Goal: Transaction & Acquisition: Purchase product/service

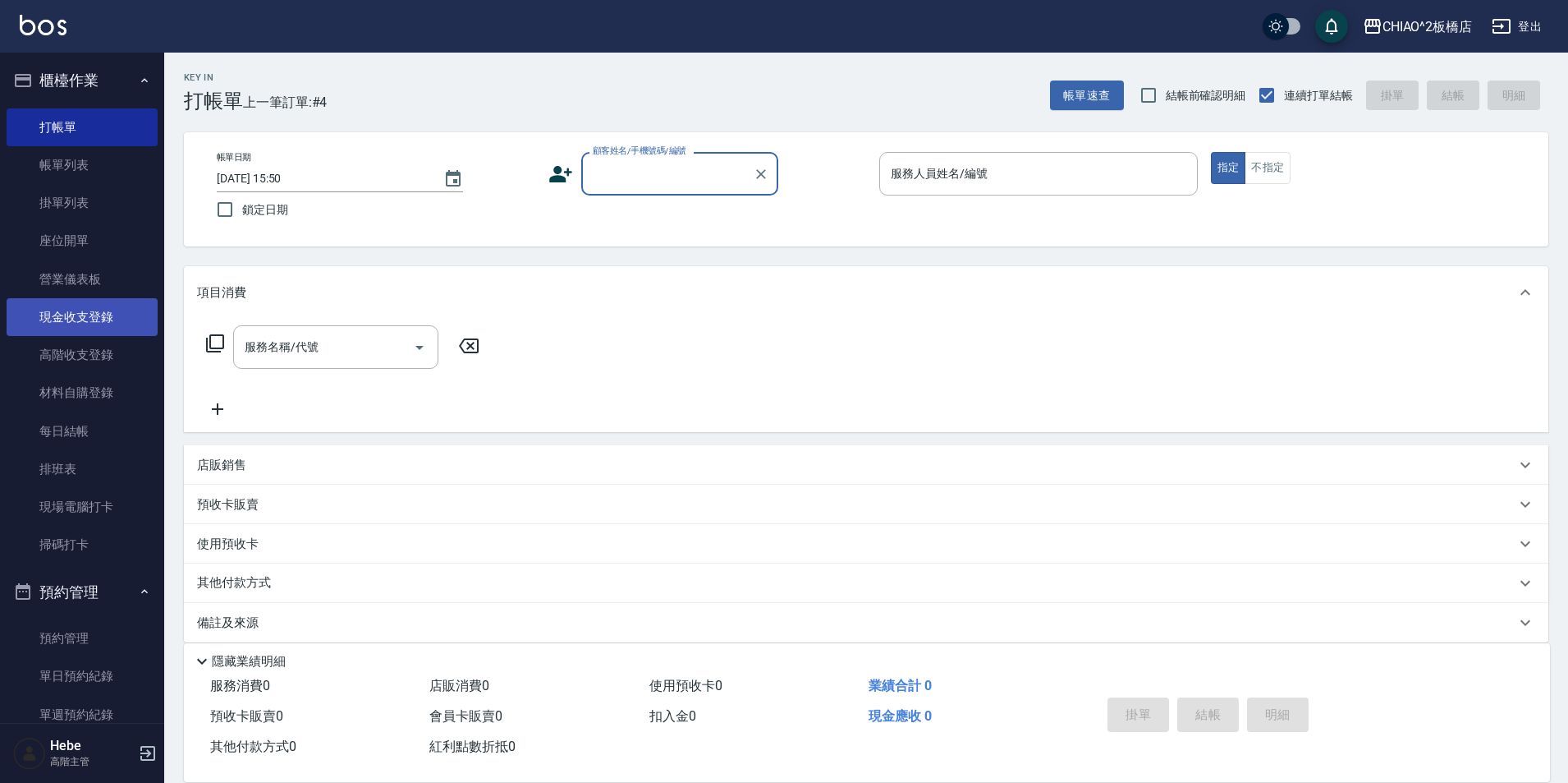
click at [89, 313] on link "現金收支登錄" at bounding box center [82, 316] width 151 height 38
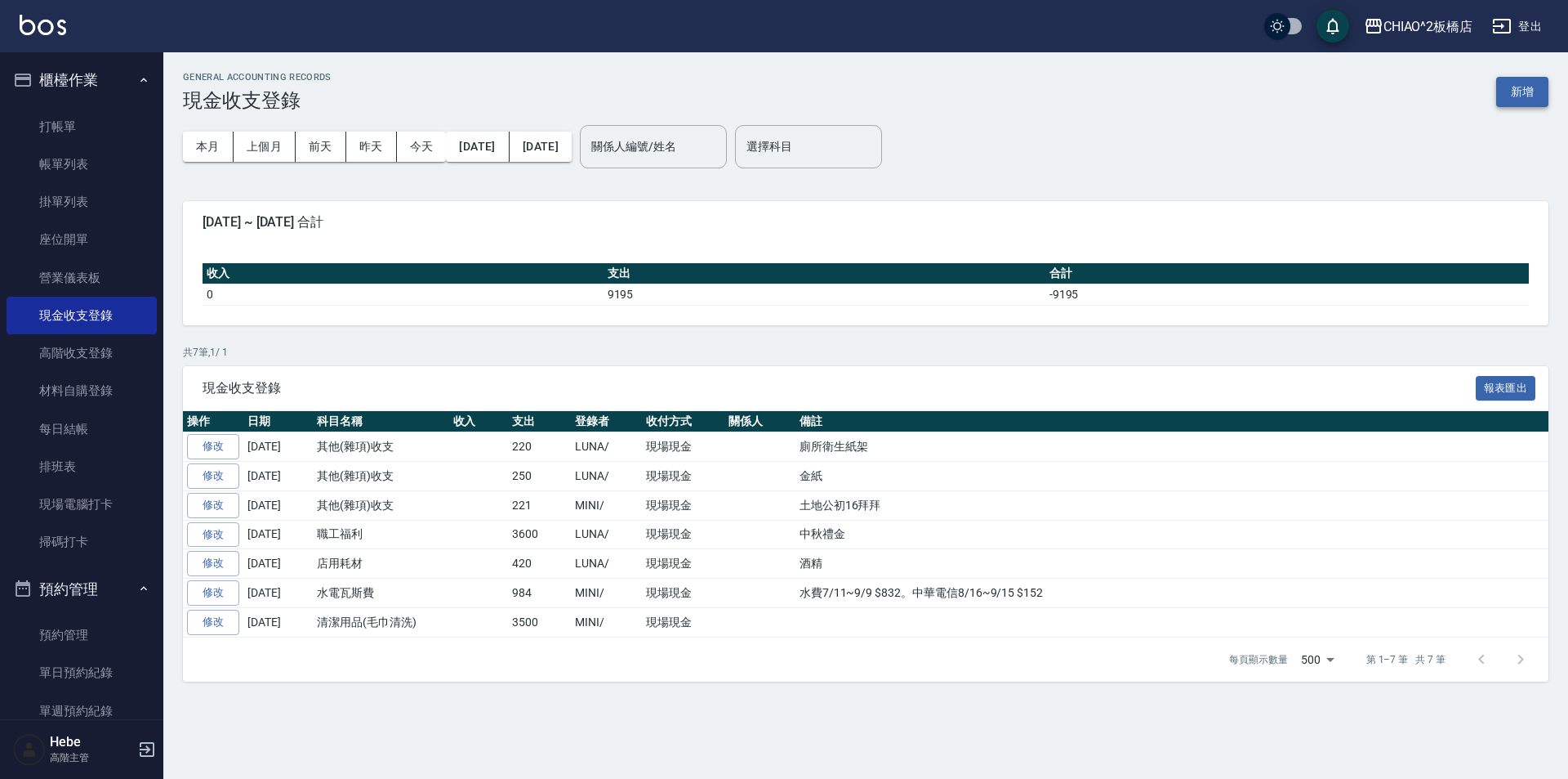
click at [1522, 90] on button "新增" at bounding box center [1522, 92] width 53 height 30
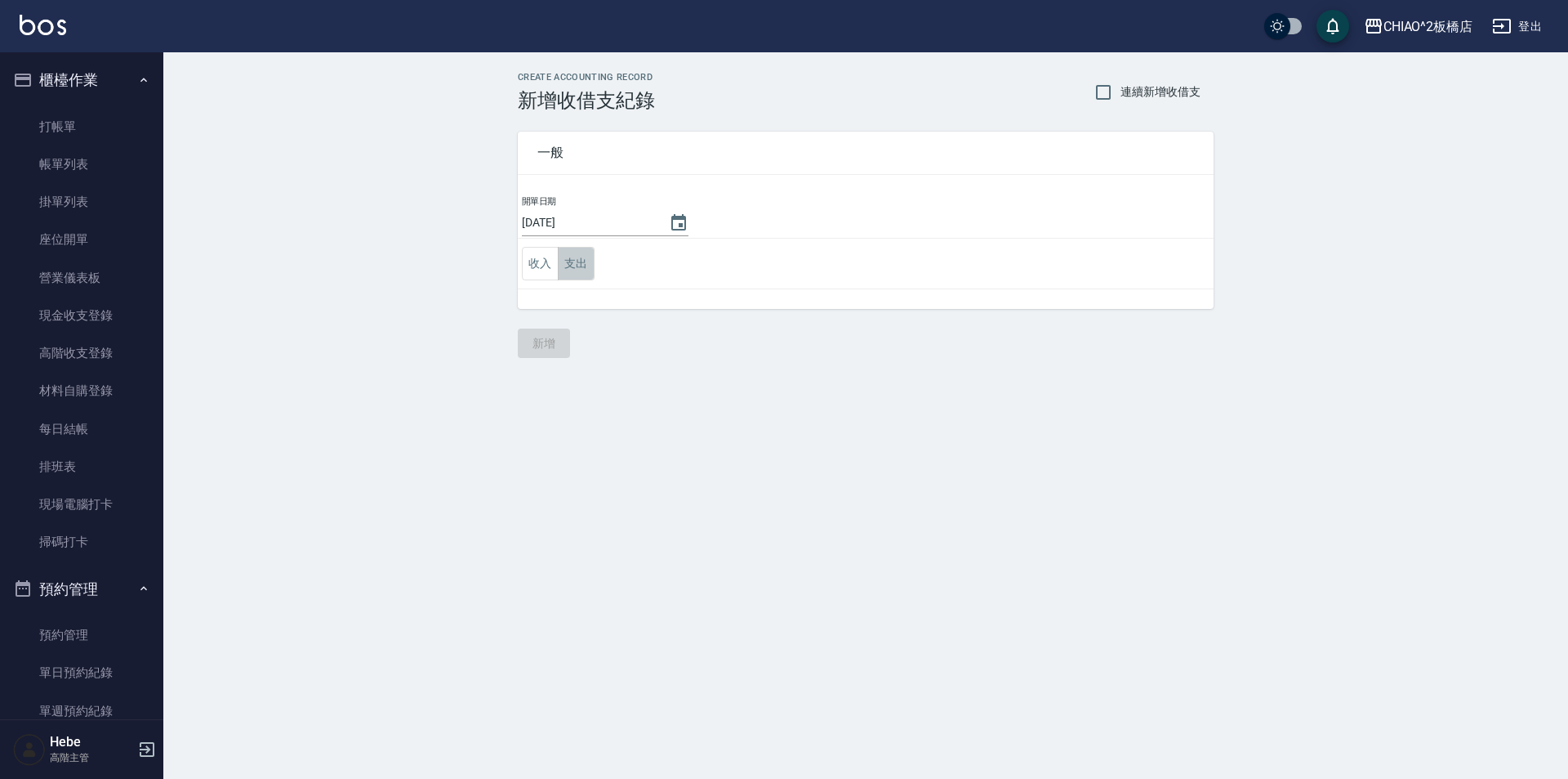
click at [572, 273] on button "支出" at bounding box center [576, 264] width 37 height 33
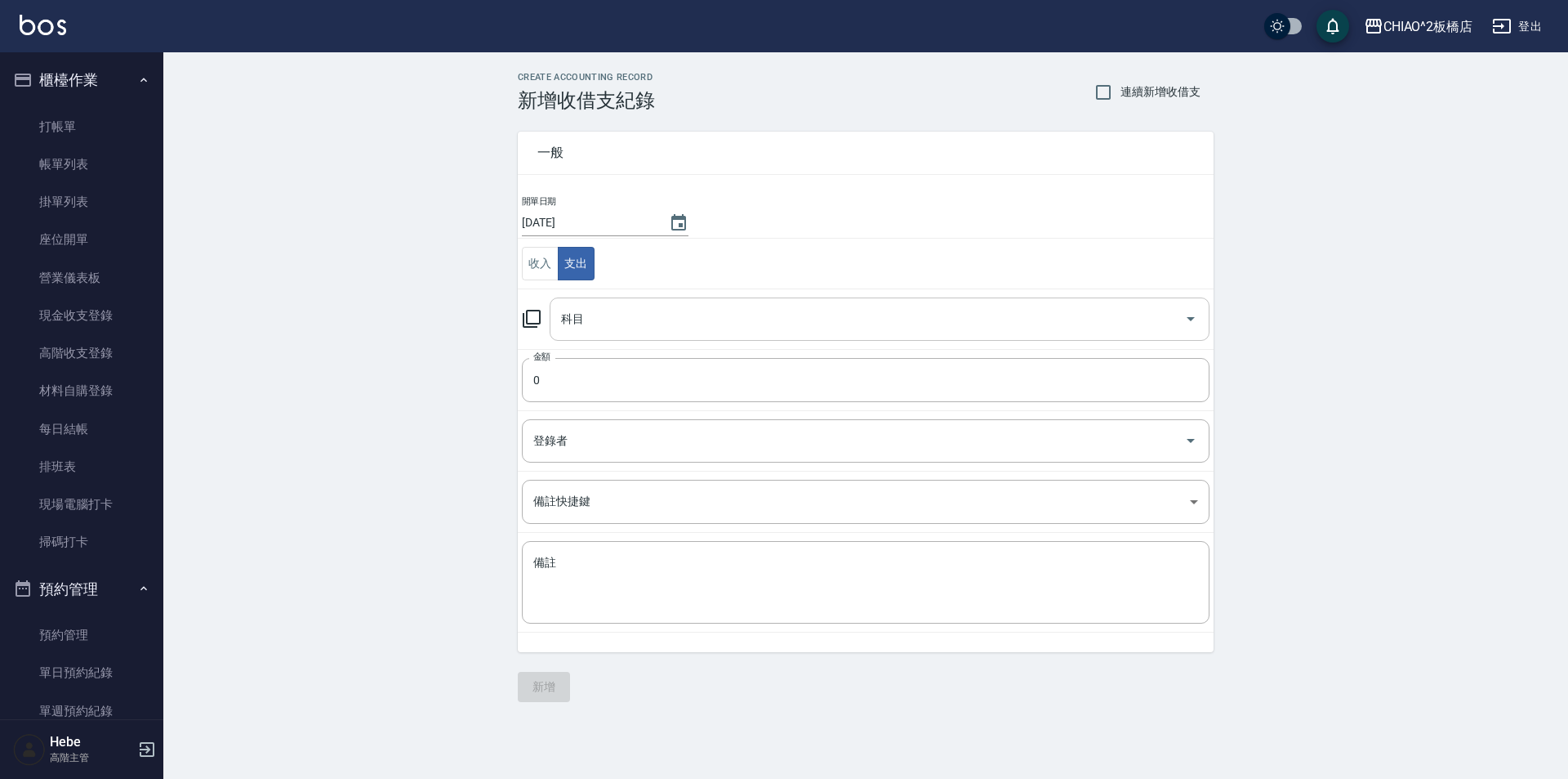
click at [590, 320] on input "科目" at bounding box center [867, 319] width 621 height 28
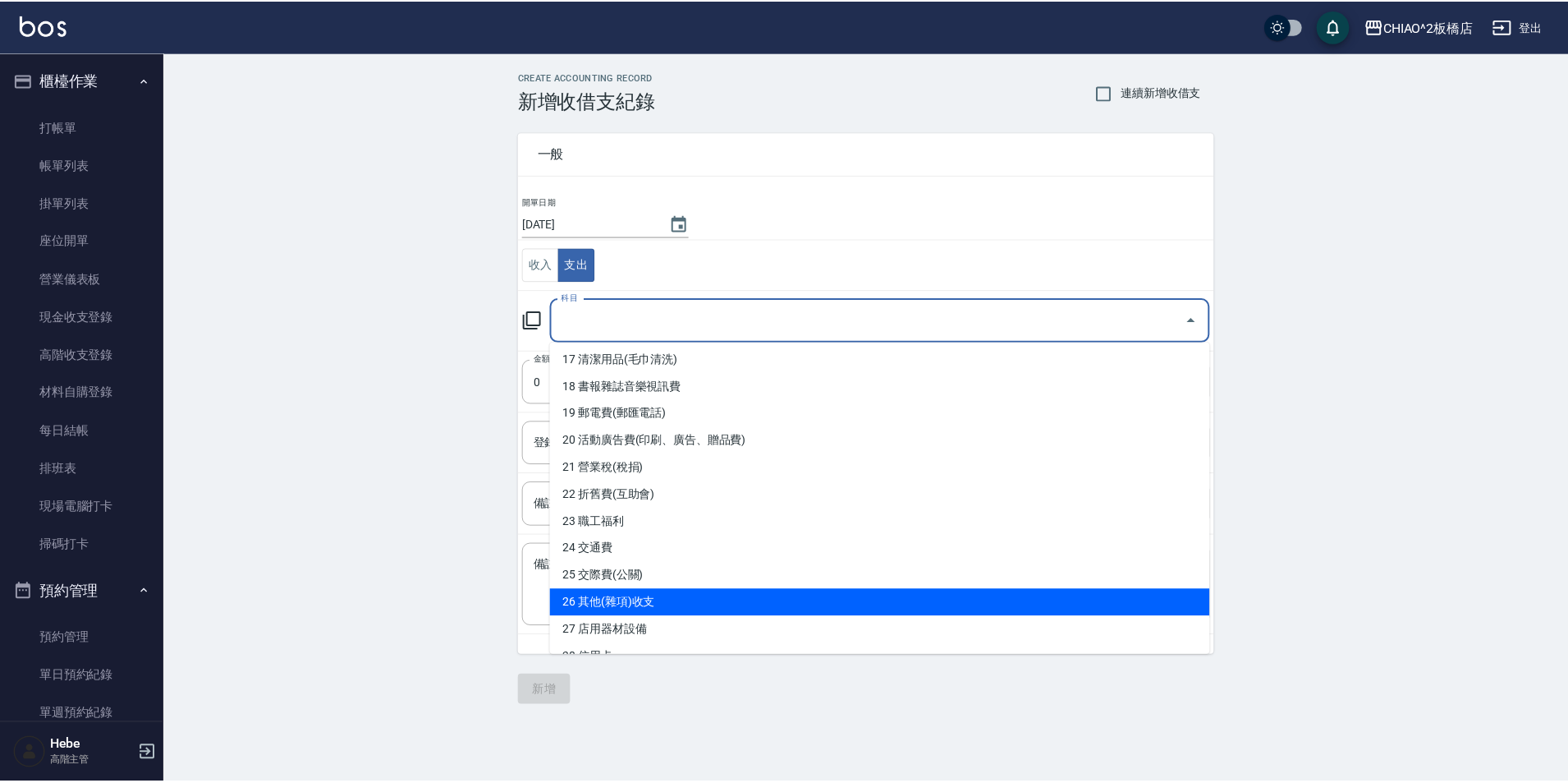
scroll to position [493, 0]
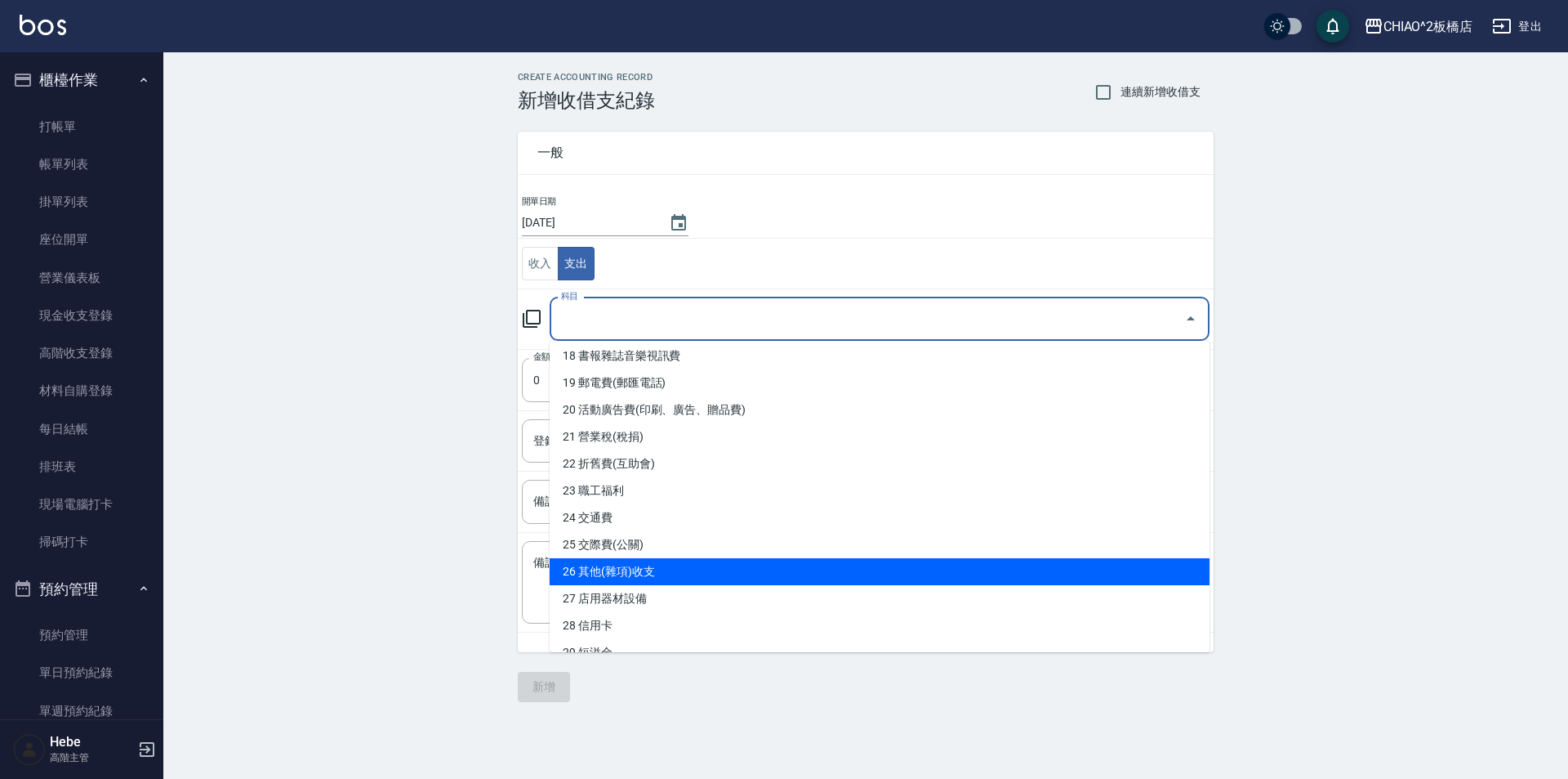
click at [653, 562] on li "26 其他(雜項)收支" at bounding box center [880, 571] width 660 height 27
type input "26 其他(雜項)收支"
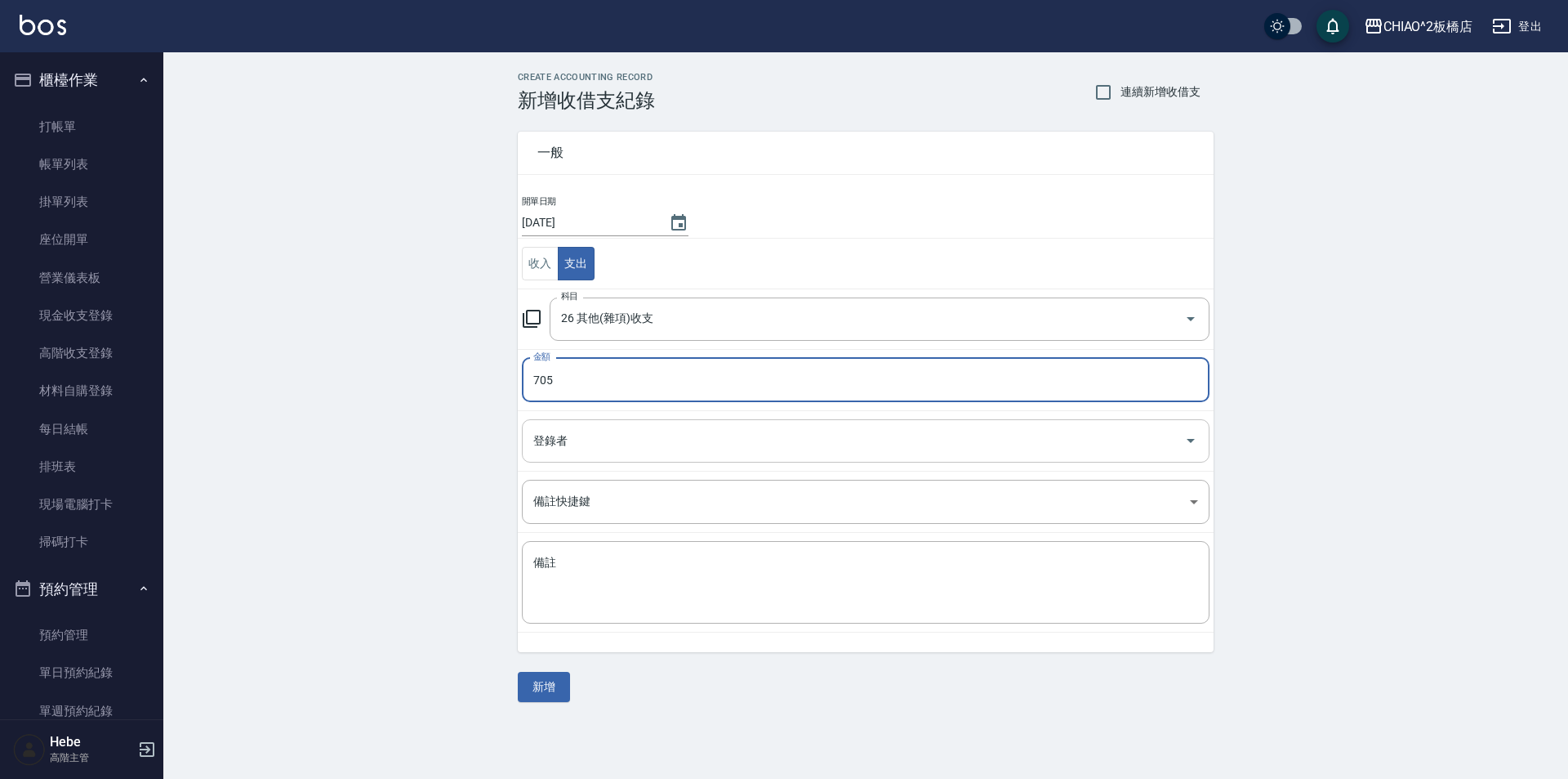
type input "705"
click at [567, 454] on input "登錄者" at bounding box center [853, 441] width 648 height 28
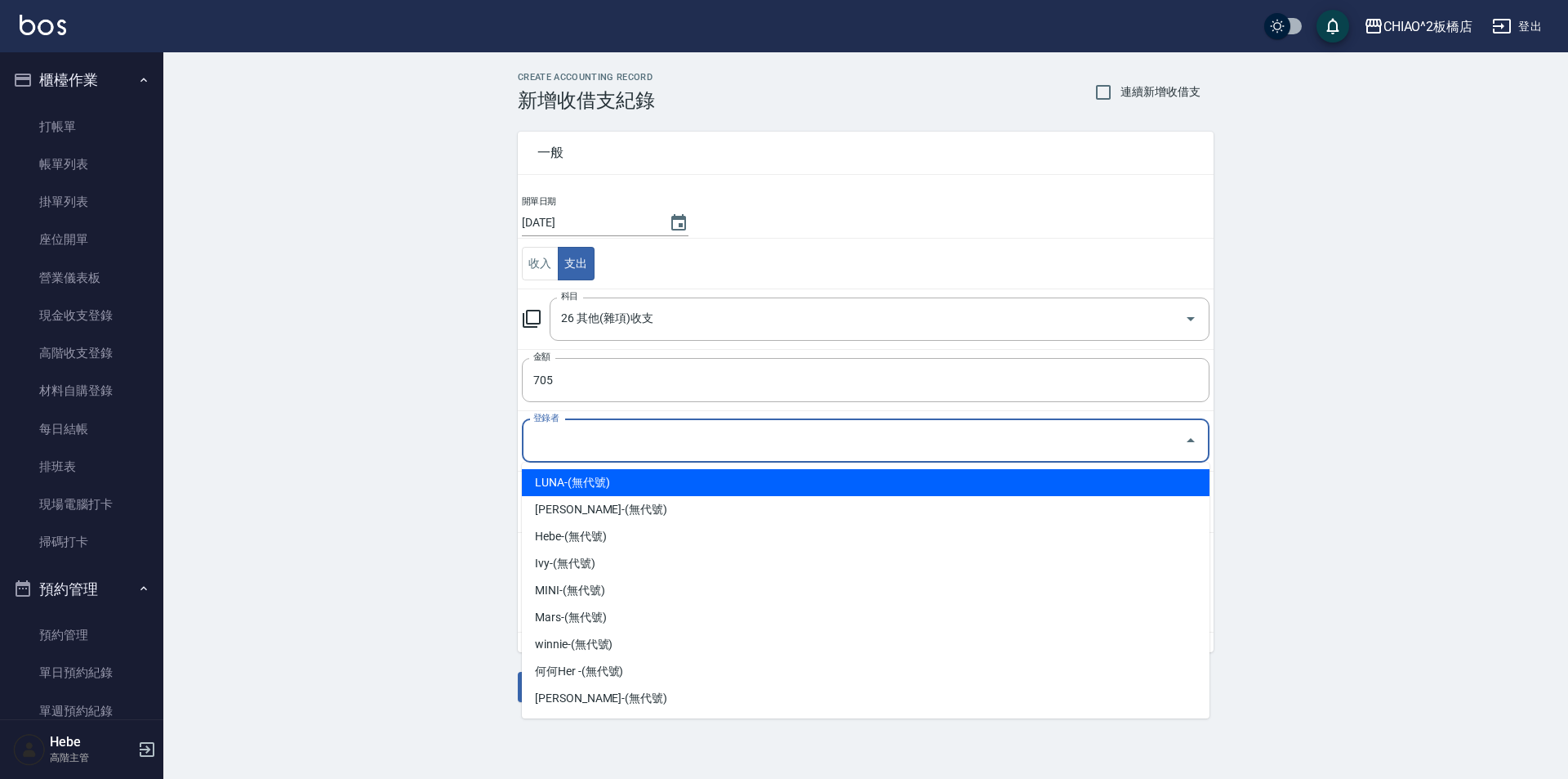
click at [586, 480] on li "LUNA-(無代號)" at bounding box center [865, 483] width 688 height 27
type input "LUNA-(無代號)"
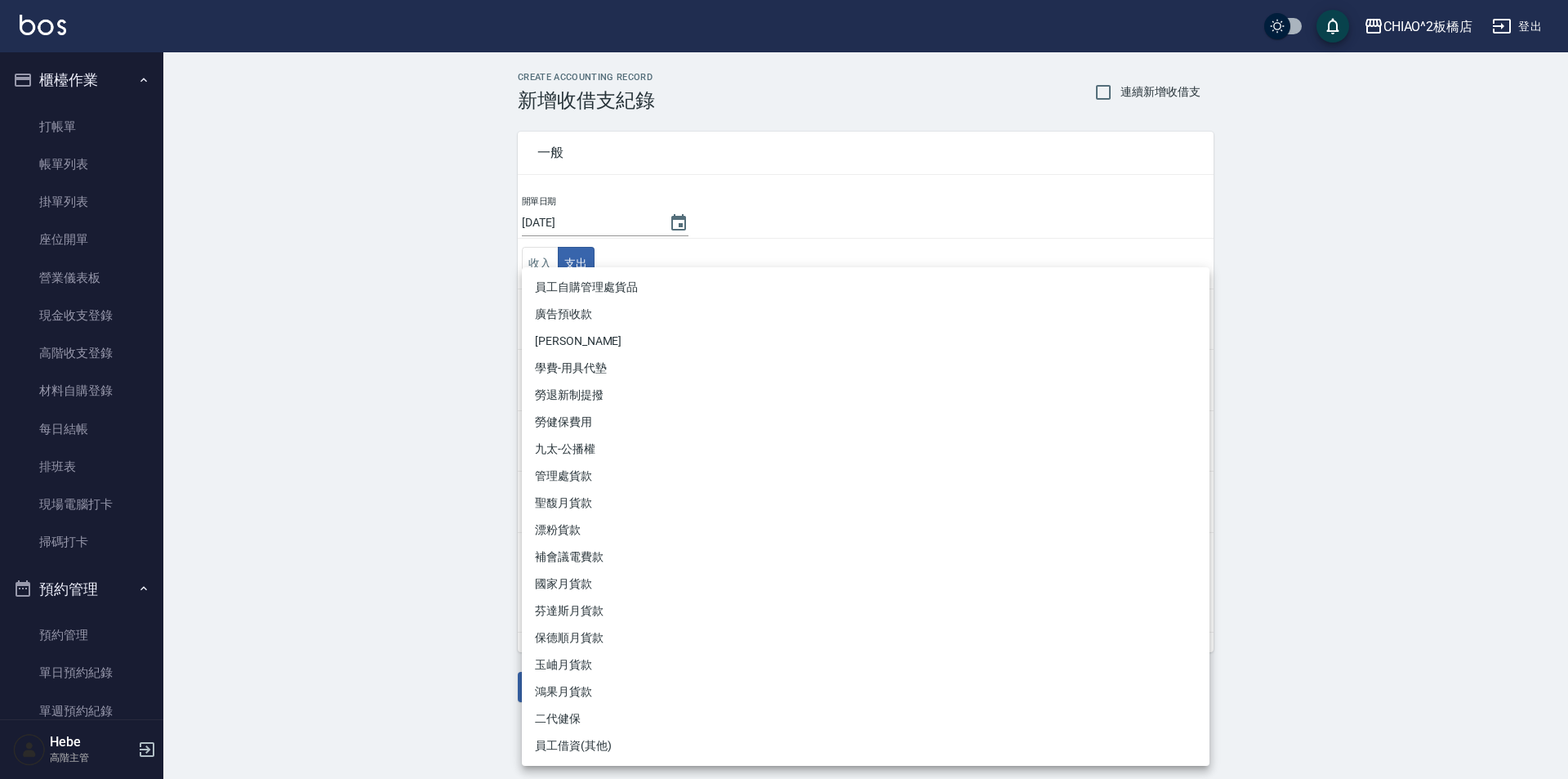
click at [587, 510] on body "CHIAO^2板橋店 登出 櫃檯作業 打帳單 帳單列表 掛單列表 座位開單 營業儀表板 現金收支登錄 高階收支登錄 材料自購登錄 每日結帳 排班表 現場電腦打…" at bounding box center [784, 389] width 1568 height 779
drag, startPoint x: 388, startPoint y: 563, endPoint x: 409, endPoint y: 565, distance: 21.1
click at [399, 565] on div at bounding box center [784, 389] width 1568 height 779
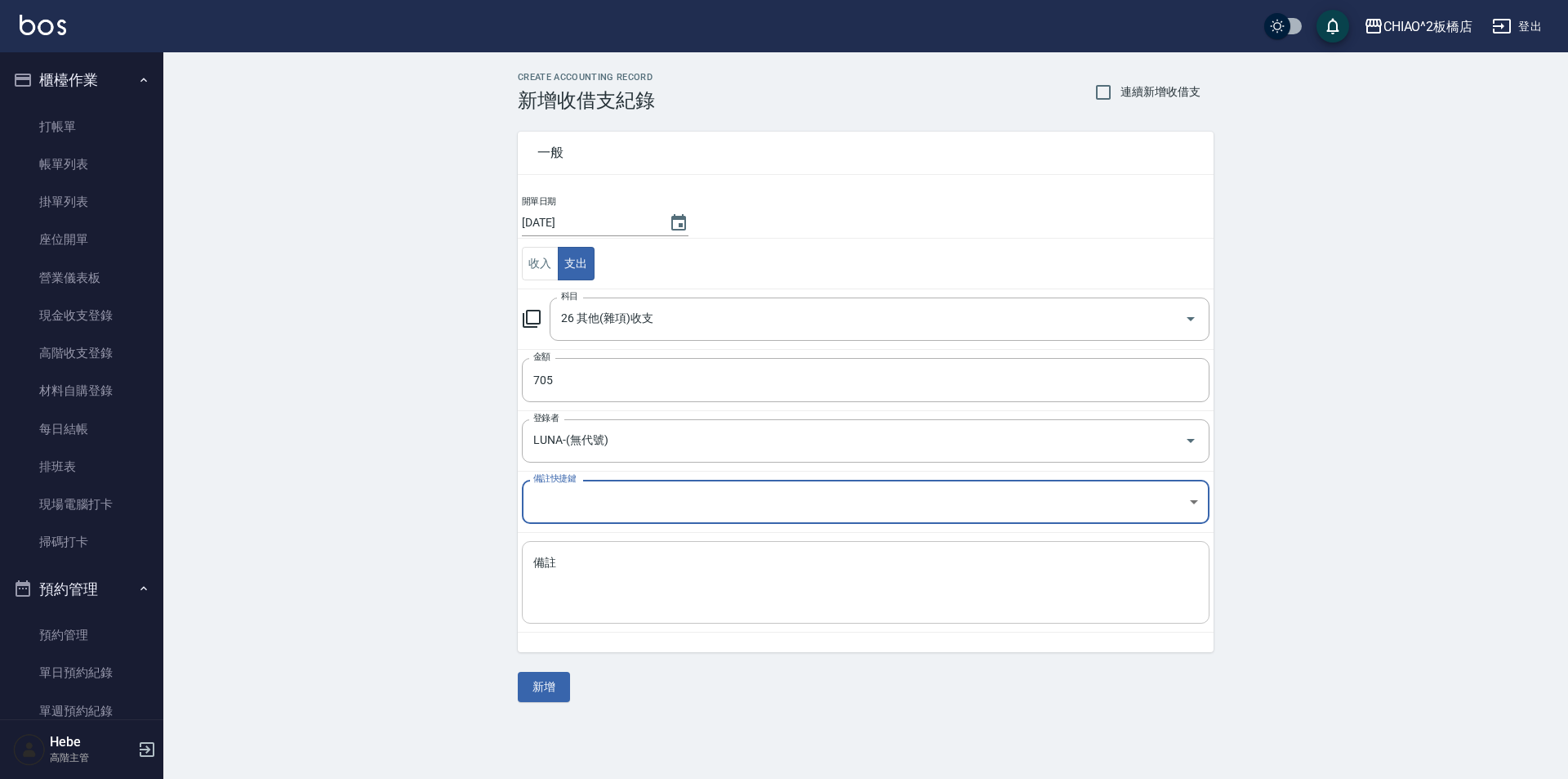
click at [567, 563] on textarea "備註" at bounding box center [865, 582] width 665 height 56
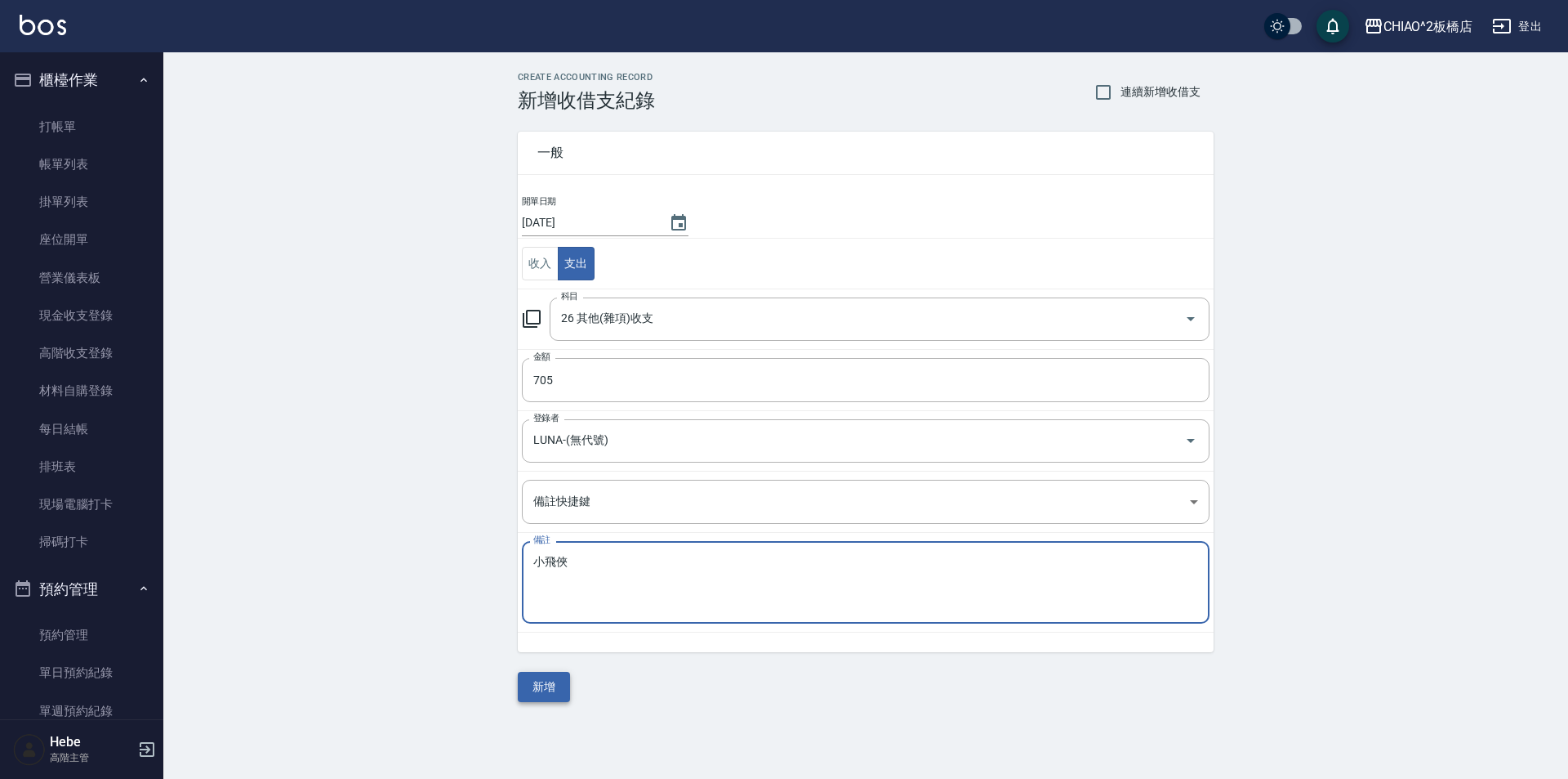
type textarea "小飛俠"
click at [554, 686] on button "新增" at bounding box center [543, 686] width 53 height 30
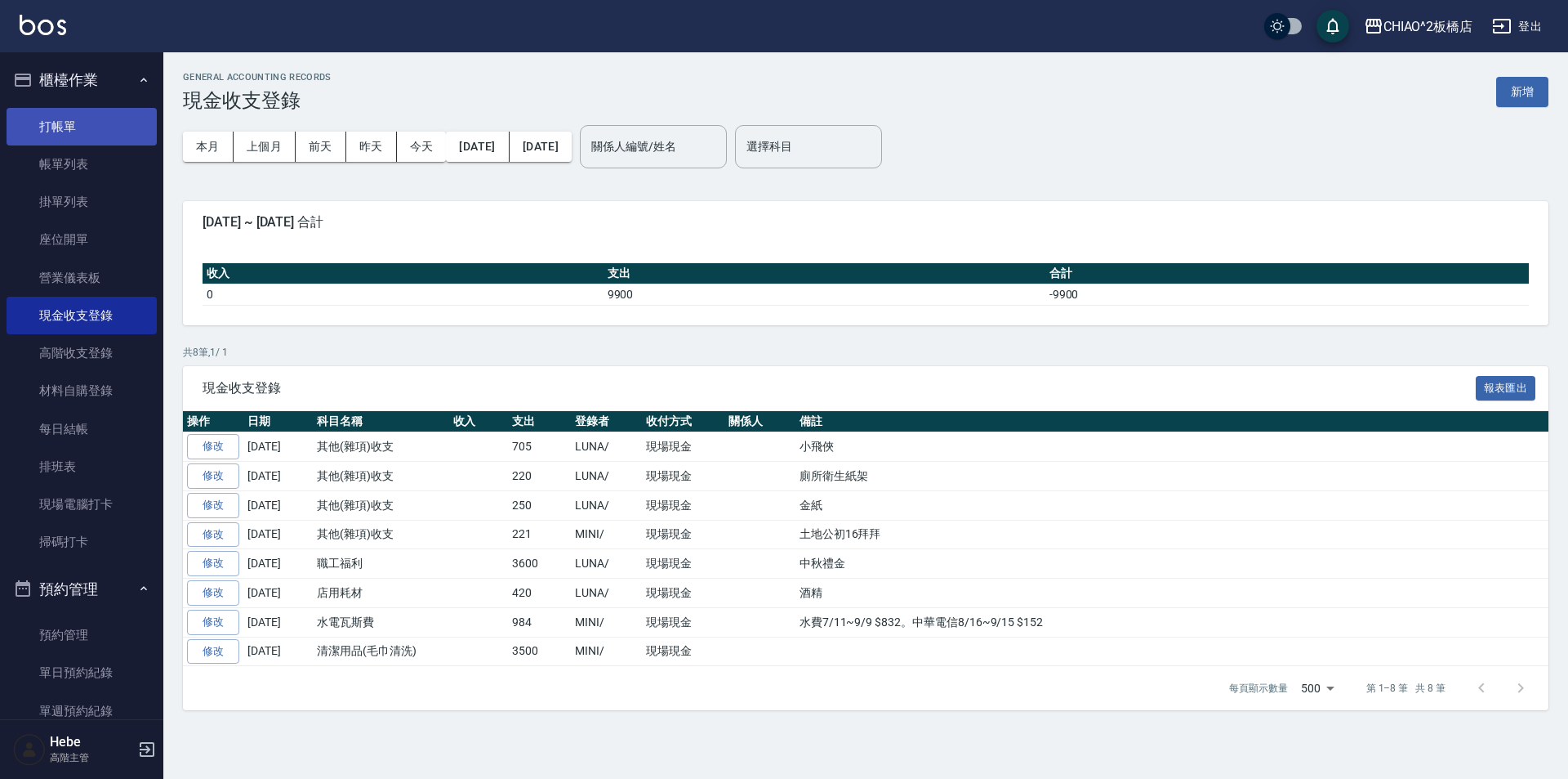
click at [85, 118] on link "打帳單" at bounding box center [82, 126] width 150 height 38
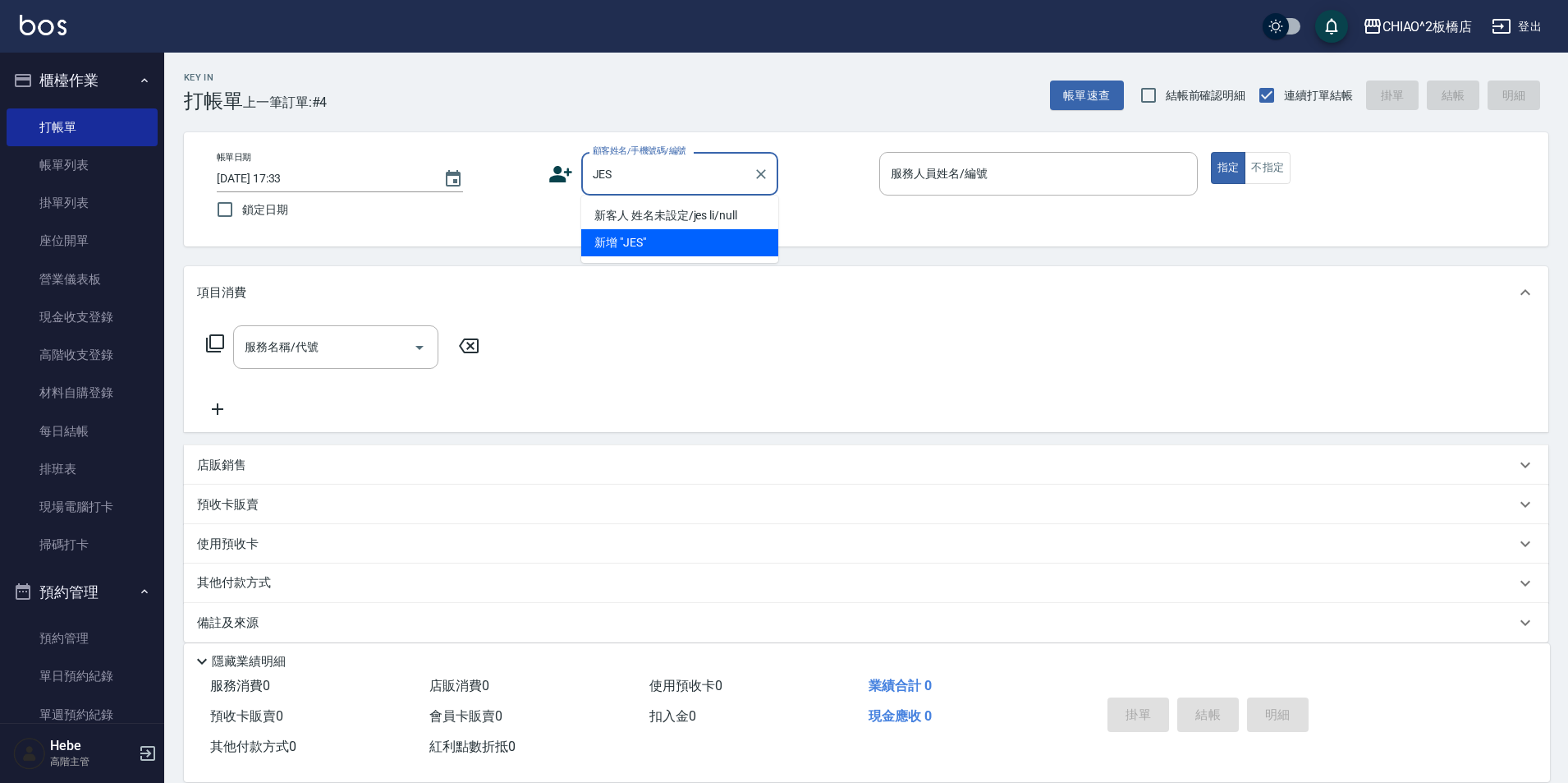
click at [643, 211] on li "新客人 姓名未設定/jes li/null" at bounding box center [680, 216] width 197 height 27
type input "新客人 姓名未設定/jes li/null"
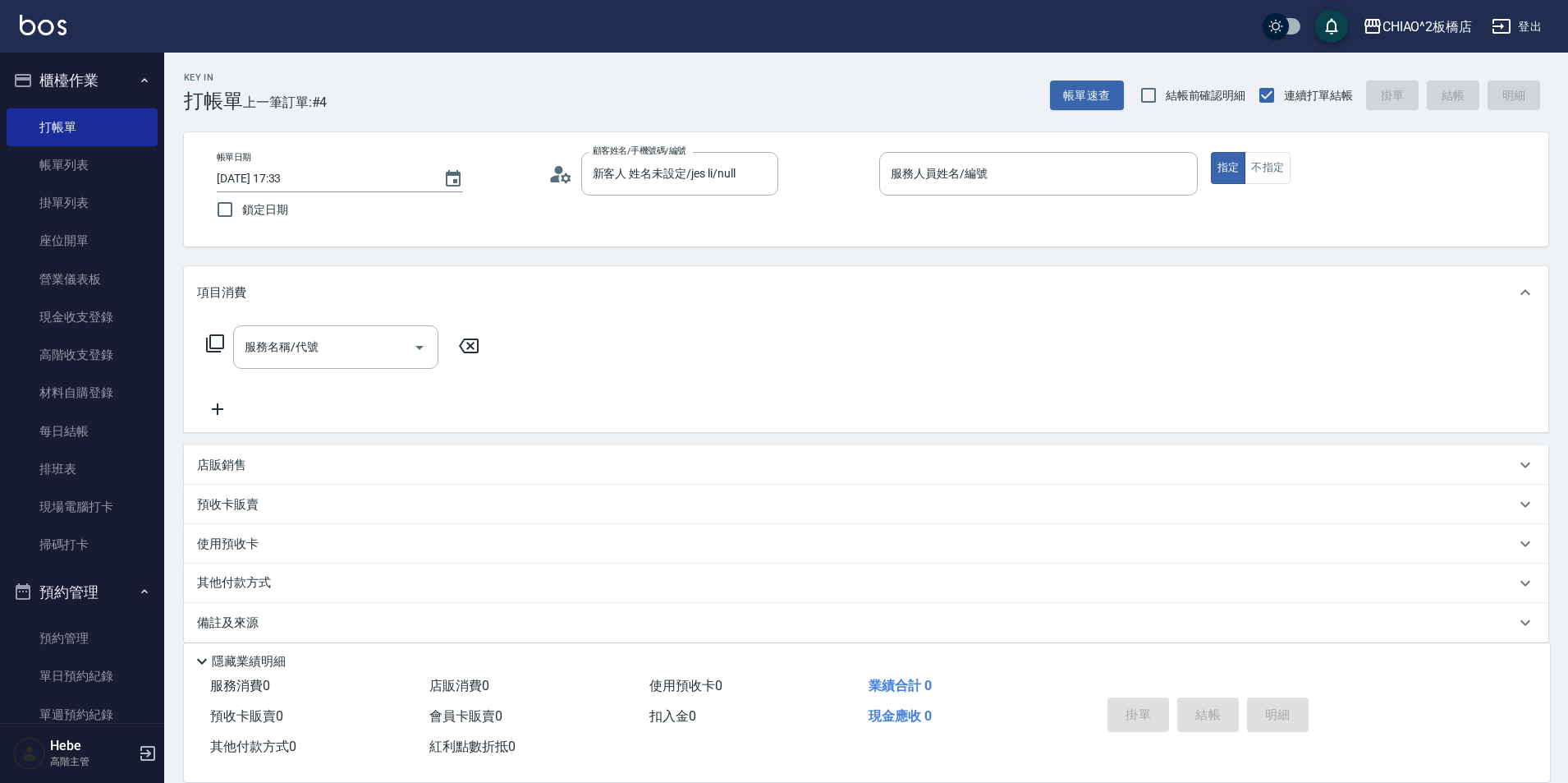
click at [654, 211] on div "帳單日期 [DATE] 17:33 鎖定日期 顧客姓名/手機號碼/編號 新客人 姓名未設定/jes li/null 顧客姓名/手機號碼/編號 服務人員姓名/編…" at bounding box center [866, 189] width 1325 height 75
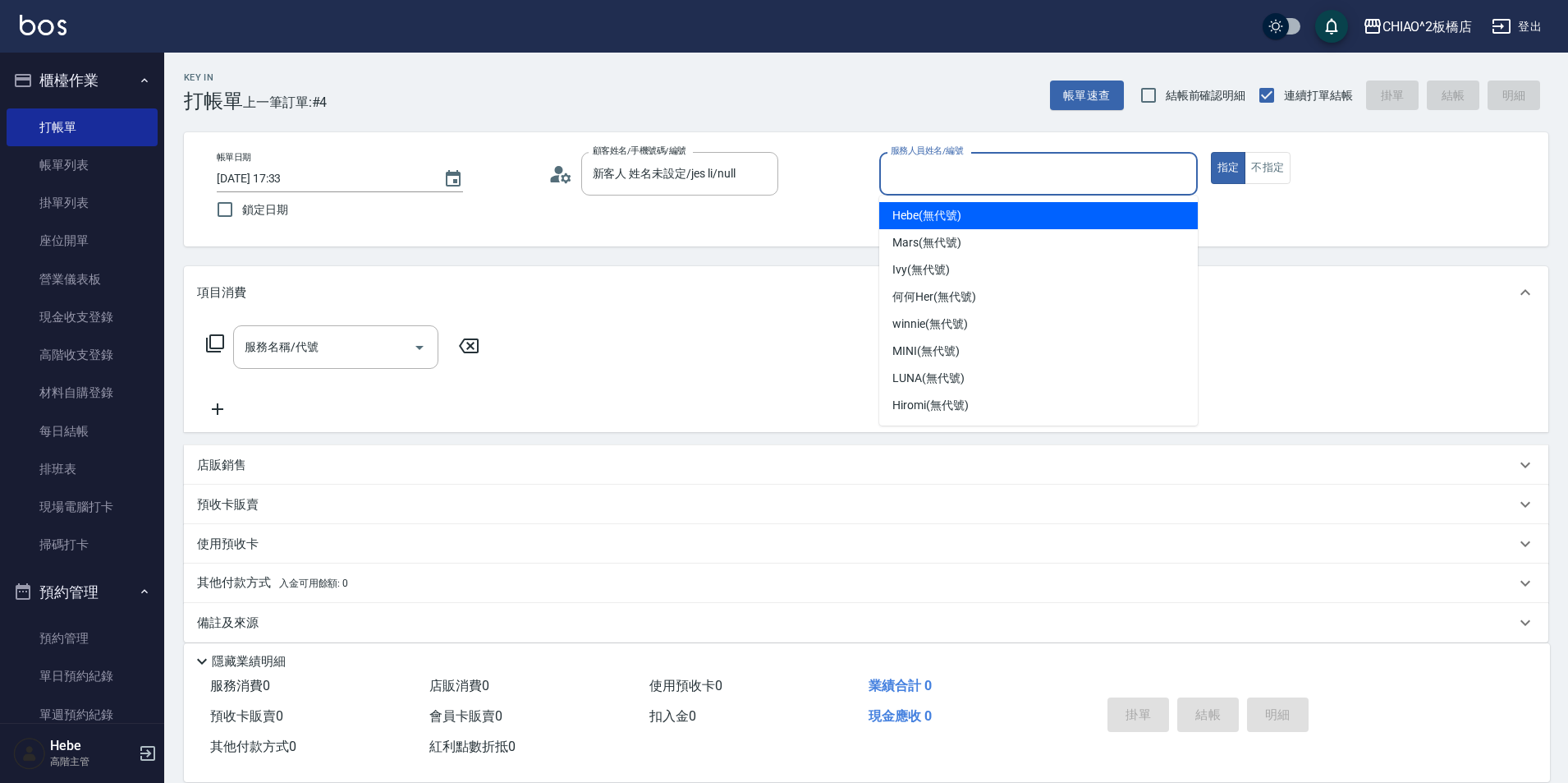
click at [912, 178] on input "服務人員姓名/編號" at bounding box center [1039, 174] width 304 height 29
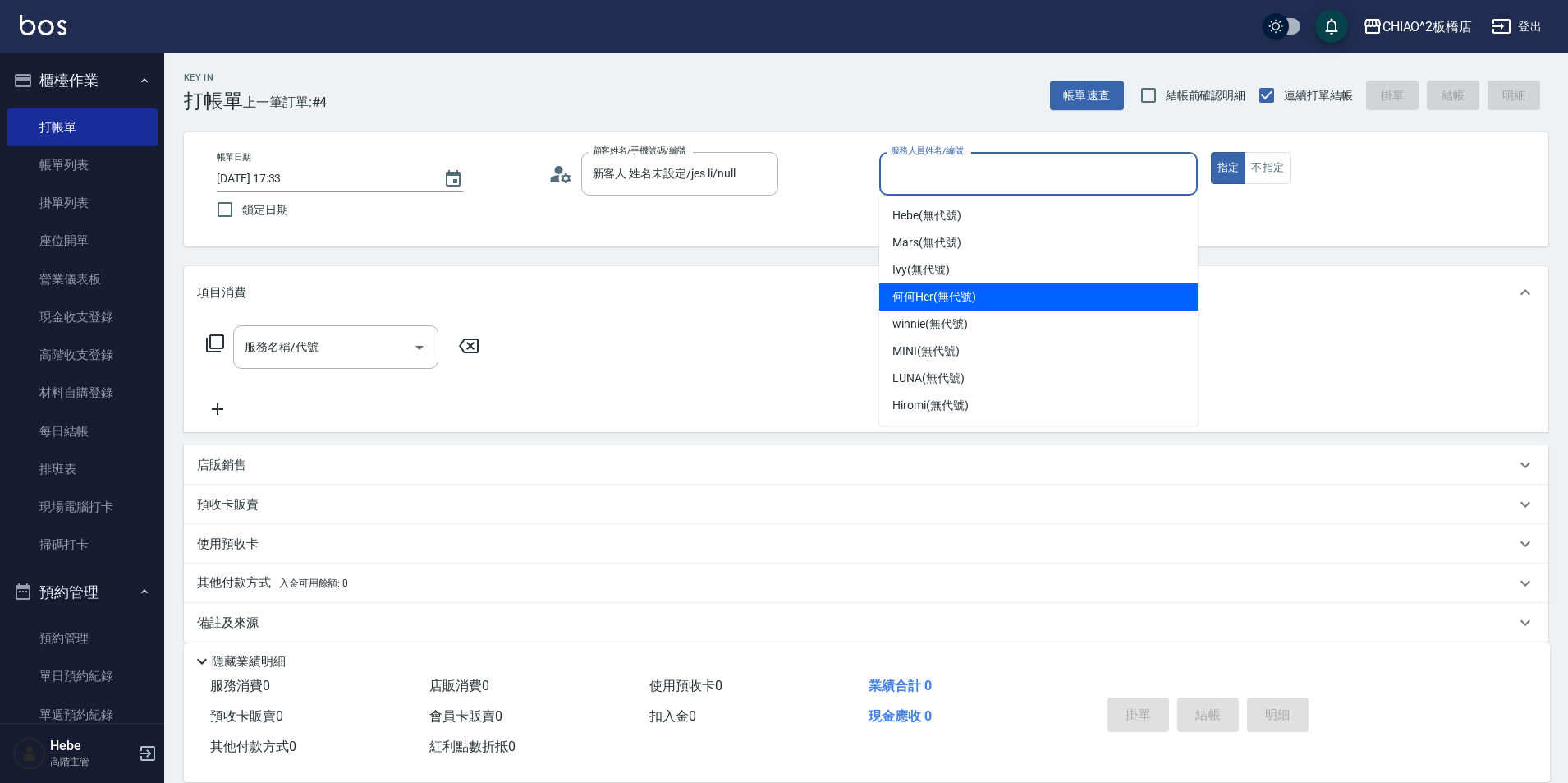
click at [928, 293] on span "何何Her (無代號)" at bounding box center [935, 296] width 84 height 18
type input "何何Her (無代號)"
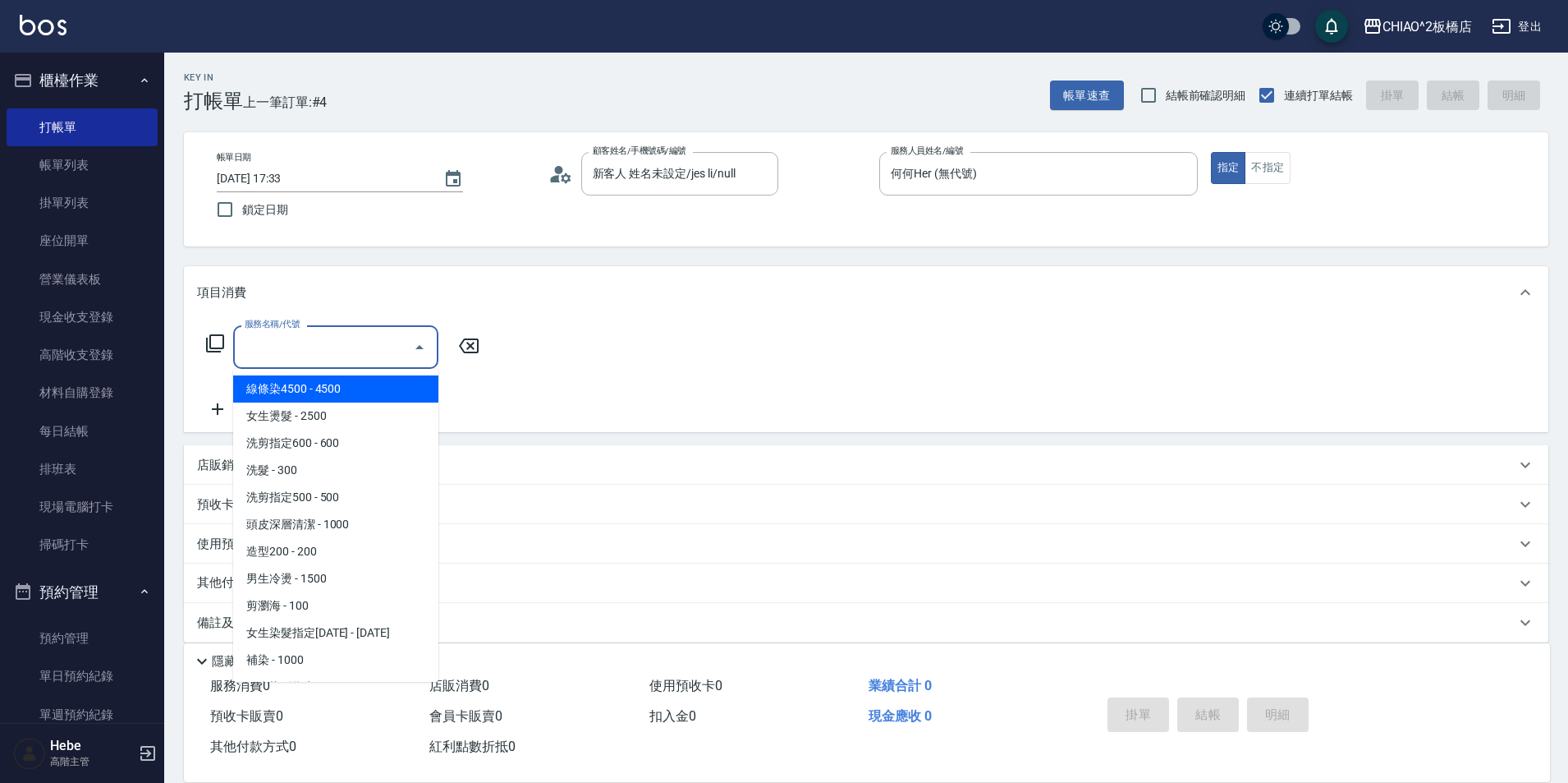
click at [388, 340] on input "服務名稱/代號" at bounding box center [324, 347] width 166 height 29
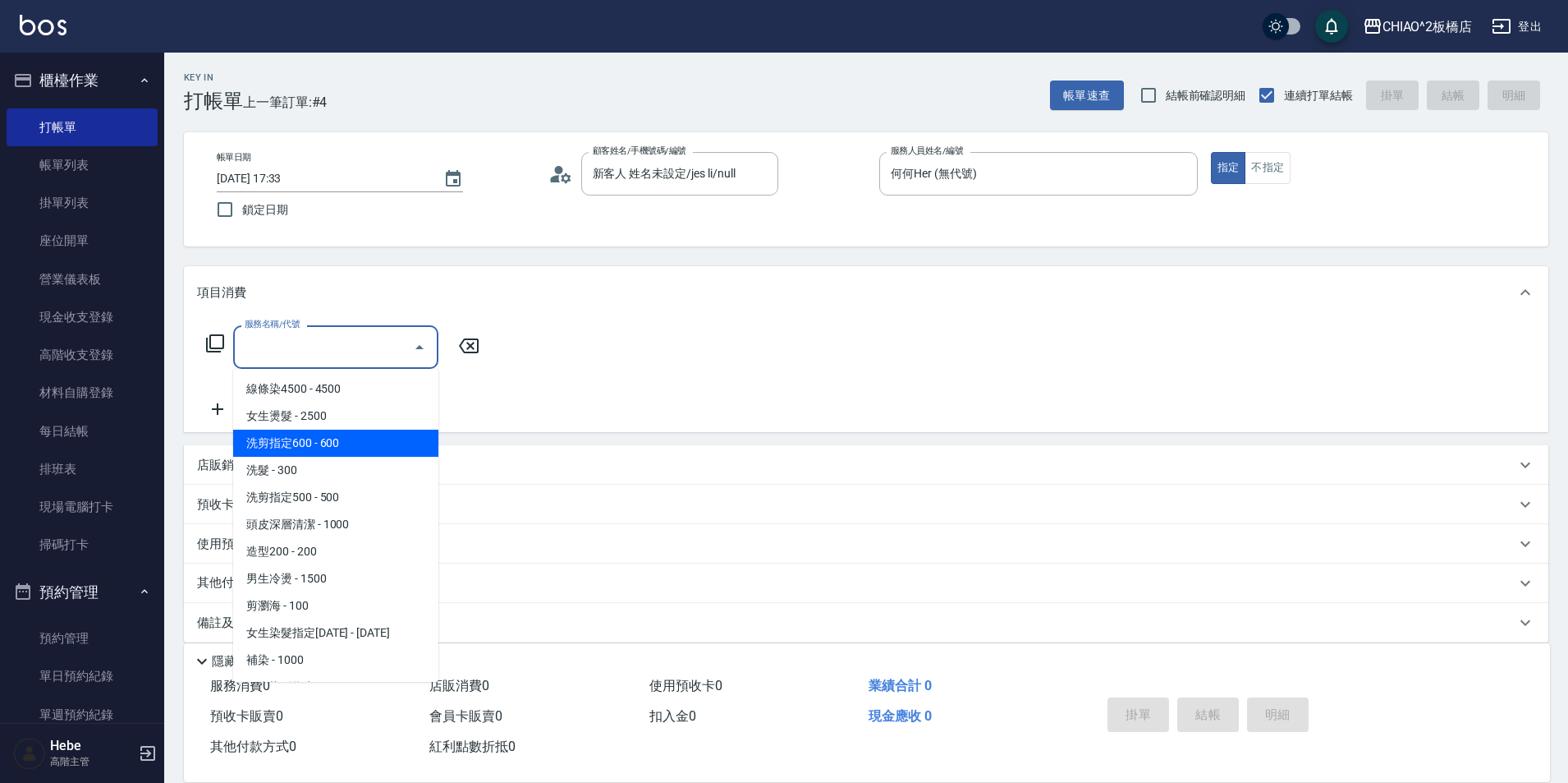
click at [390, 438] on span "洗剪指定600 - 600" at bounding box center [336, 443] width 206 height 27
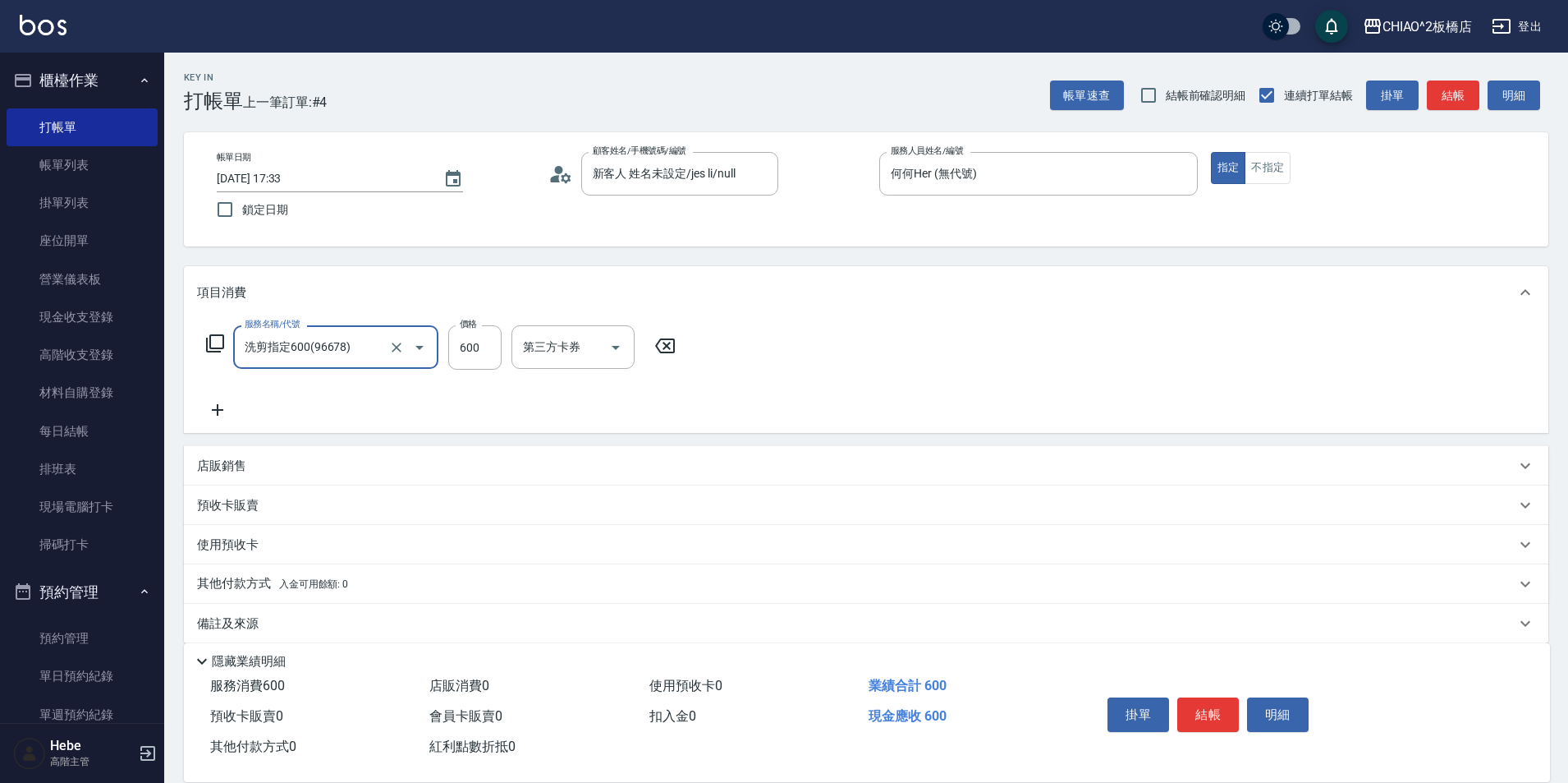
type input "洗剪指定600(96678)"
click at [1204, 709] on button "結帳" at bounding box center [1207, 714] width 61 height 34
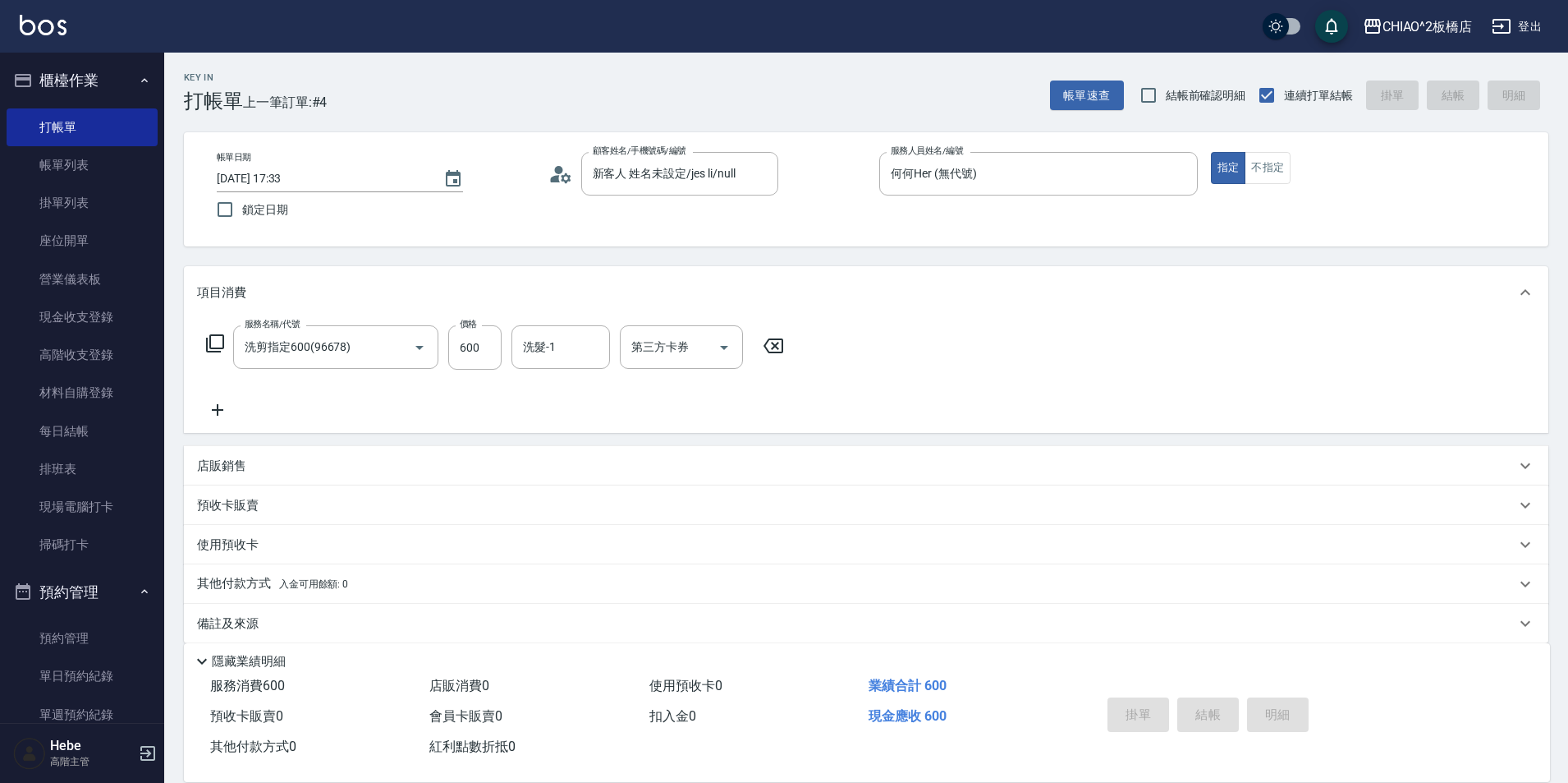
type input "[DATE] 17:34"
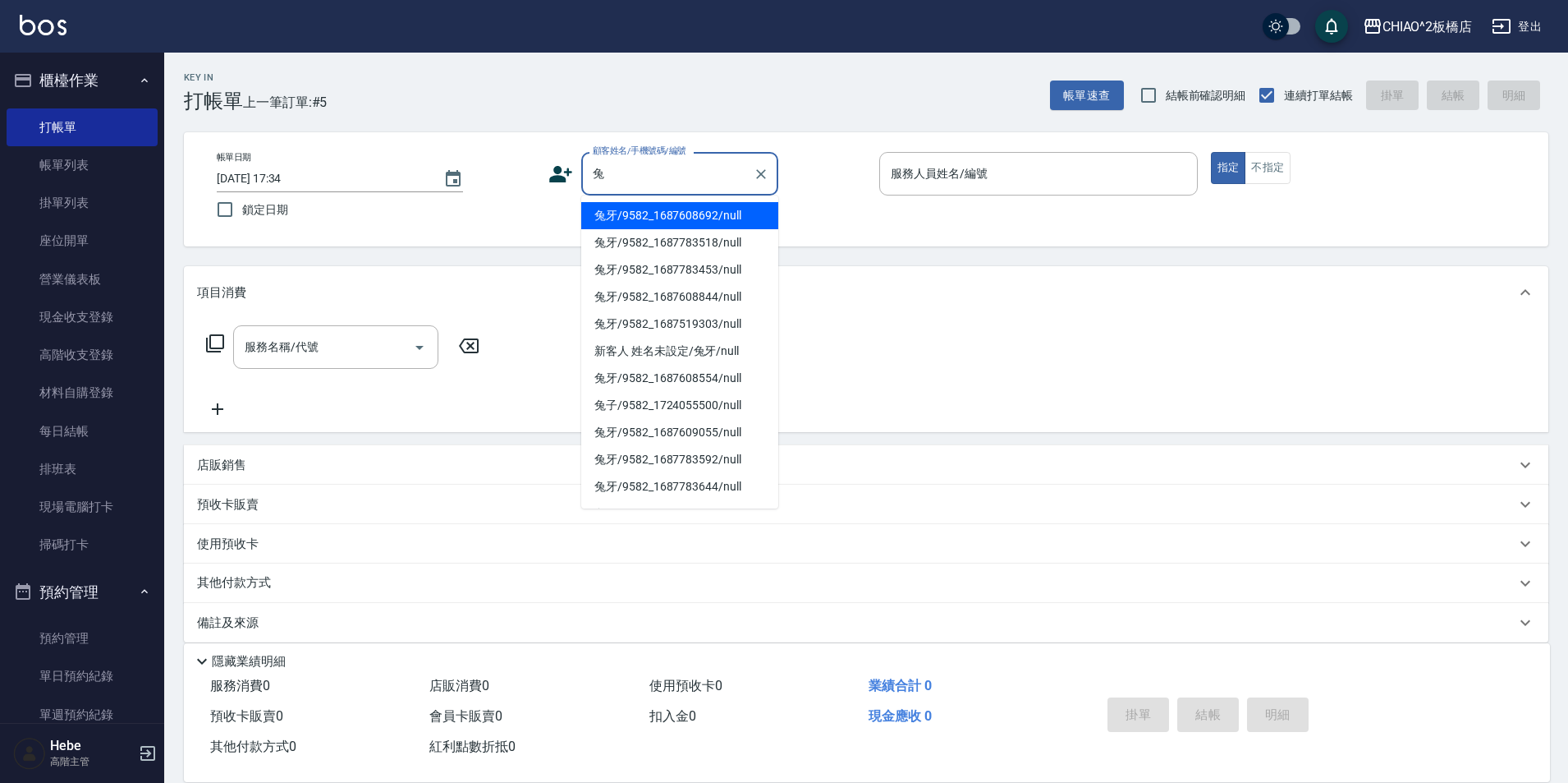
drag, startPoint x: 646, startPoint y: 223, endPoint x: 785, endPoint y: 196, distance: 141.6
click at [644, 222] on li "兔牙/9582_1687608692/null" at bounding box center [680, 216] width 197 height 27
type input "兔牙/9582_1687608692/null"
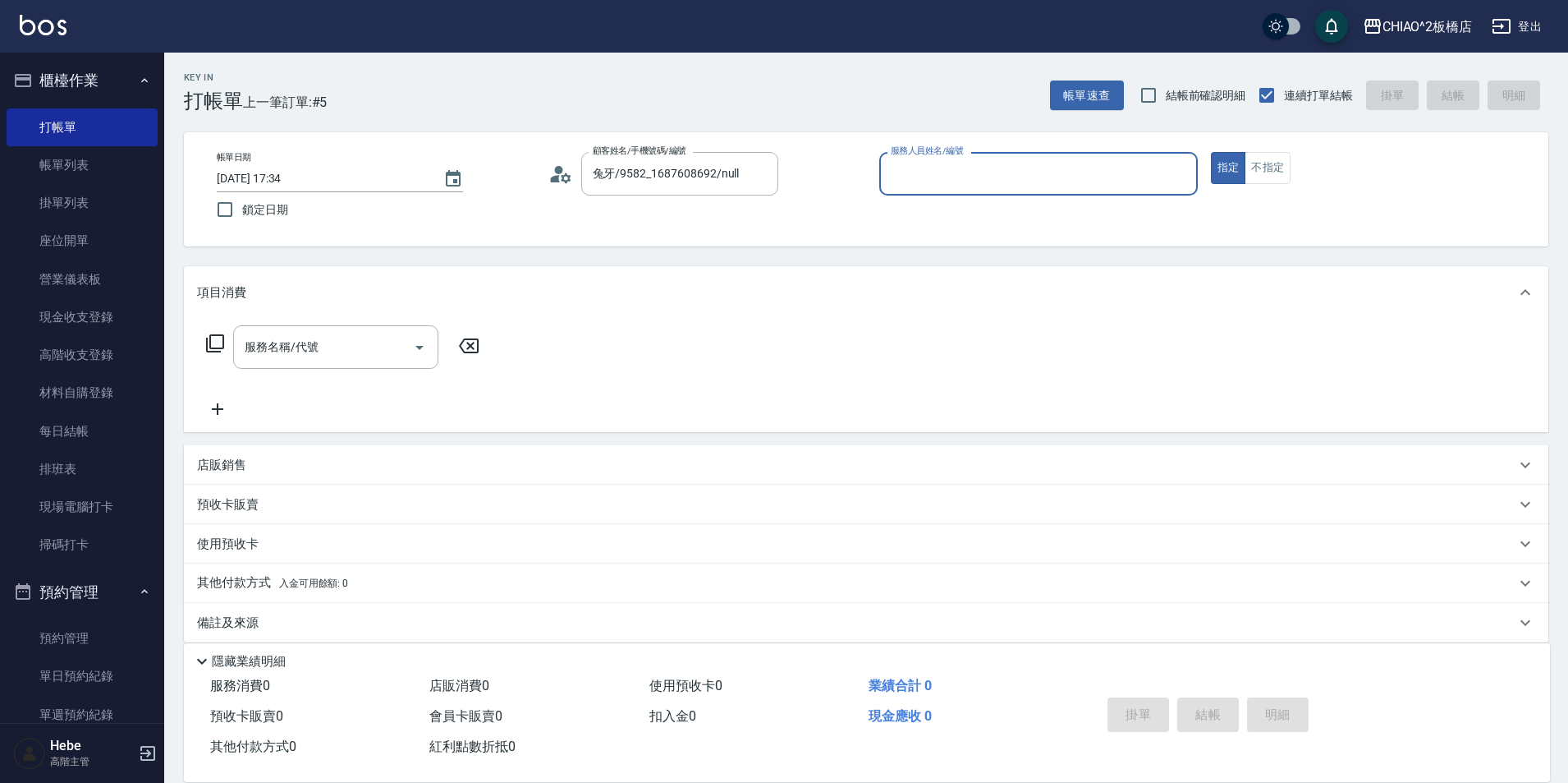
click at [907, 171] on input "服務人員姓名/編號" at bounding box center [1039, 174] width 304 height 29
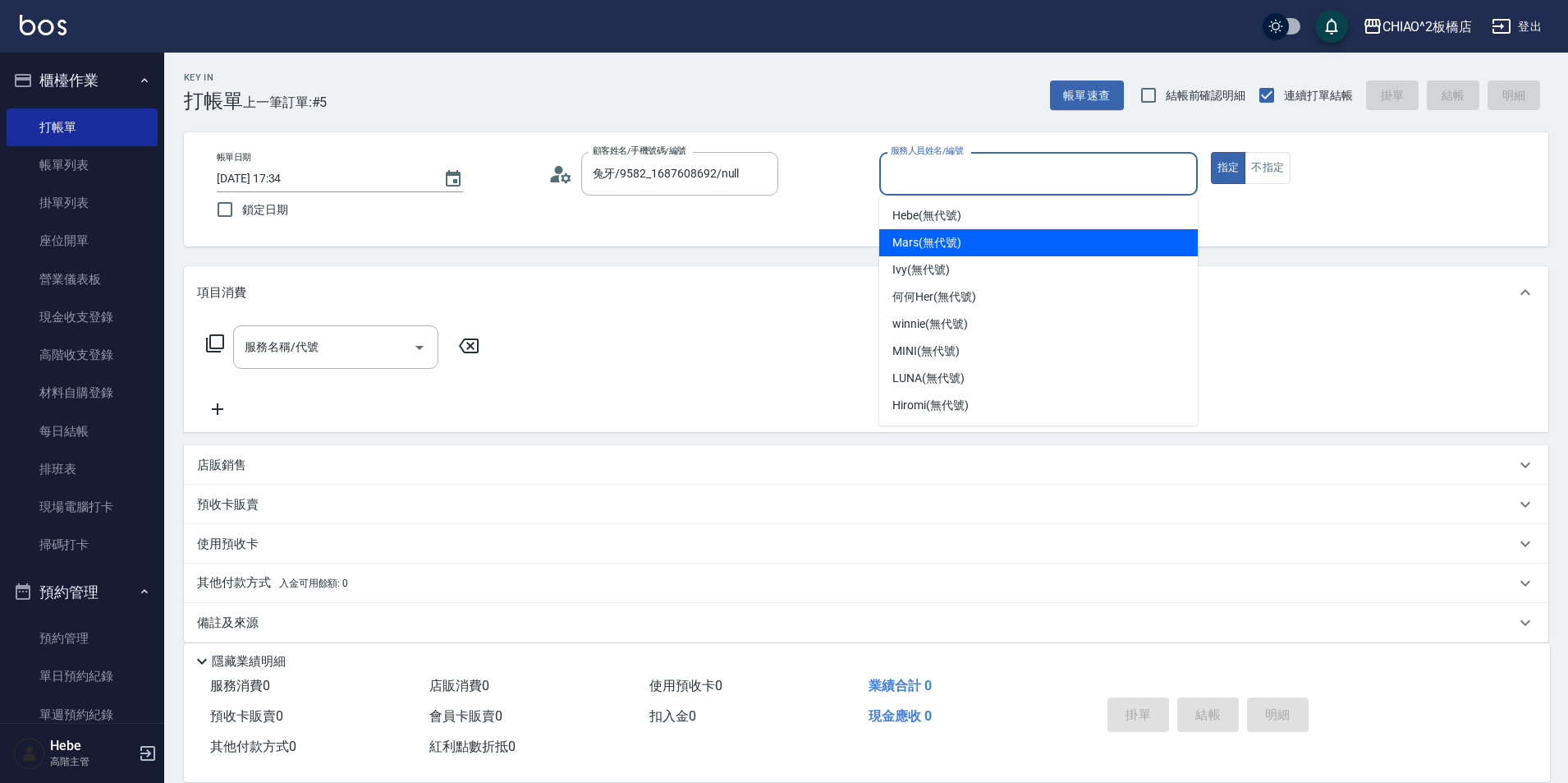
click at [970, 244] on div "Mars (無代號)" at bounding box center [1039, 243] width 319 height 27
type input "Mars(無代號)"
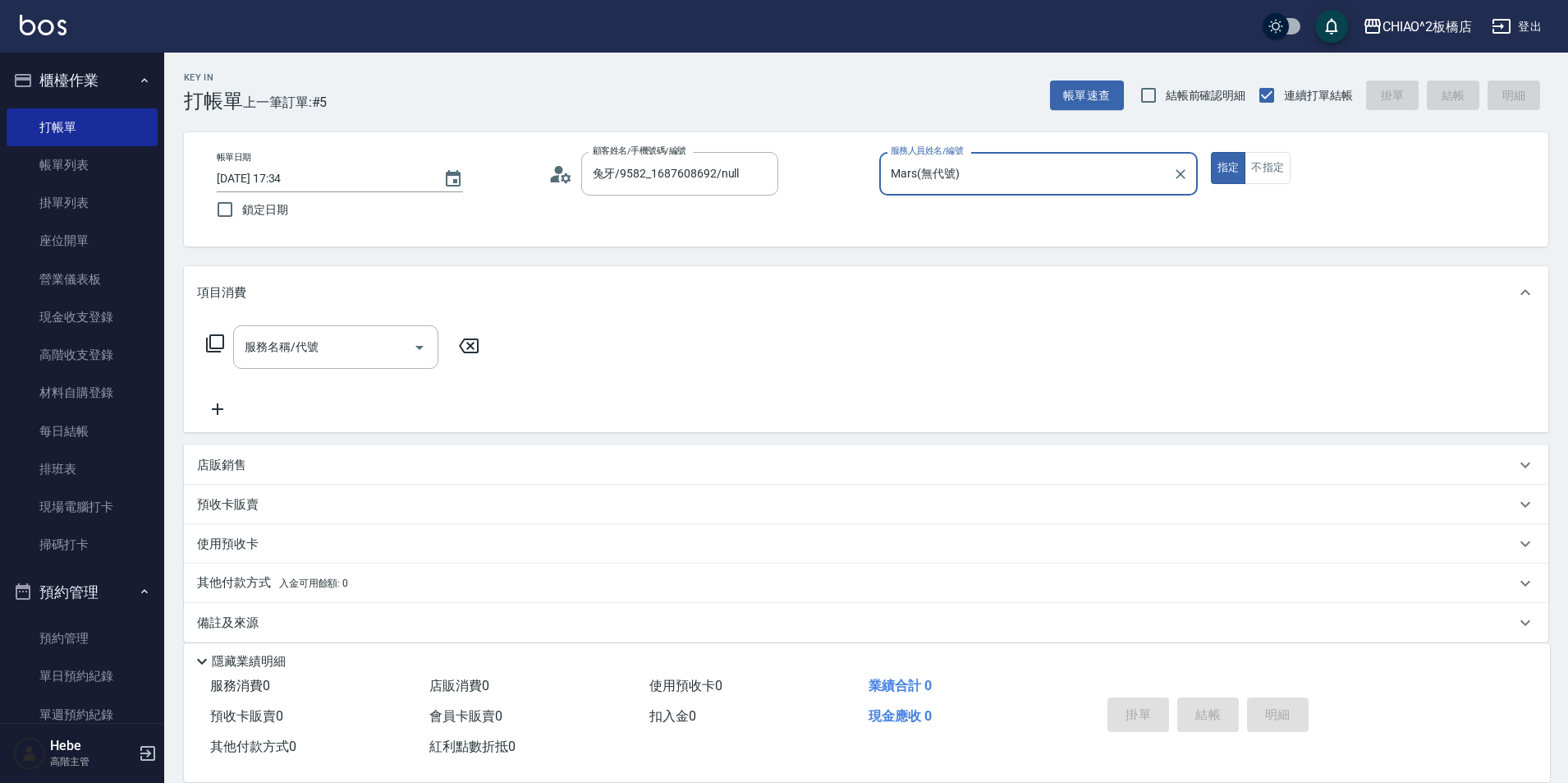
click at [1250, 171] on button "不指定" at bounding box center [1268, 168] width 46 height 32
click at [396, 351] on input "服務名稱/代號" at bounding box center [324, 347] width 166 height 29
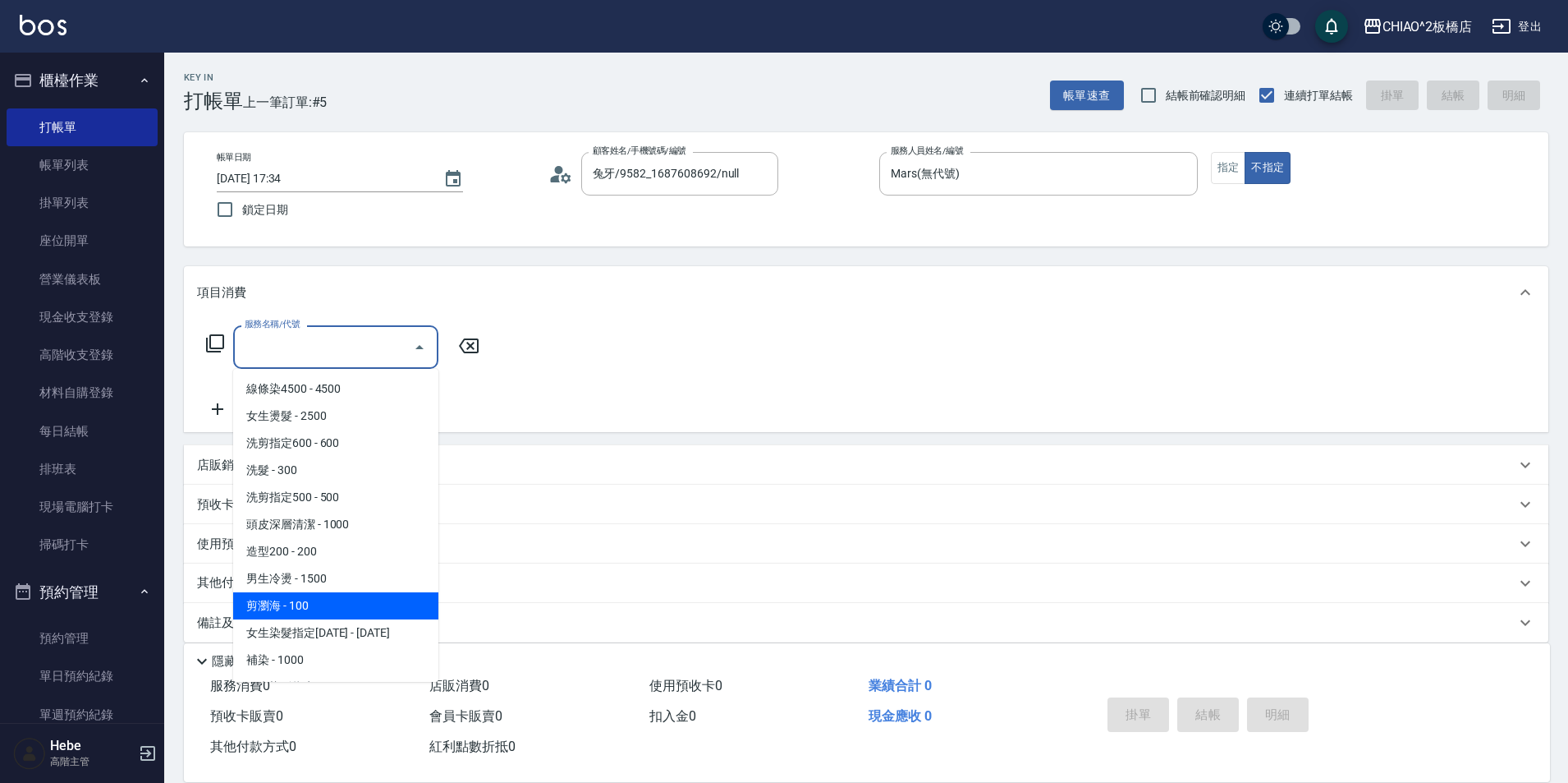
drag, startPoint x: 367, startPoint y: 603, endPoint x: 1025, endPoint y: 625, distance: 658.4
click at [367, 604] on span "剪瀏海 - 100" at bounding box center [336, 606] width 206 height 27
type input "剪瀏海(96690)"
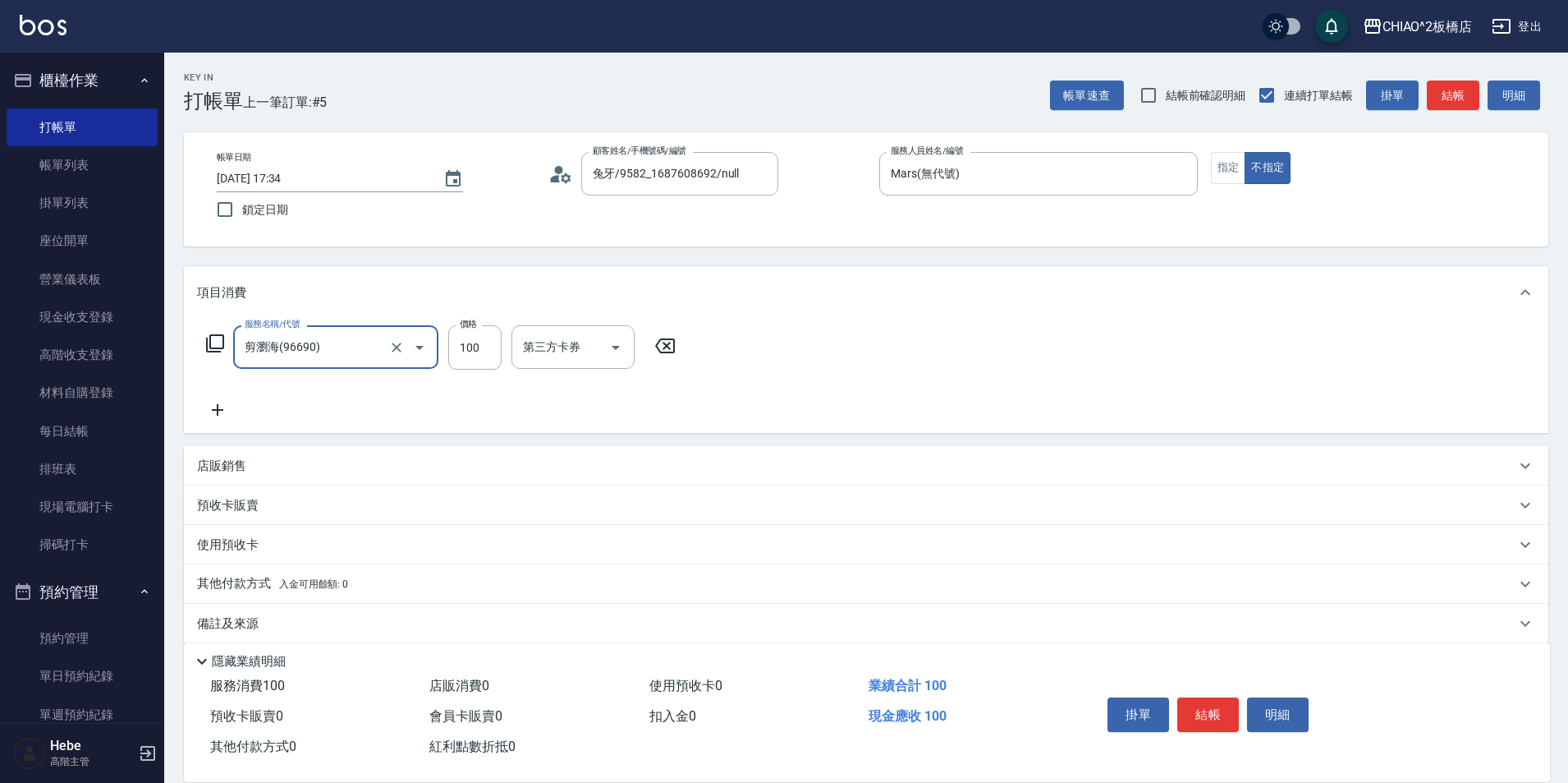
click at [1191, 705] on button "結帳" at bounding box center [1207, 714] width 61 height 34
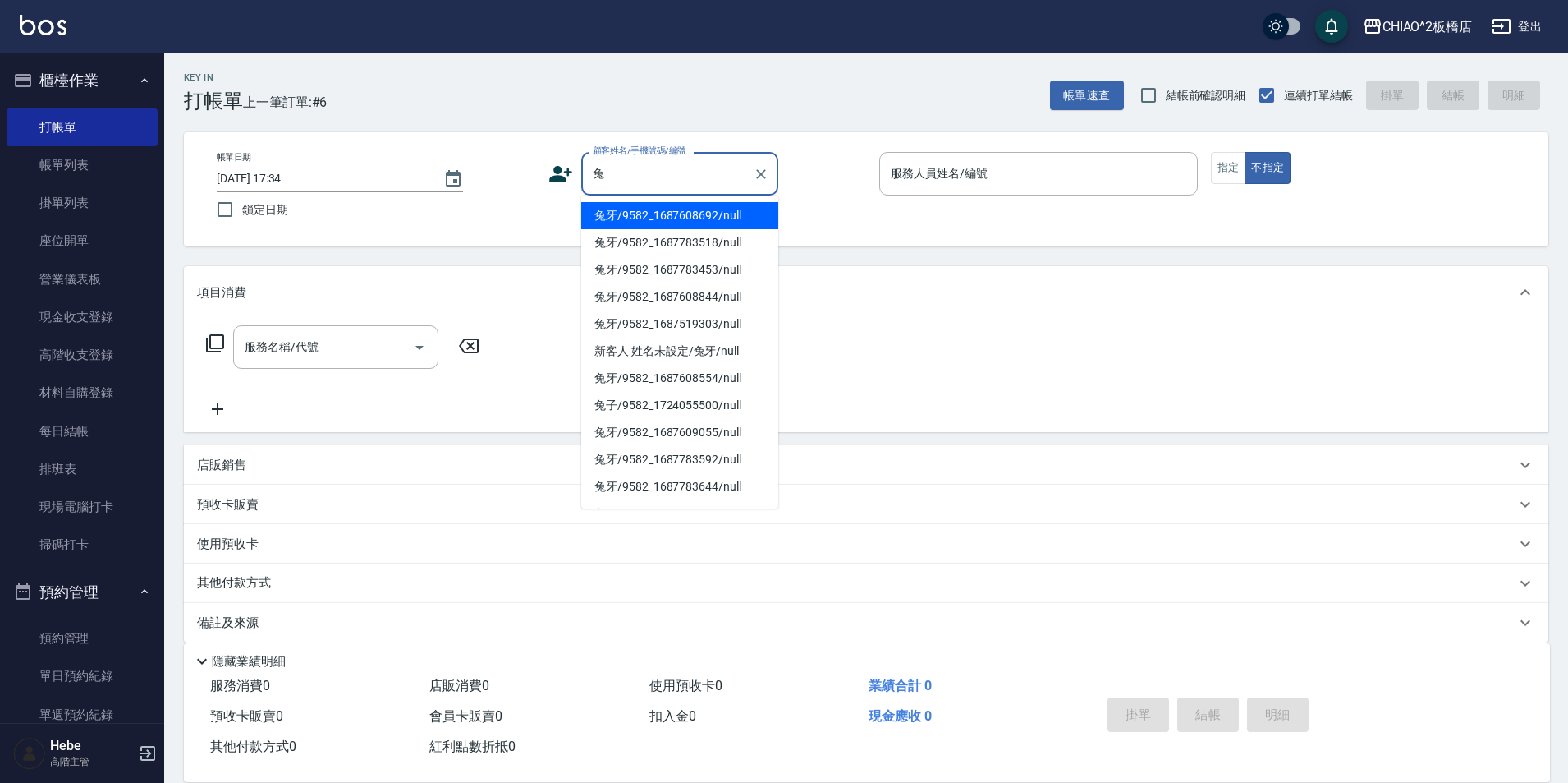
click at [647, 223] on li "兔牙/9582_1687608692/null" at bounding box center [680, 216] width 197 height 27
type input "兔牙/9582_1687608692/null"
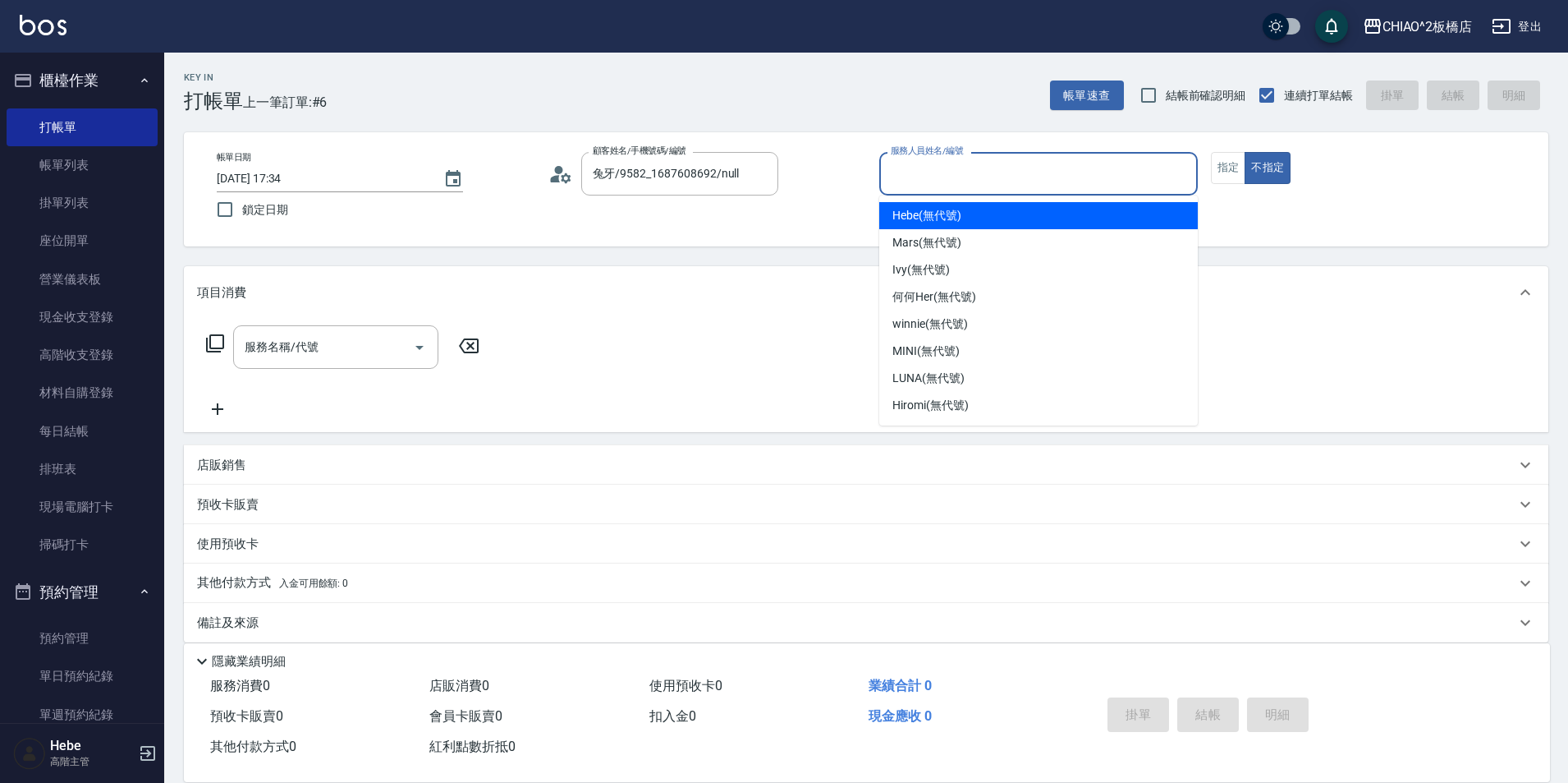
drag, startPoint x: 911, startPoint y: 172, endPoint x: 916, endPoint y: 245, distance: 73.2
click at [911, 175] on input "服務人員姓名/編號" at bounding box center [1039, 174] width 304 height 29
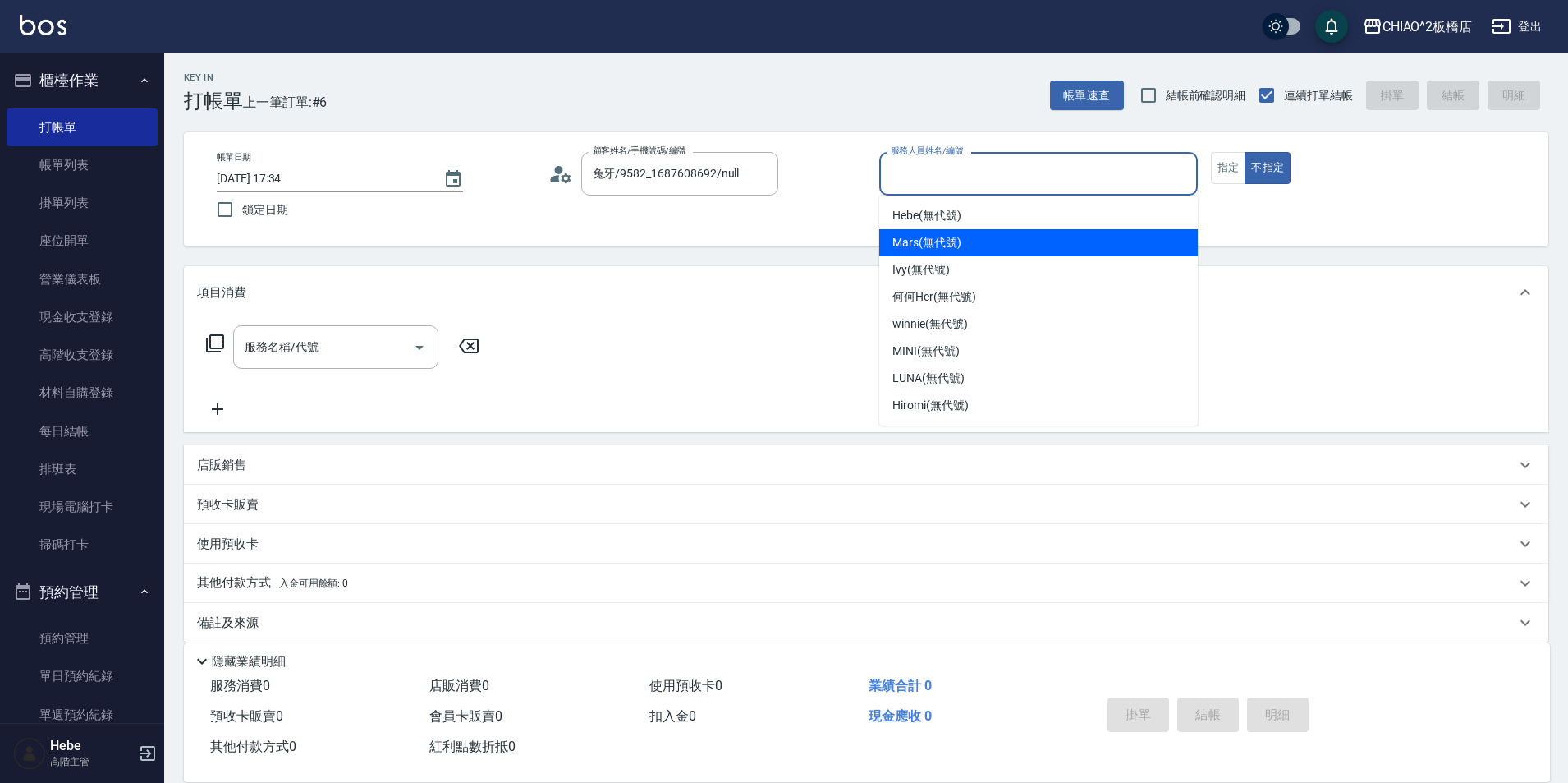
click at [926, 253] on div "Mars (無代號)" at bounding box center [1039, 243] width 319 height 27
type input "Mars(無代號)"
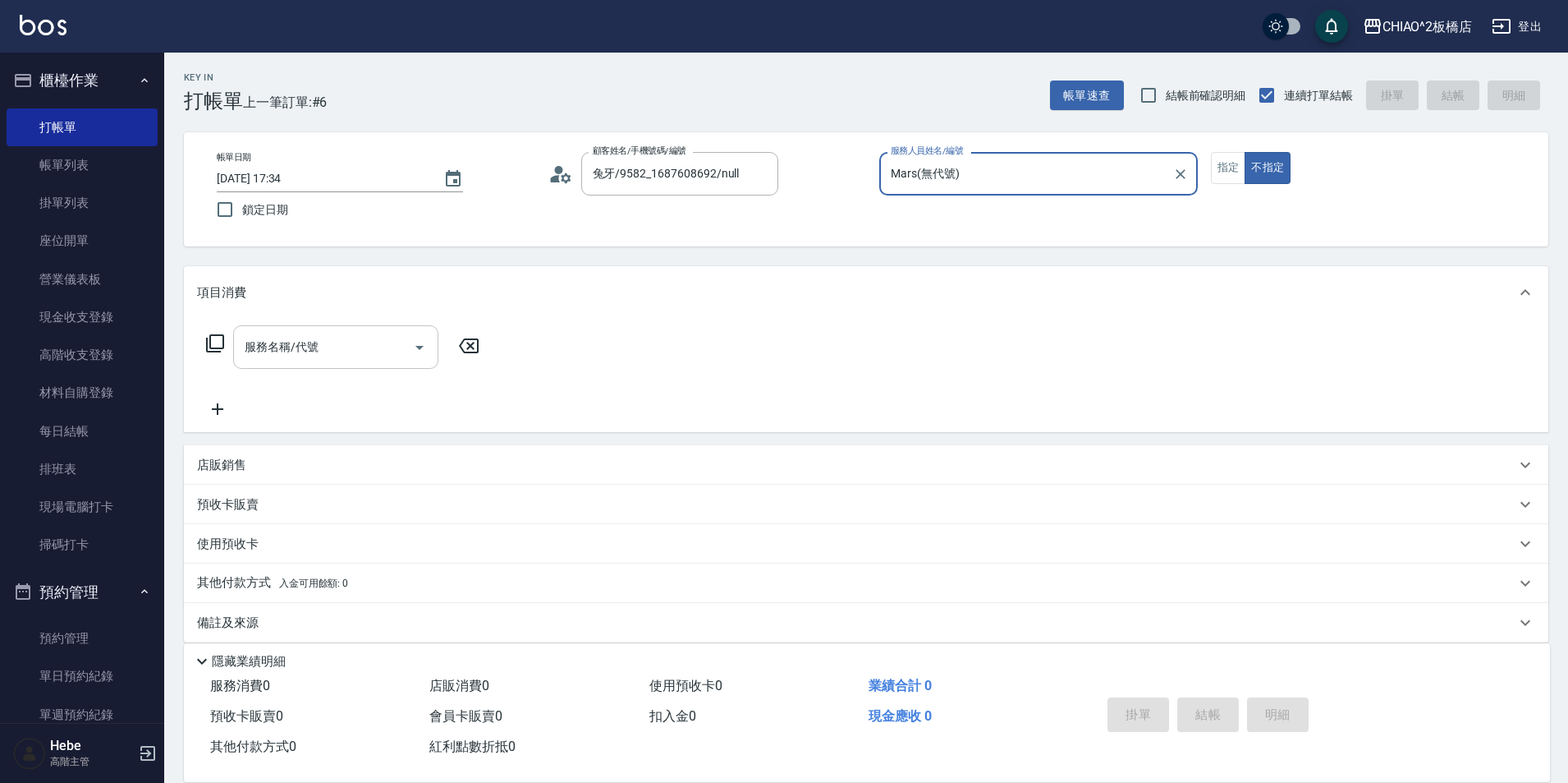
click at [295, 354] on div "服務名稱/代號 服務名稱/代號" at bounding box center [336, 347] width 206 height 44
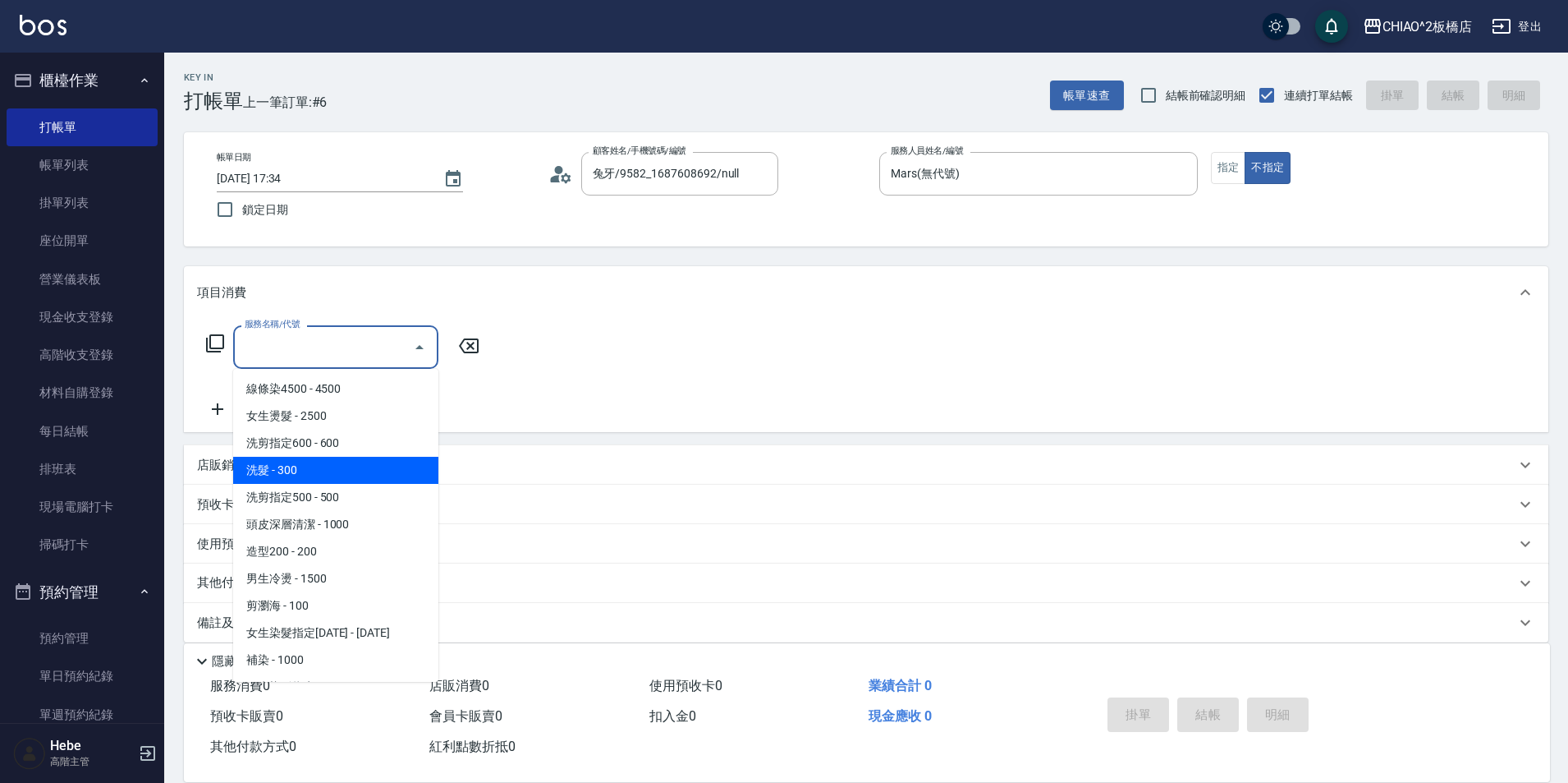
drag, startPoint x: 334, startPoint y: 462, endPoint x: 1066, endPoint y: 577, distance: 741.0
click at [336, 462] on span "洗髮 - 300" at bounding box center [336, 470] width 206 height 27
type input "洗髮(96679)"
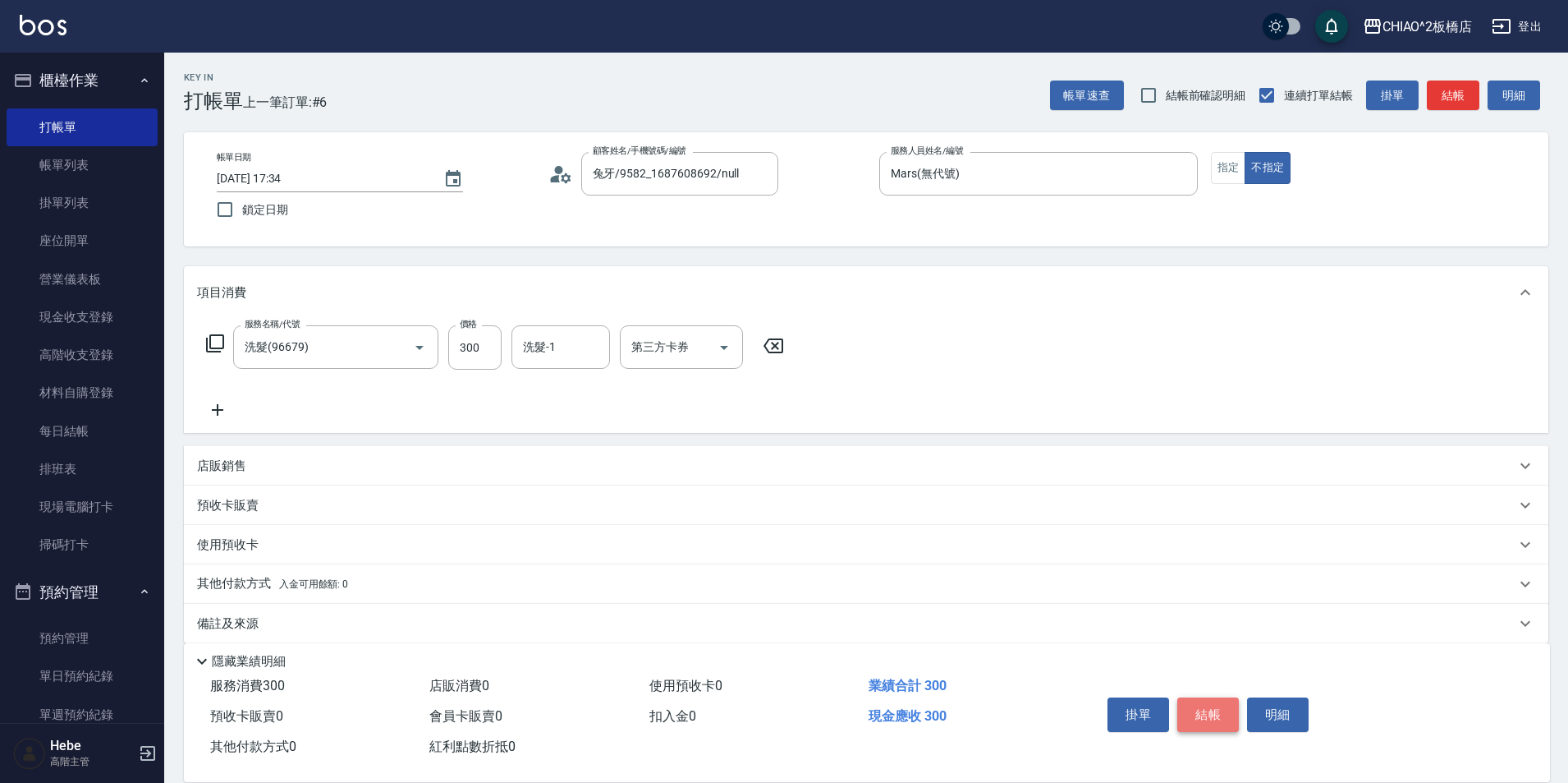
click at [1199, 718] on button "結帳" at bounding box center [1207, 714] width 61 height 34
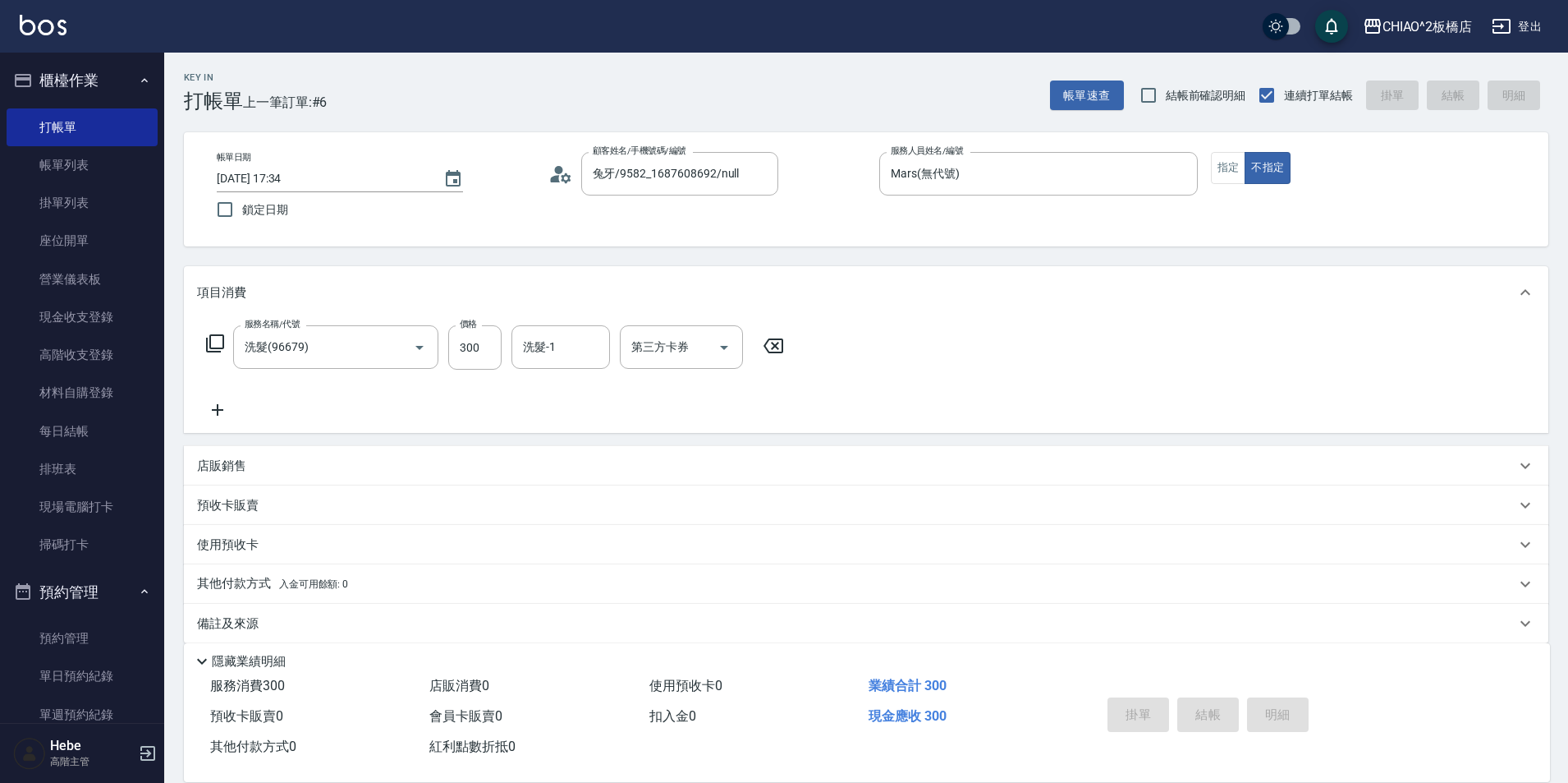
type input "[DATE] 17:35"
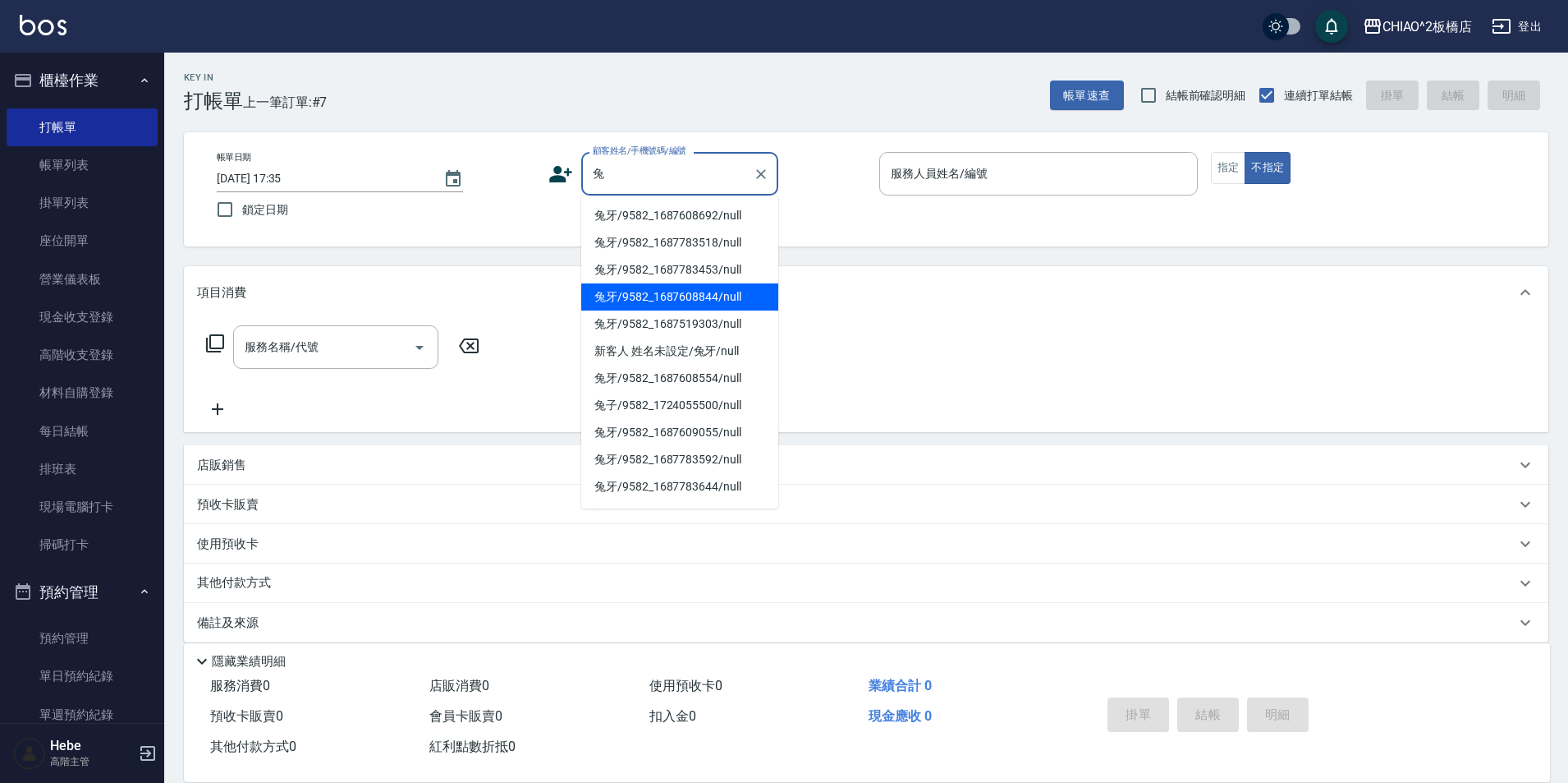
drag, startPoint x: 638, startPoint y: 285, endPoint x: 863, endPoint y: 194, distance: 242.7
click at [638, 284] on li "兔牙/9582_1687608844/null" at bounding box center [680, 297] width 197 height 27
type input "兔牙/9582_1687608844/null"
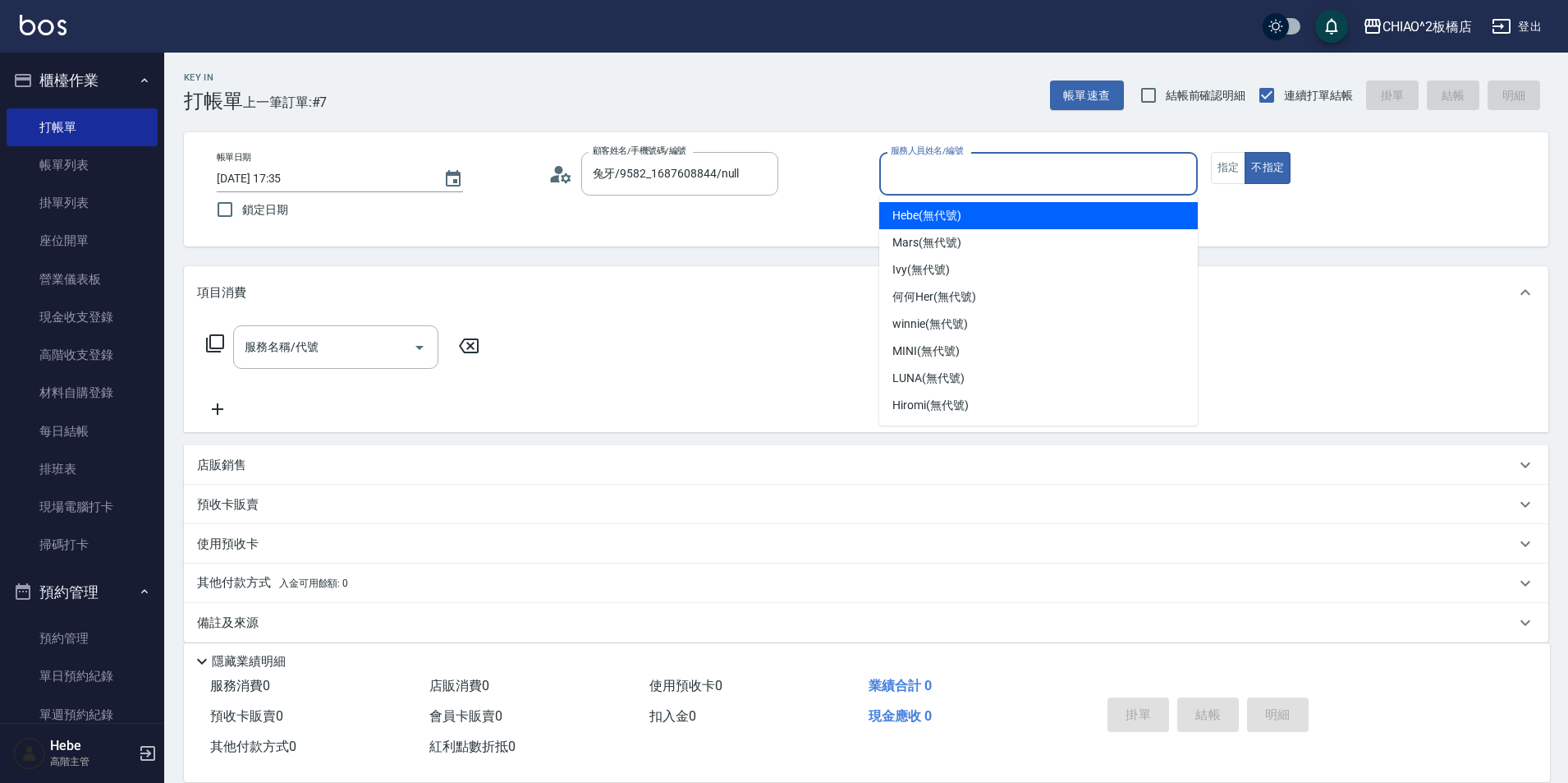
click at [898, 177] on input "服務人員姓名/編號" at bounding box center [1039, 174] width 304 height 29
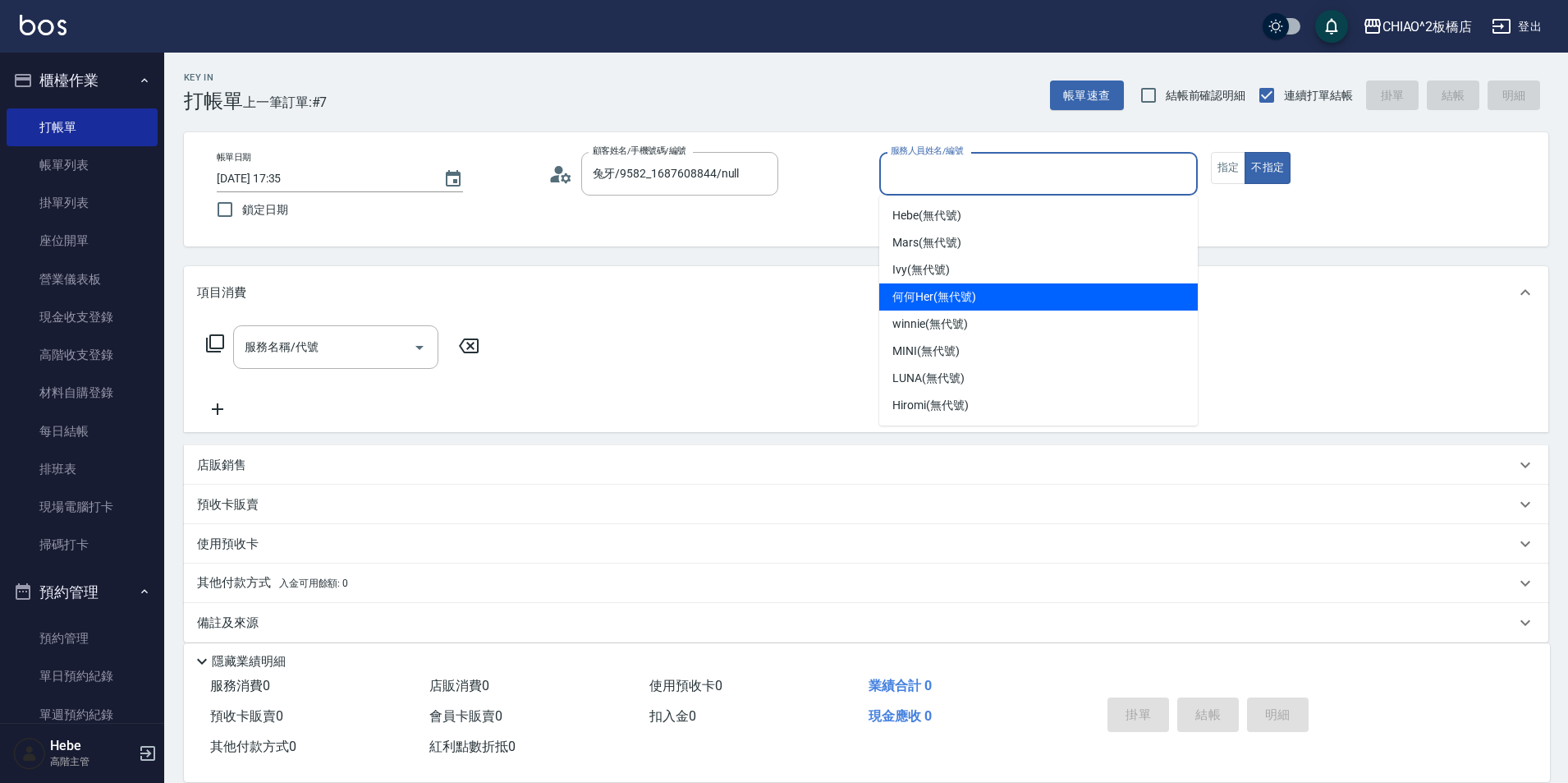
click at [951, 297] on span "何何Her (無代號)" at bounding box center [935, 296] width 84 height 18
type input "何何Her (無代號)"
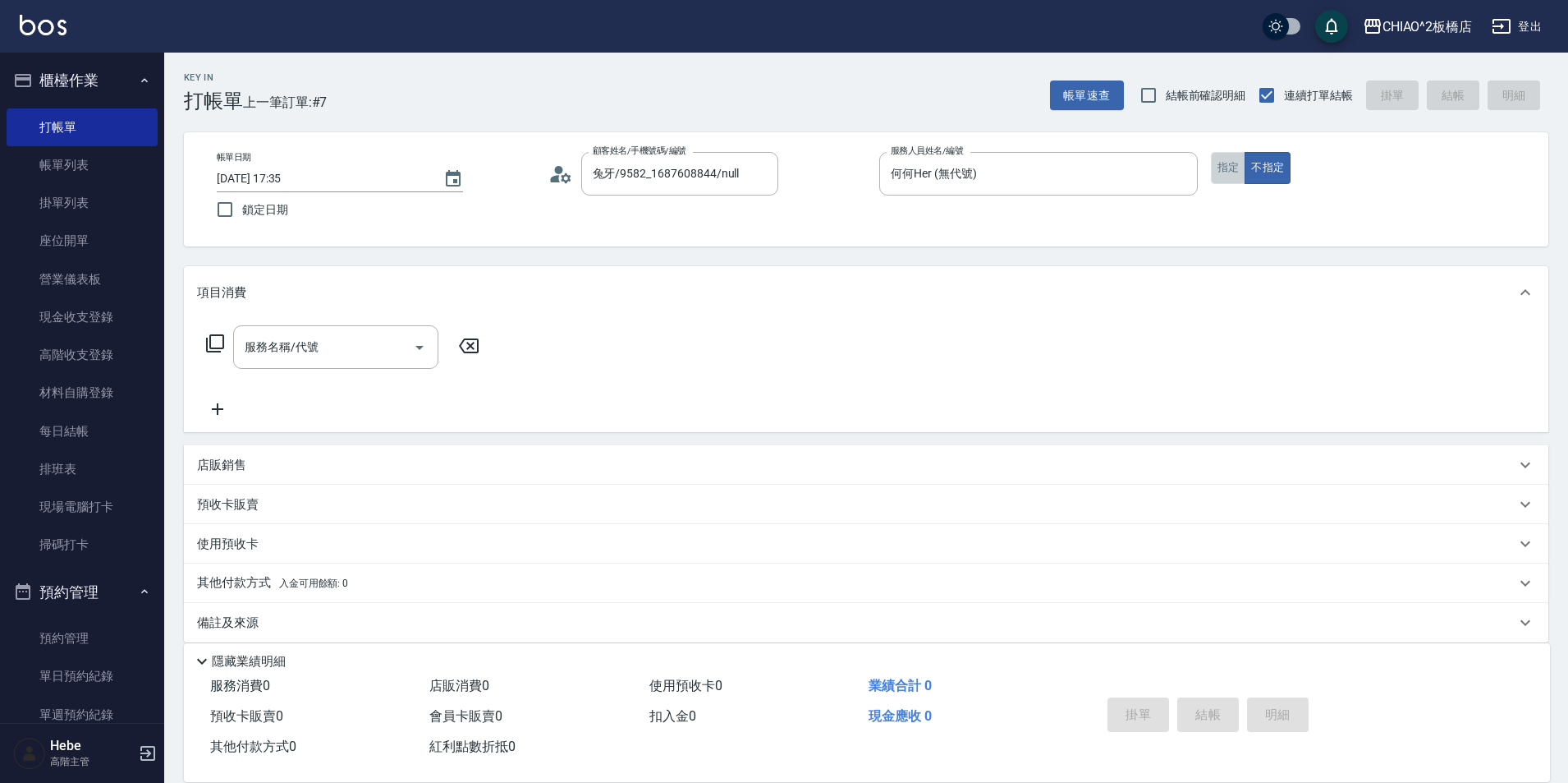
drag, startPoint x: 1228, startPoint y: 172, endPoint x: 1003, endPoint y: 247, distance: 237.2
click at [1227, 172] on button "指定" at bounding box center [1228, 168] width 35 height 32
click at [313, 347] on input "服務名稱/代號" at bounding box center [324, 347] width 166 height 29
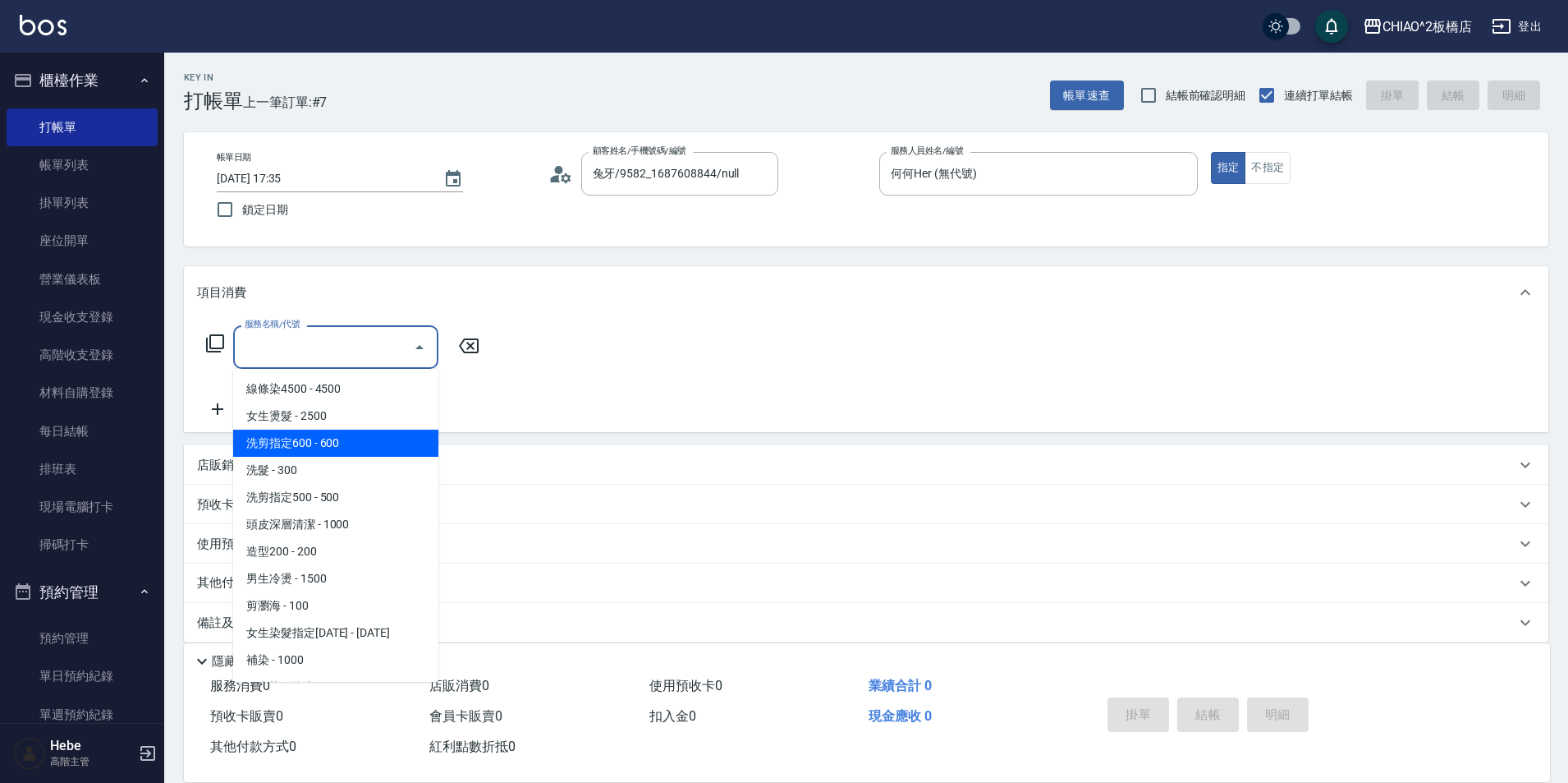
drag, startPoint x: 322, startPoint y: 445, endPoint x: 238, endPoint y: 394, distance: 98.3
click at [321, 446] on span "洗剪指定600 - 600" at bounding box center [336, 443] width 206 height 27
type input "洗剪指定600(96678)"
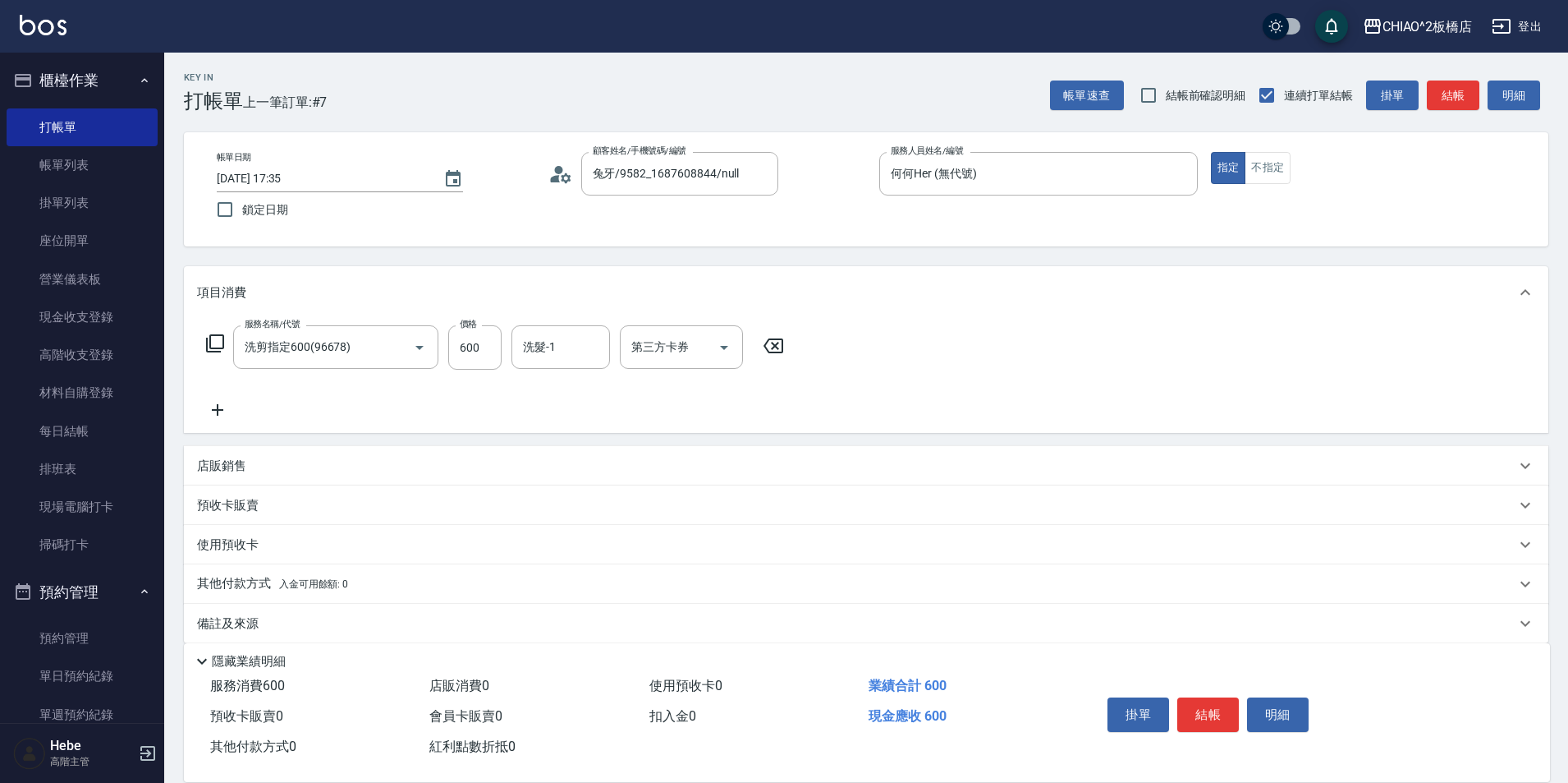
click at [217, 408] on icon at bounding box center [217, 410] width 12 height 12
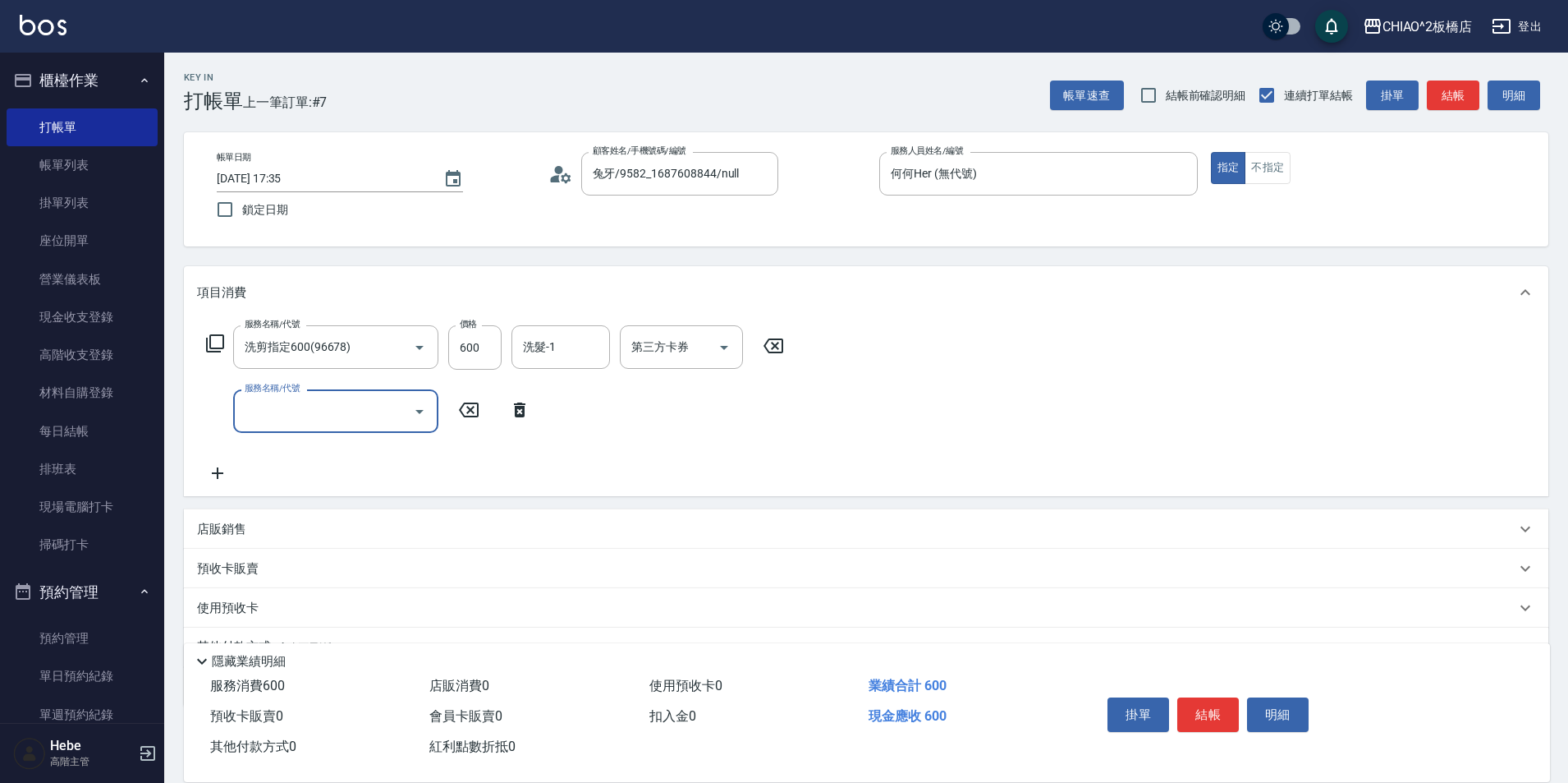
click at [294, 428] on div "服務名稱/代號" at bounding box center [336, 411] width 206 height 44
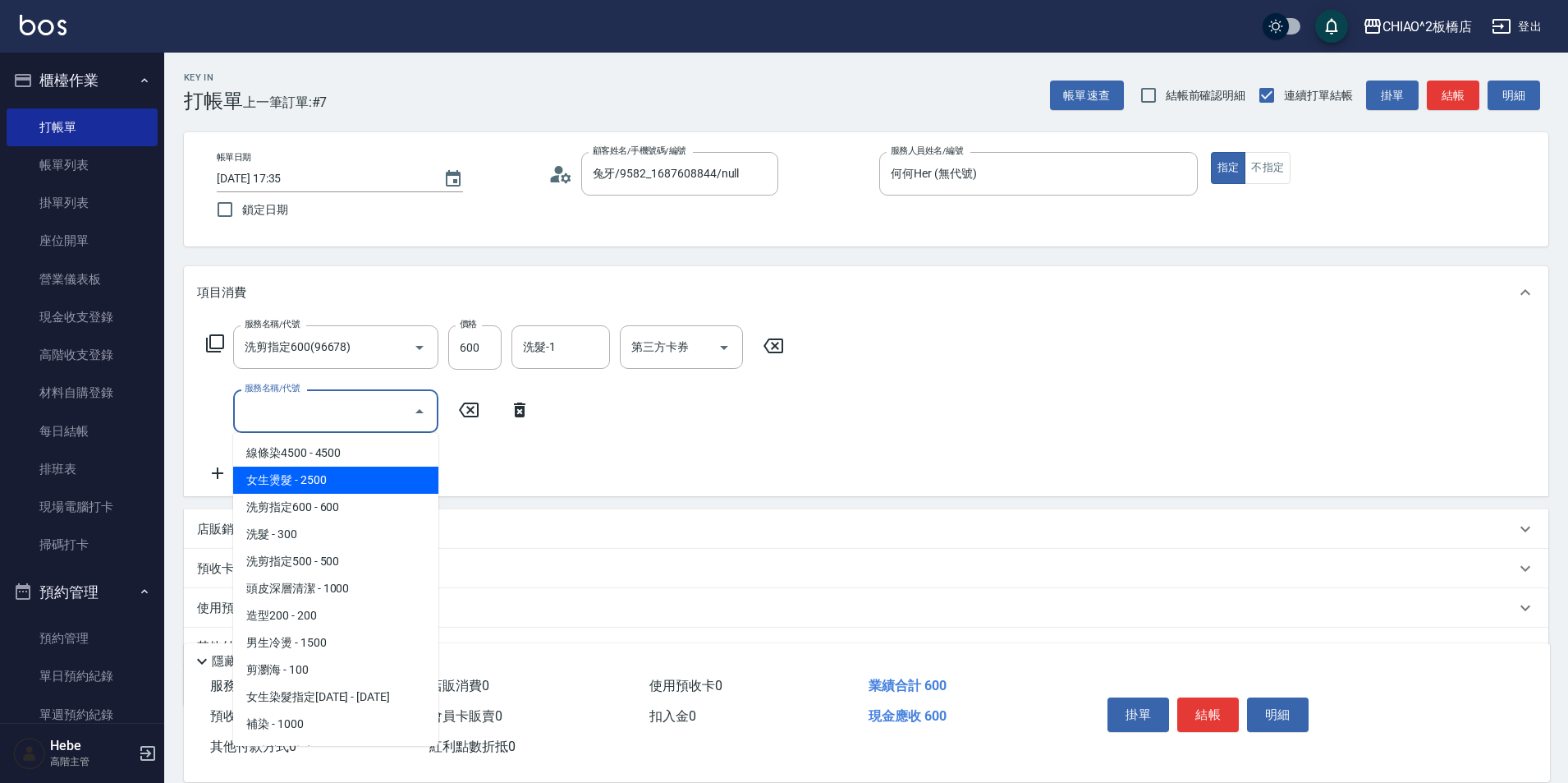
click at [308, 488] on span "女生燙髮 - 2500" at bounding box center [336, 480] width 206 height 27
type input "女生燙髮(96677)"
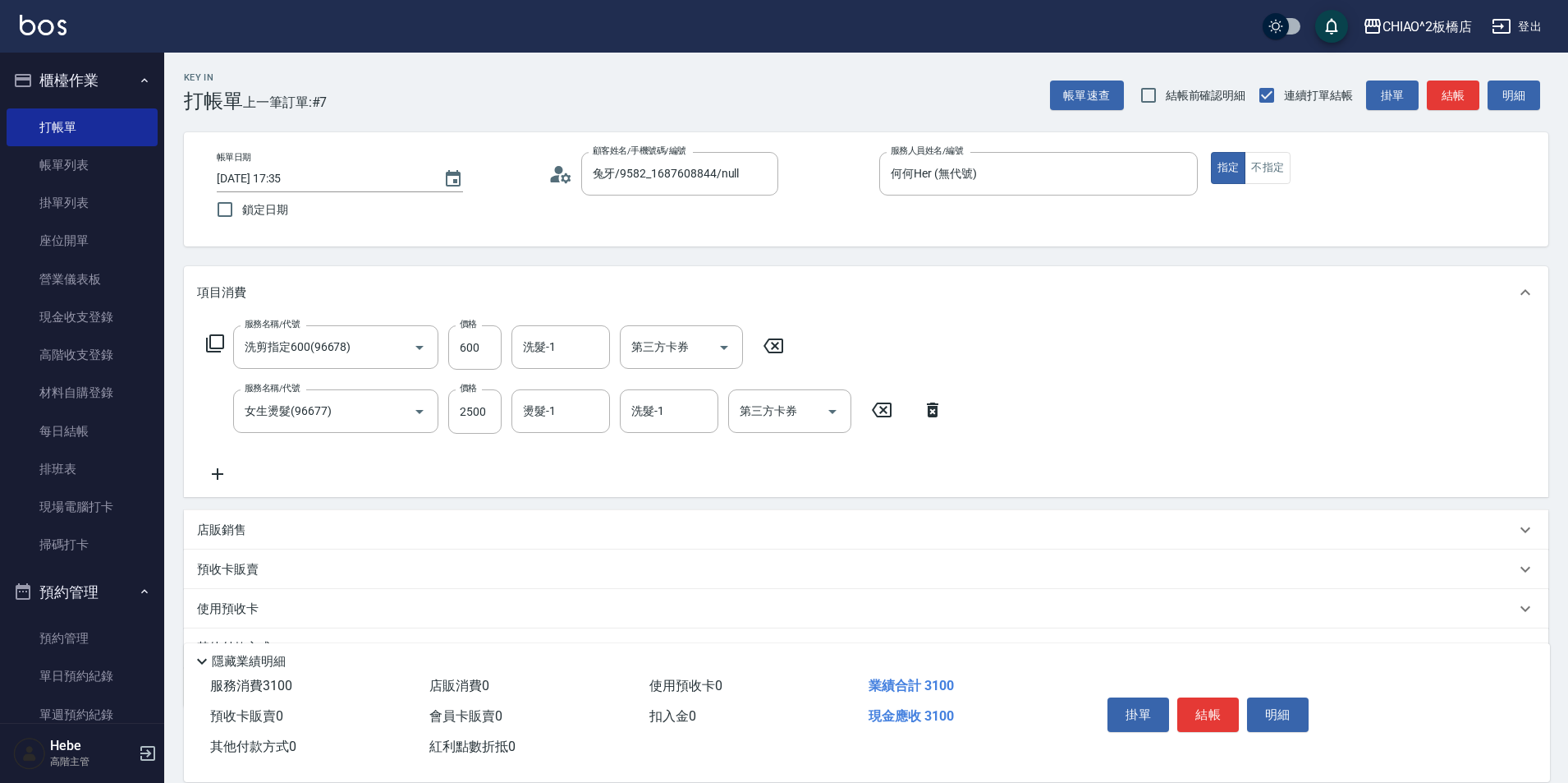
click at [215, 475] on icon at bounding box center [217, 474] width 12 height 12
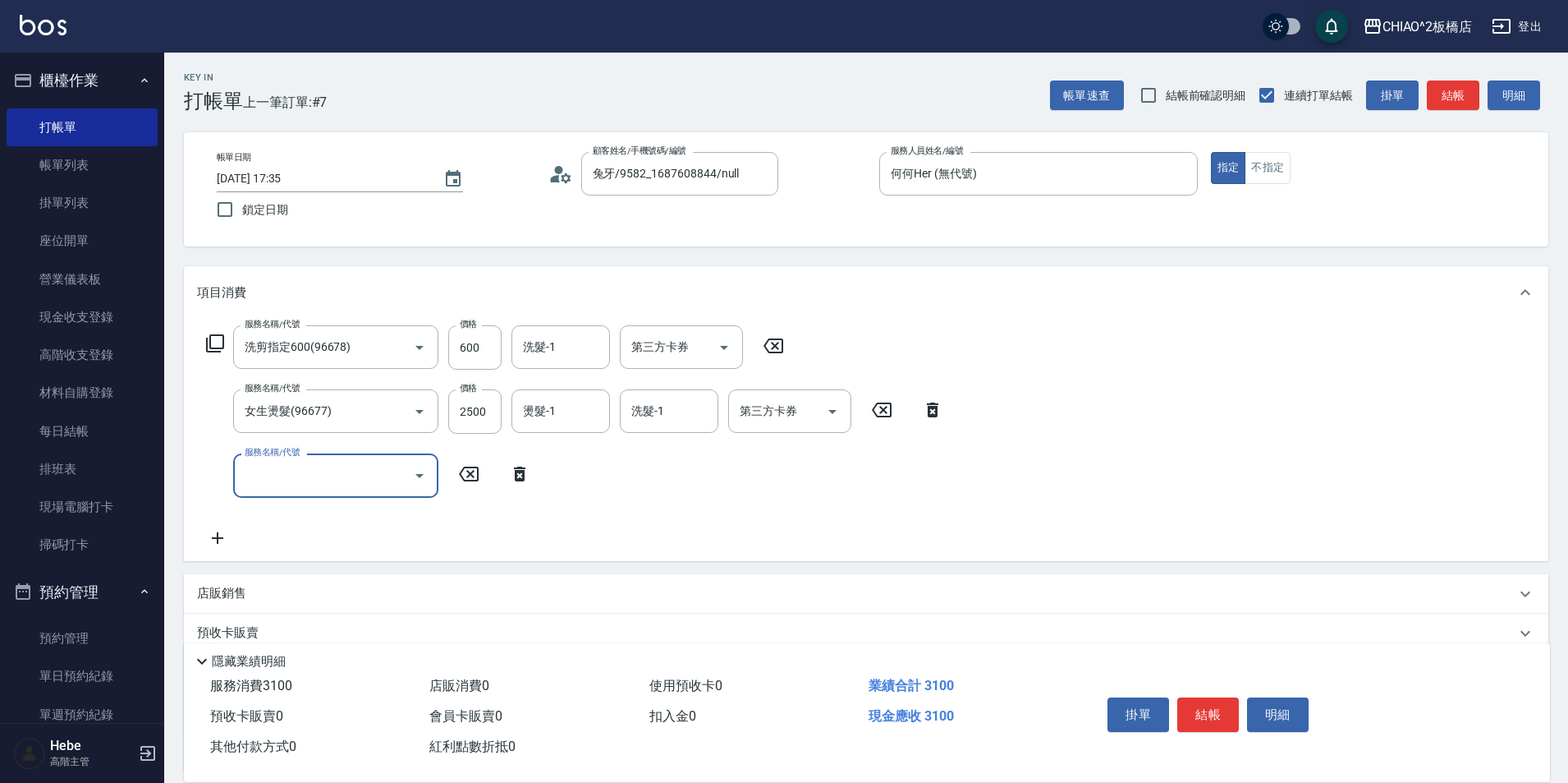
click at [268, 467] on input "服務名稱/代號" at bounding box center [324, 475] width 166 height 29
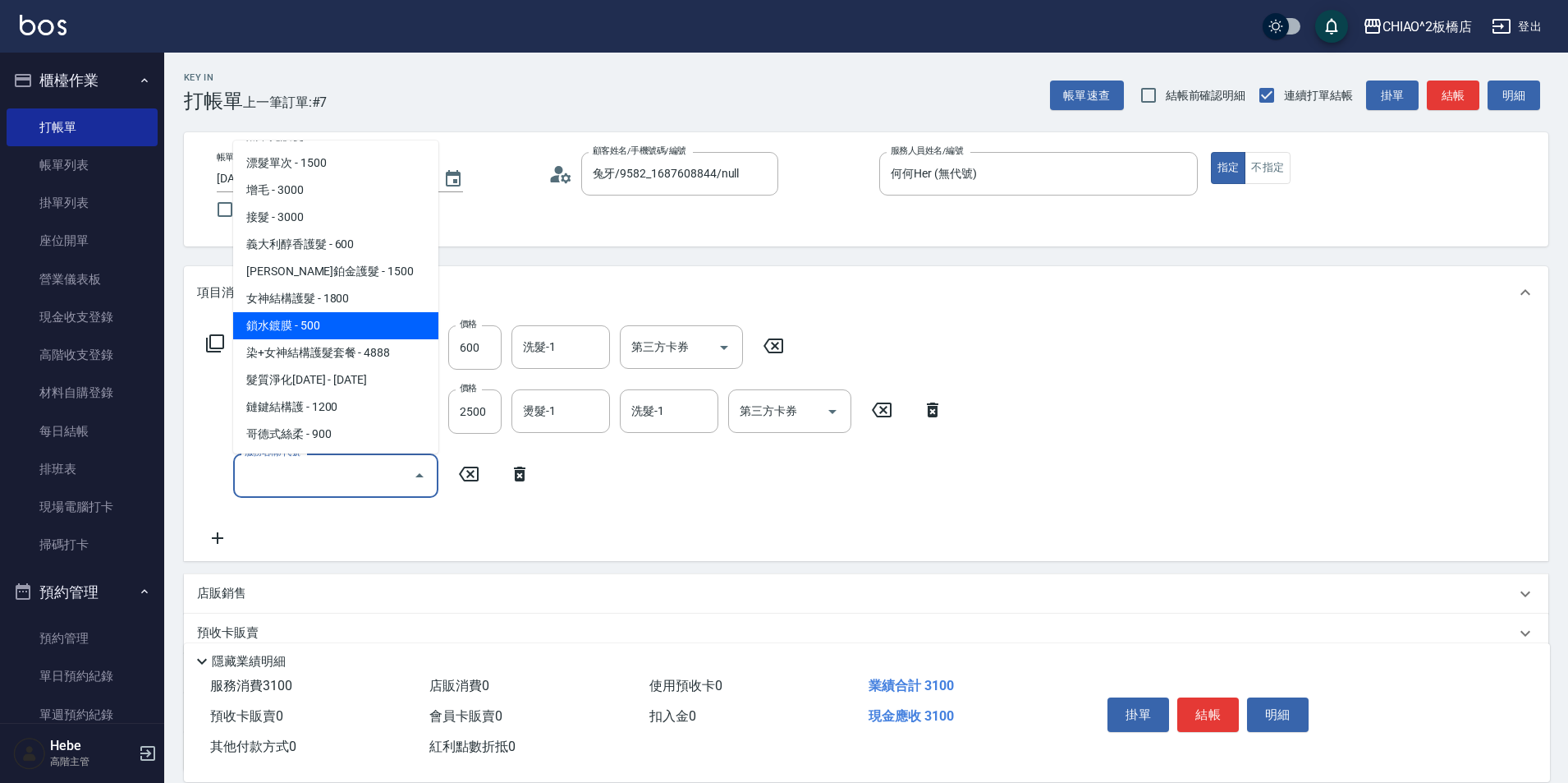
scroll to position [351, 0]
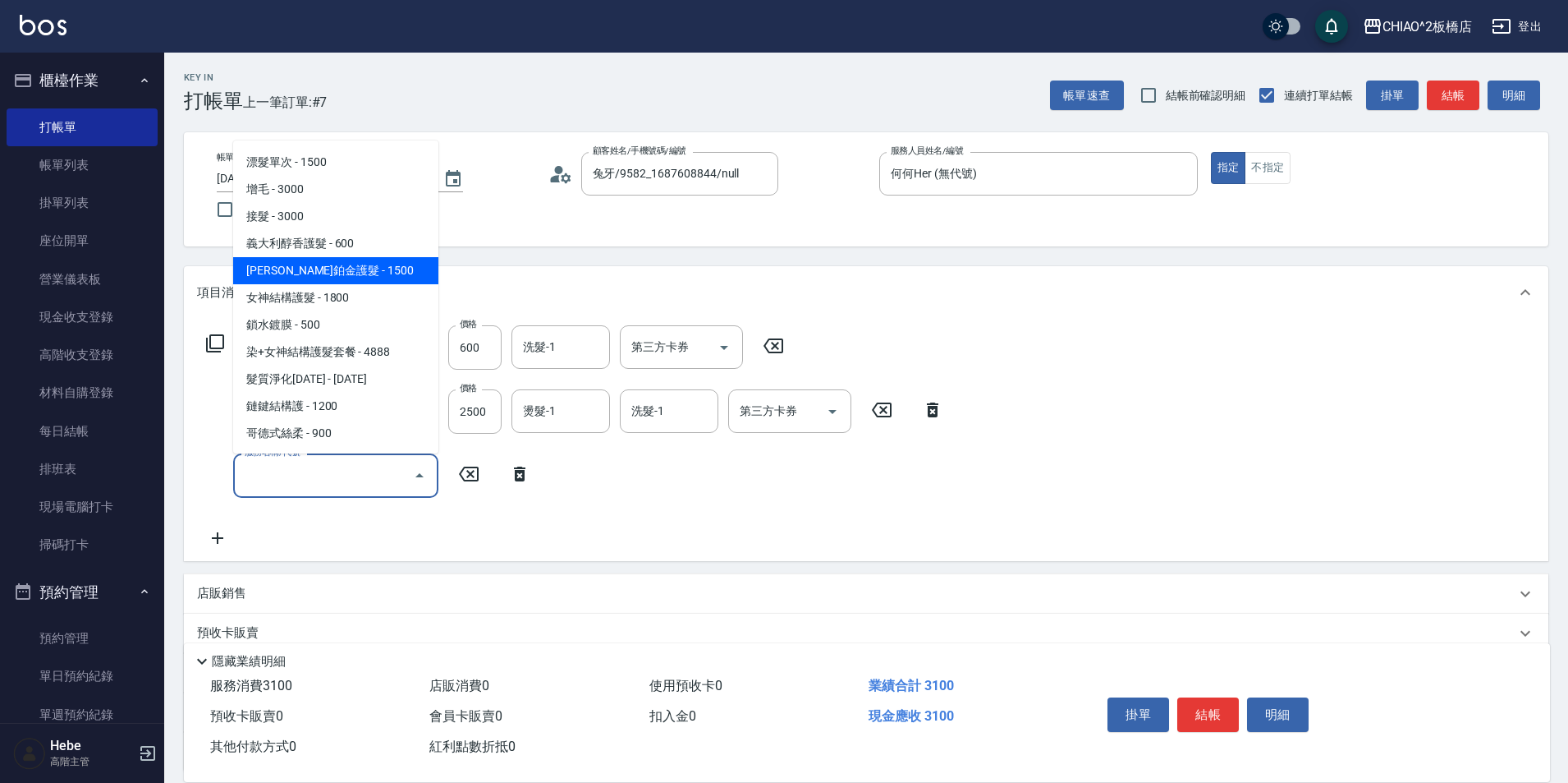
drag, startPoint x: 324, startPoint y: 274, endPoint x: 309, endPoint y: 432, distance: 158.7
click at [325, 274] on span "[PERSON_NAME]鉑金護髮 - 1500" at bounding box center [336, 270] width 206 height 27
type input "[PERSON_NAME]鉑金護髮(126204)"
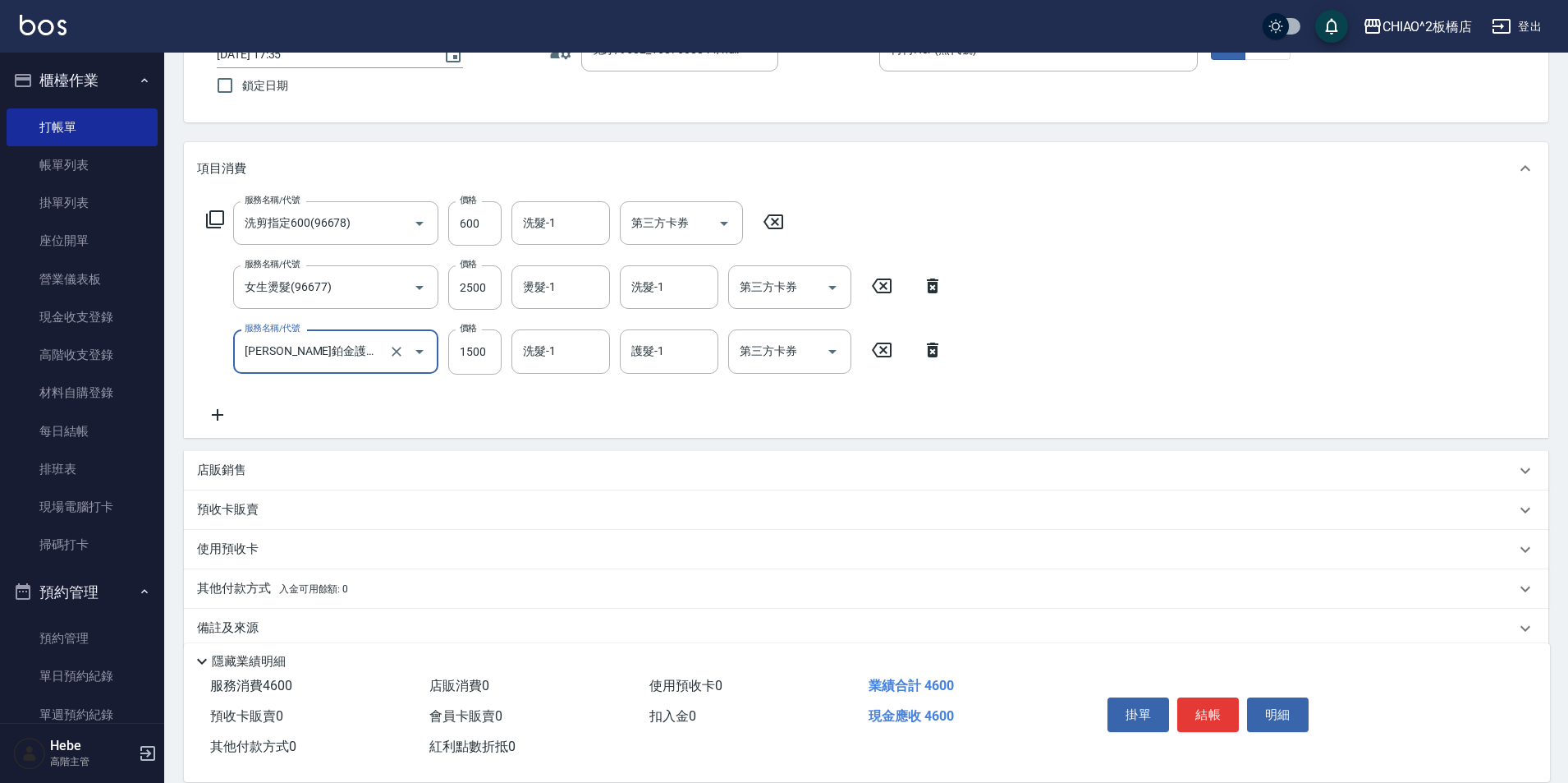
scroll to position [147, 0]
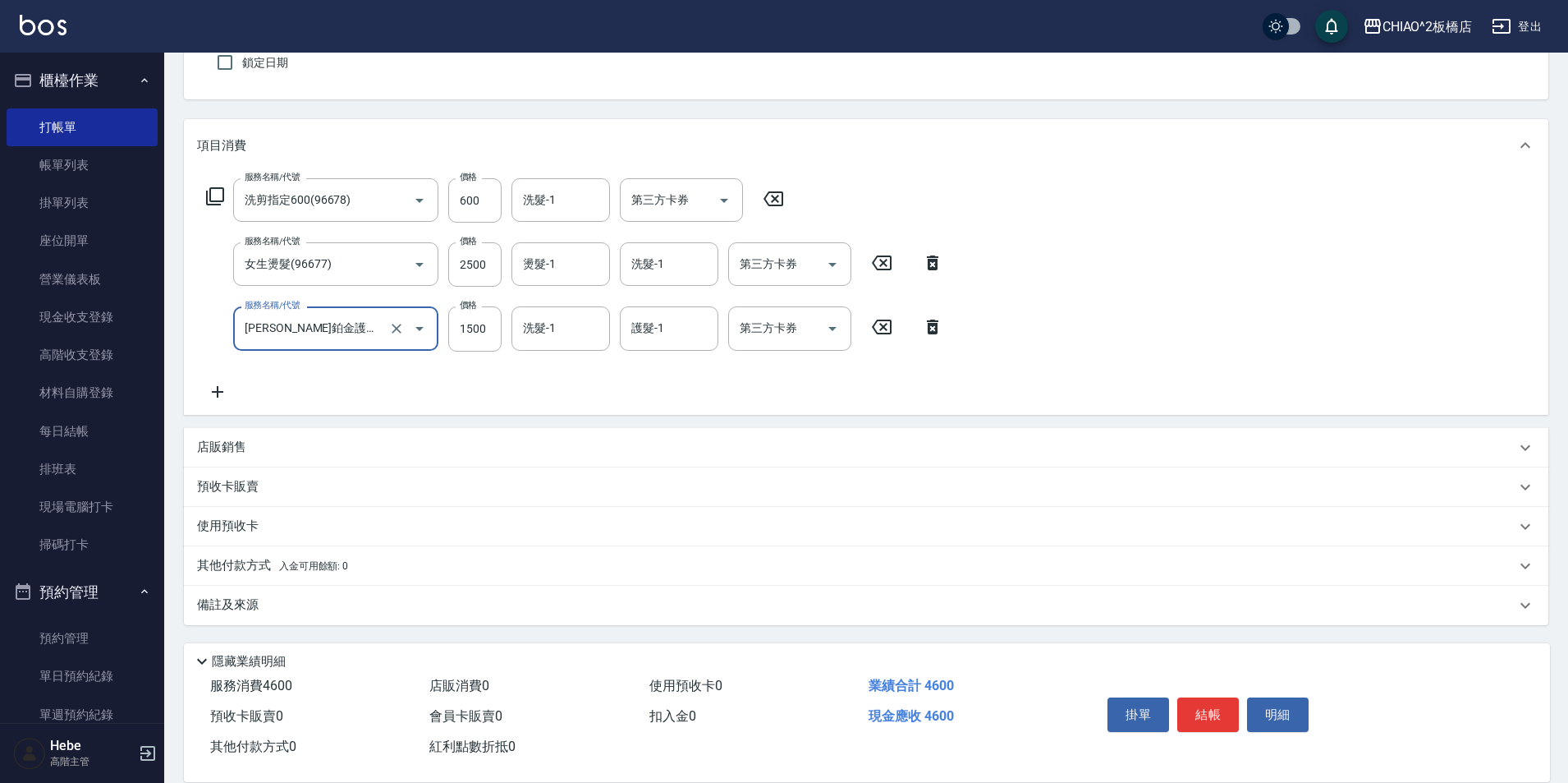
click at [231, 566] on p "其他付款方式 入金可用餘額: 0" at bounding box center [273, 566] width 151 height 18
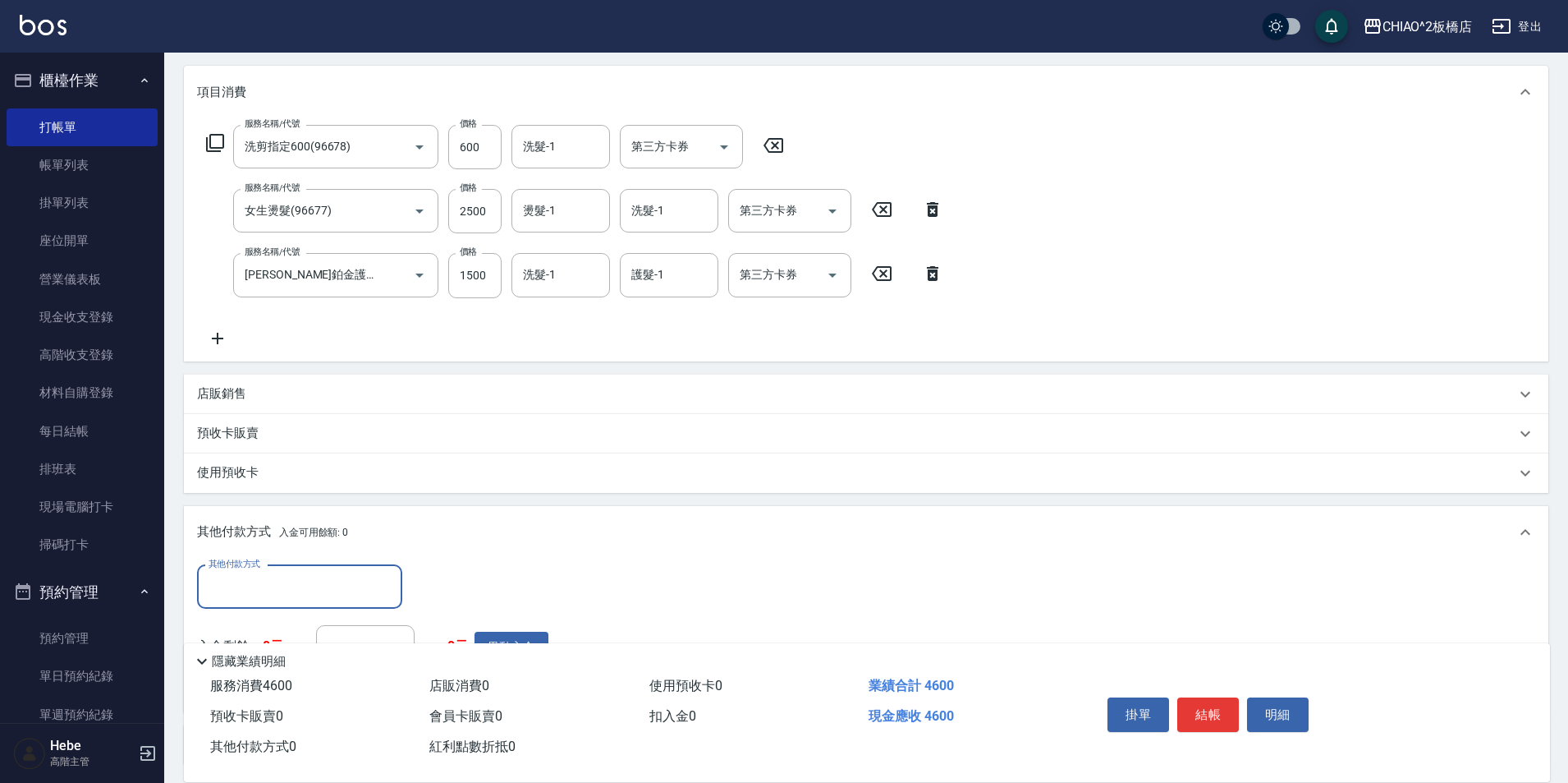
scroll to position [229, 0]
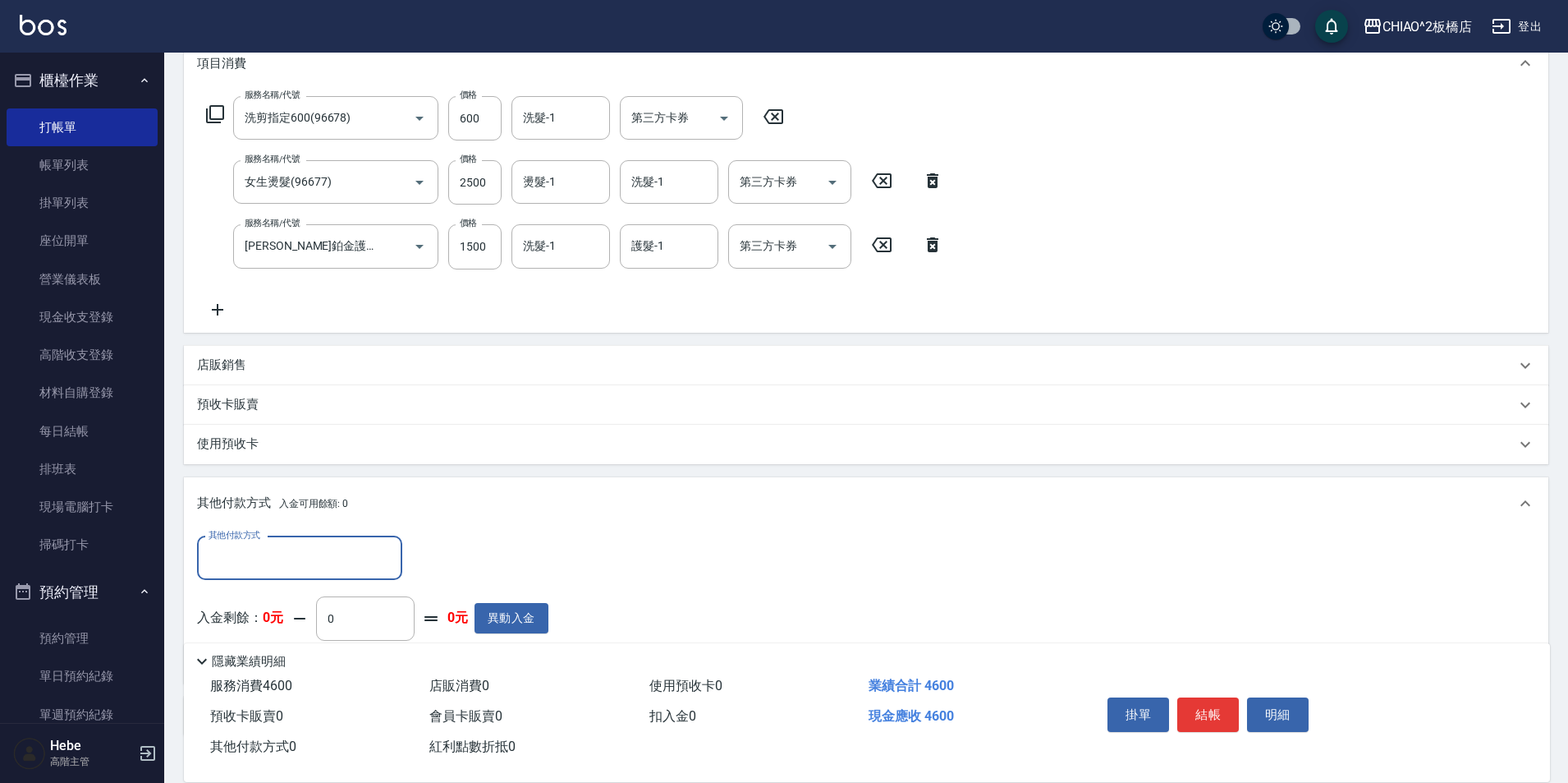
click at [244, 556] on input "其他付款方式" at bounding box center [300, 558] width 190 height 29
click at [247, 598] on span "信用卡" at bounding box center [300, 600] width 206 height 27
type input "信用卡"
type input "4600"
click at [1222, 701] on button "結帳" at bounding box center [1207, 714] width 61 height 34
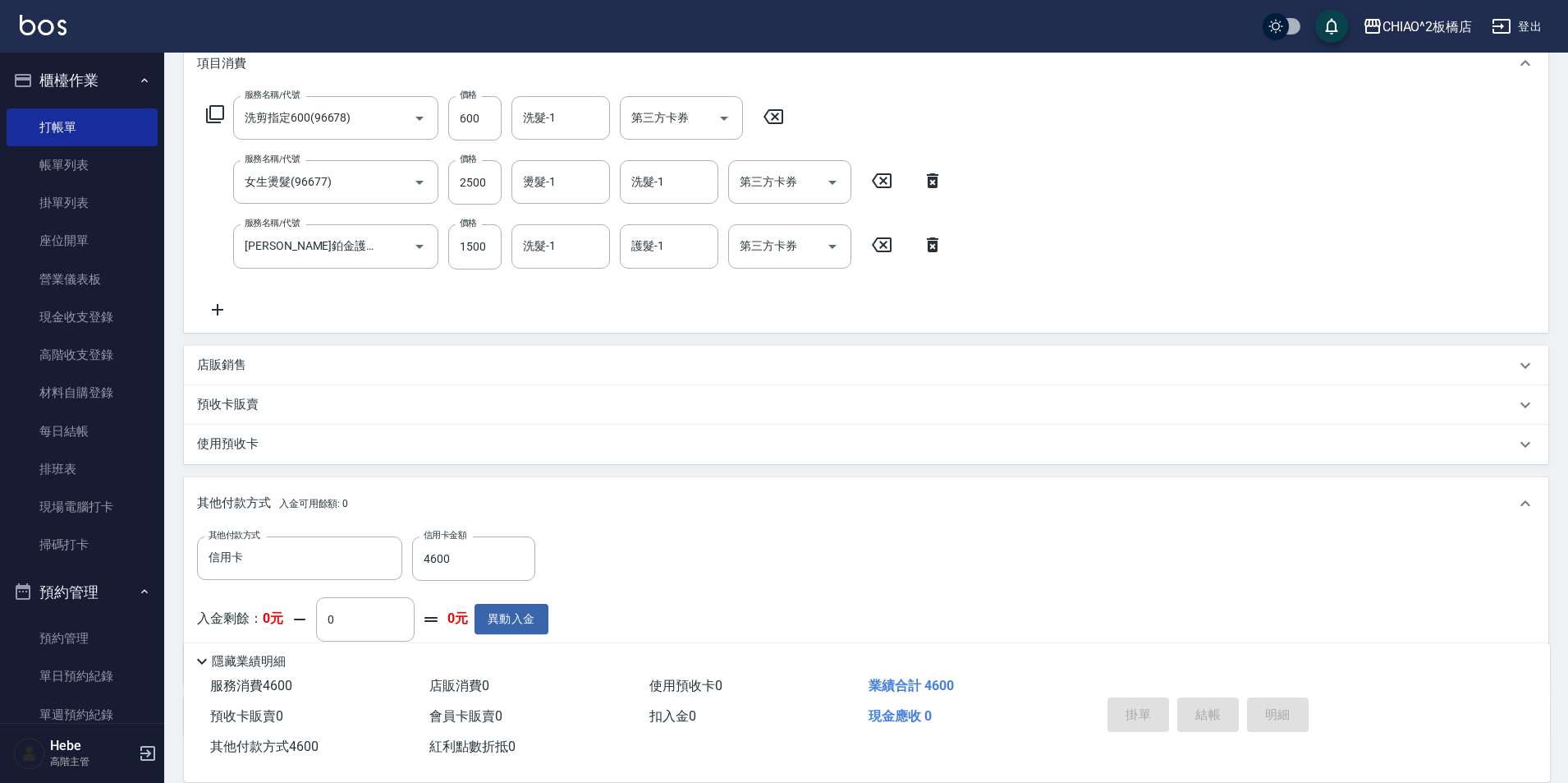
type input "[DATE] 17:36"
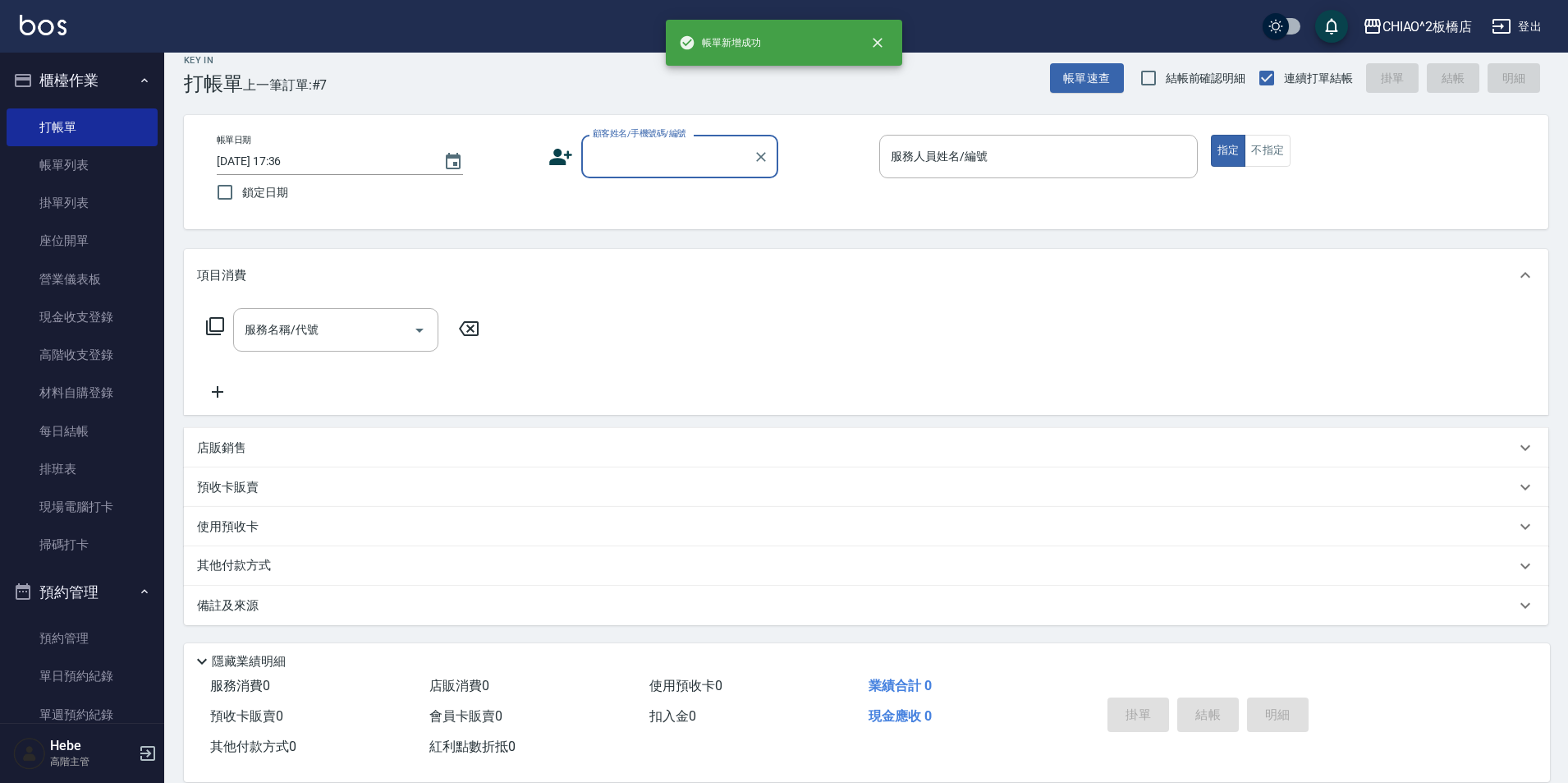
scroll to position [0, 0]
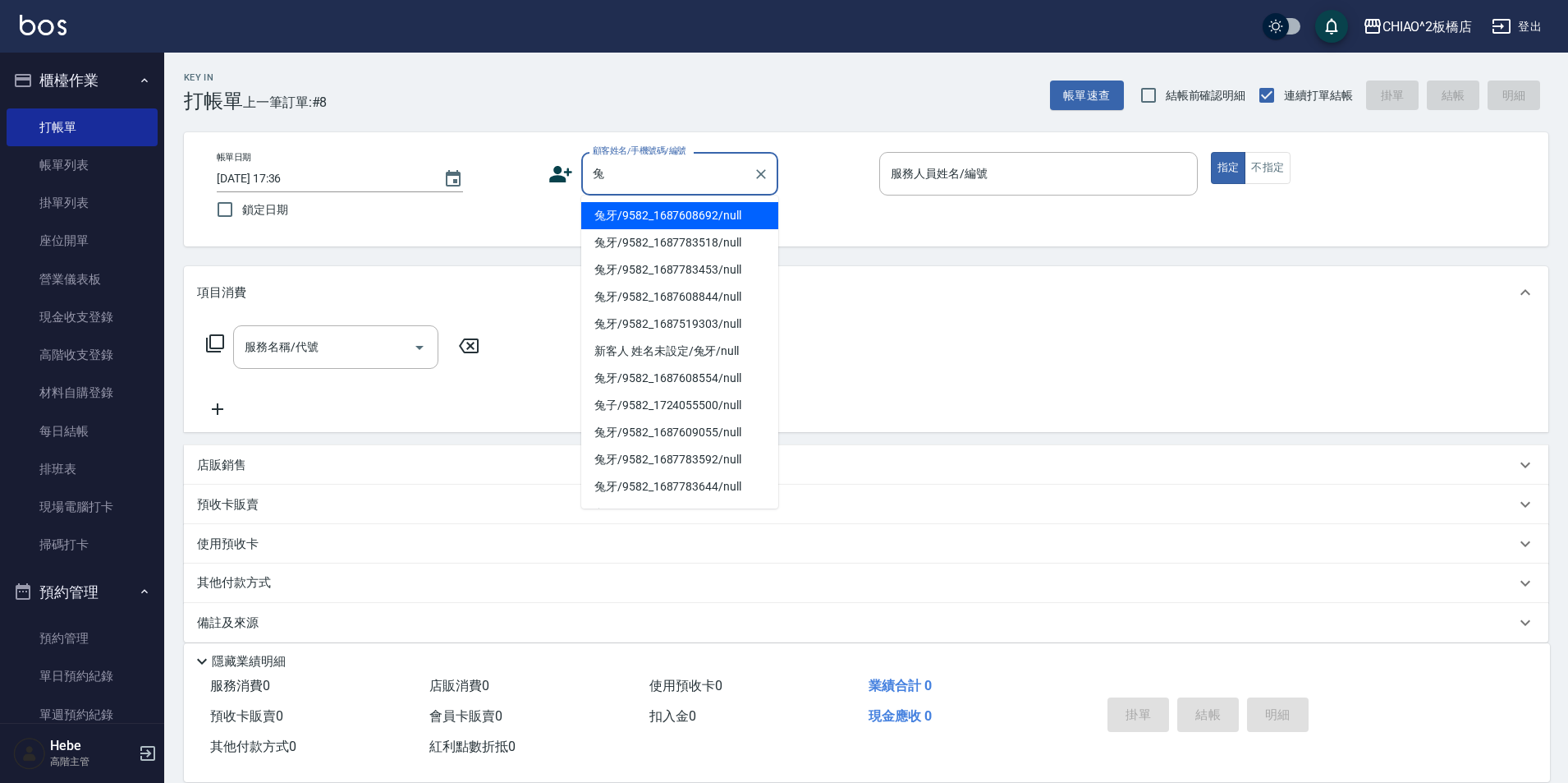
click at [664, 215] on li "兔牙/9582_1687608692/null" at bounding box center [680, 216] width 197 height 27
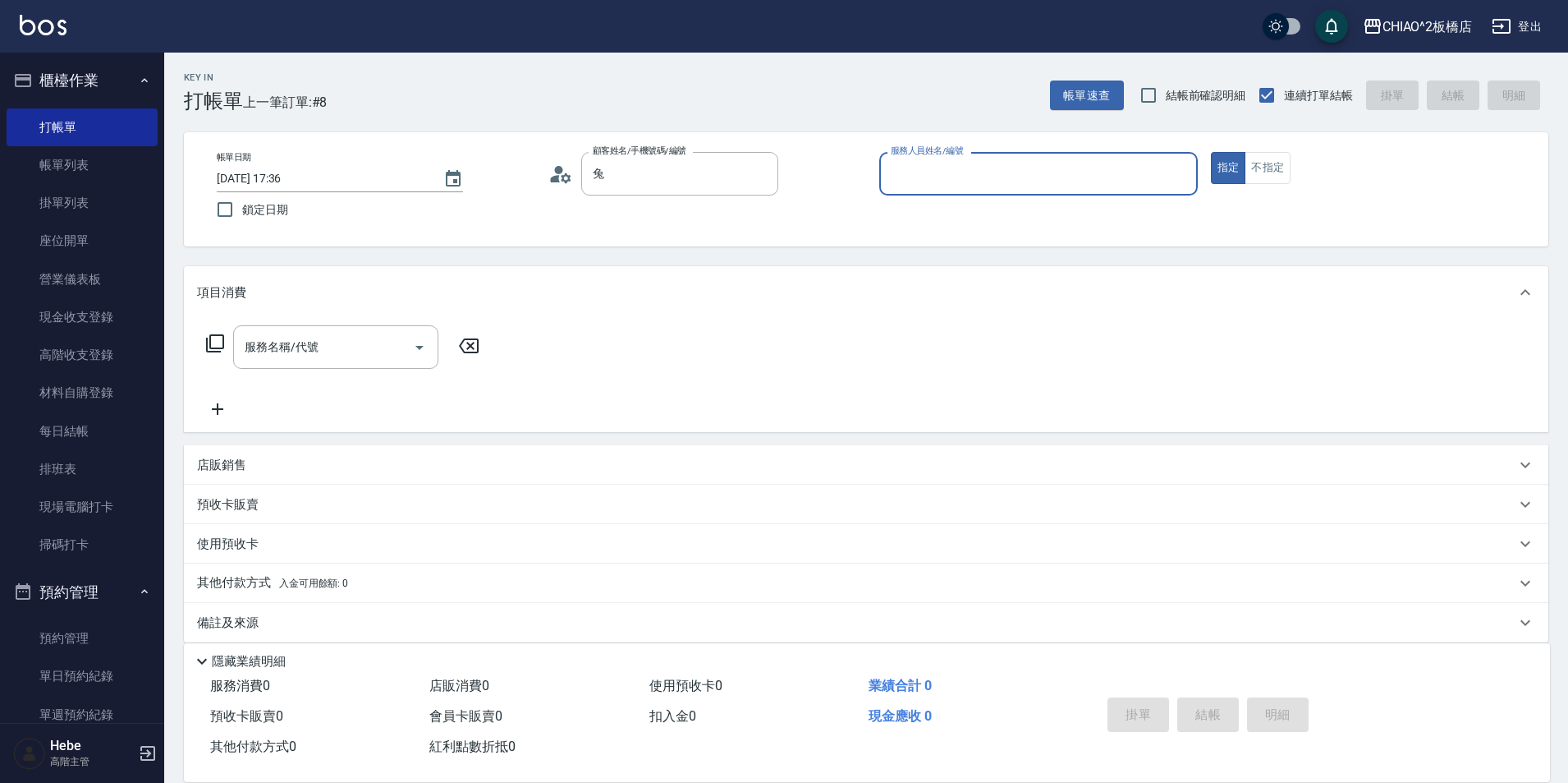
type input "兔牙/9582_1687608692/null"
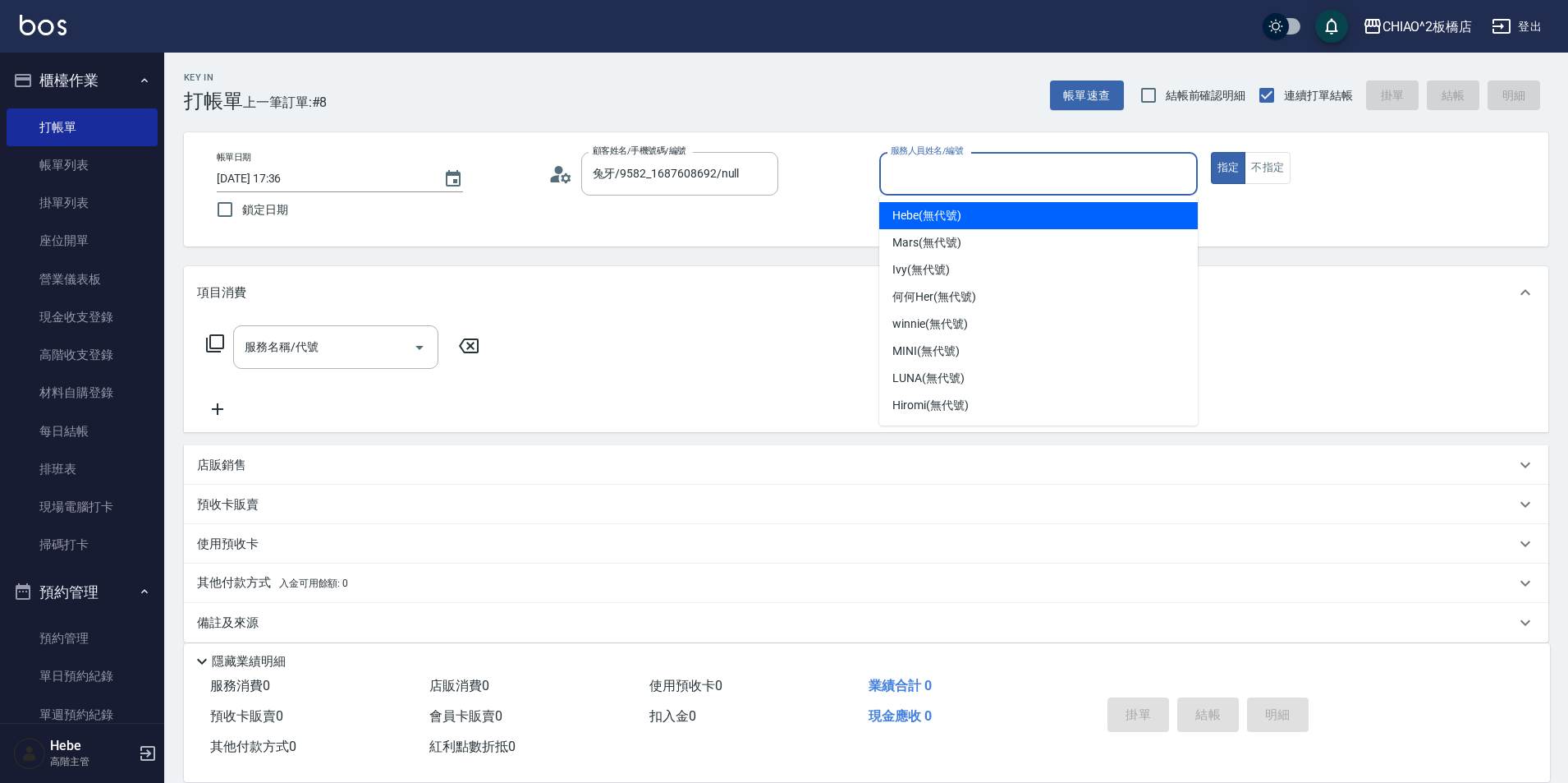
click at [988, 170] on input "服務人員姓名/編號" at bounding box center [1039, 174] width 304 height 29
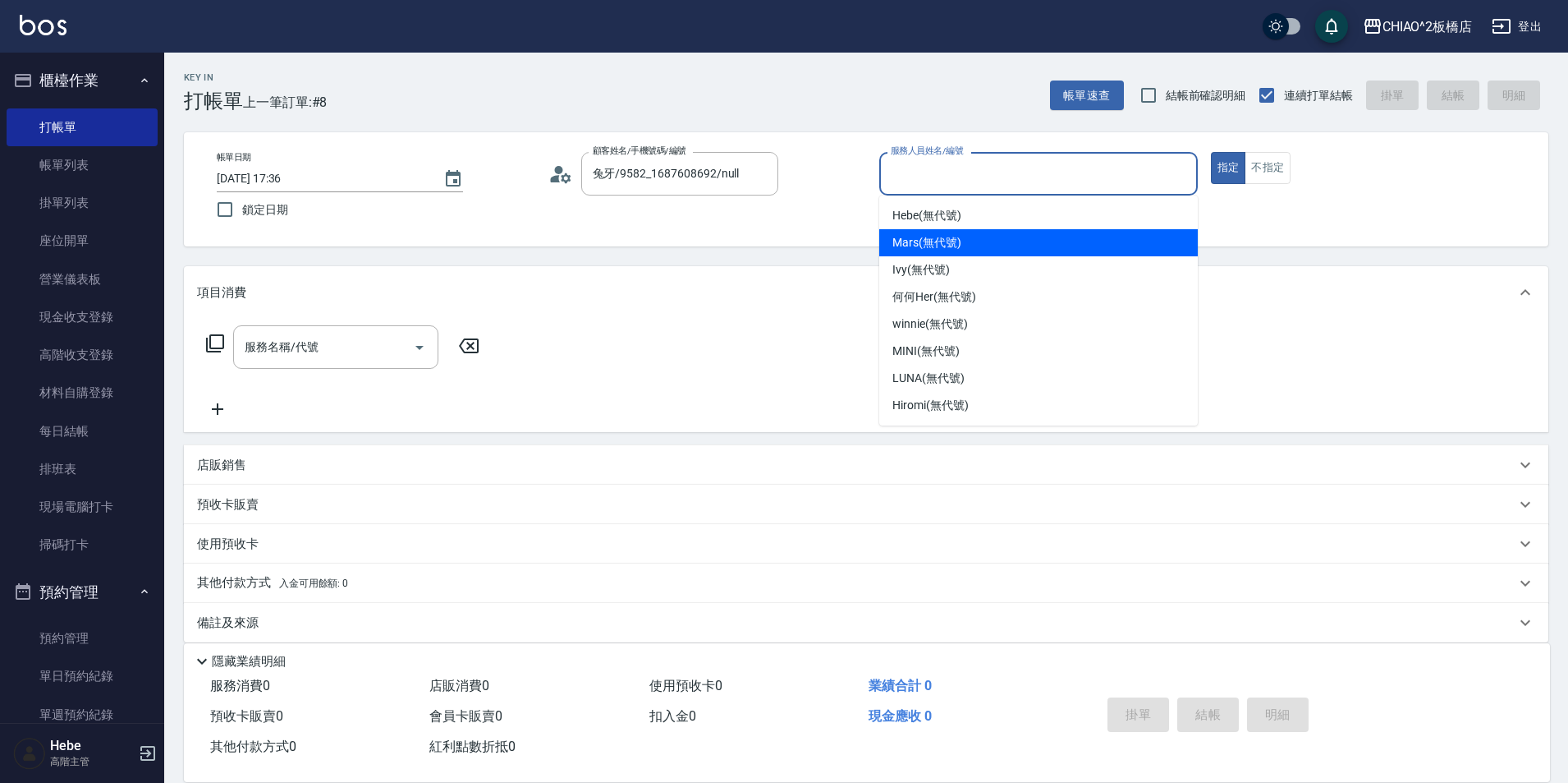
drag, startPoint x: 923, startPoint y: 245, endPoint x: 668, endPoint y: 357, distance: 278.5
click at [919, 245] on span "Mars (無代號)" at bounding box center [927, 243] width 69 height 18
type input "Mars(無代號)"
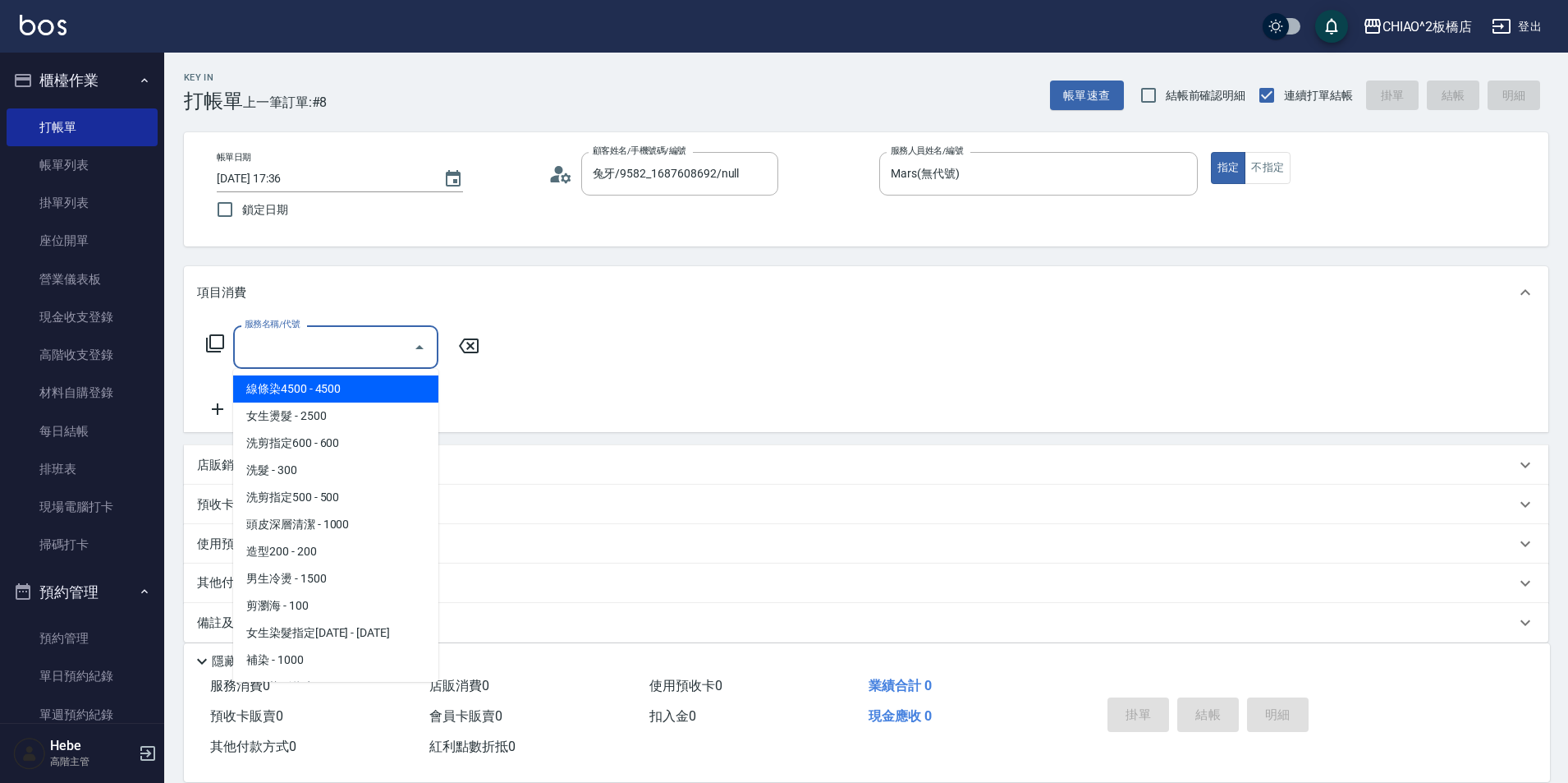
click at [281, 348] on input "服務名稱/代號" at bounding box center [324, 347] width 166 height 29
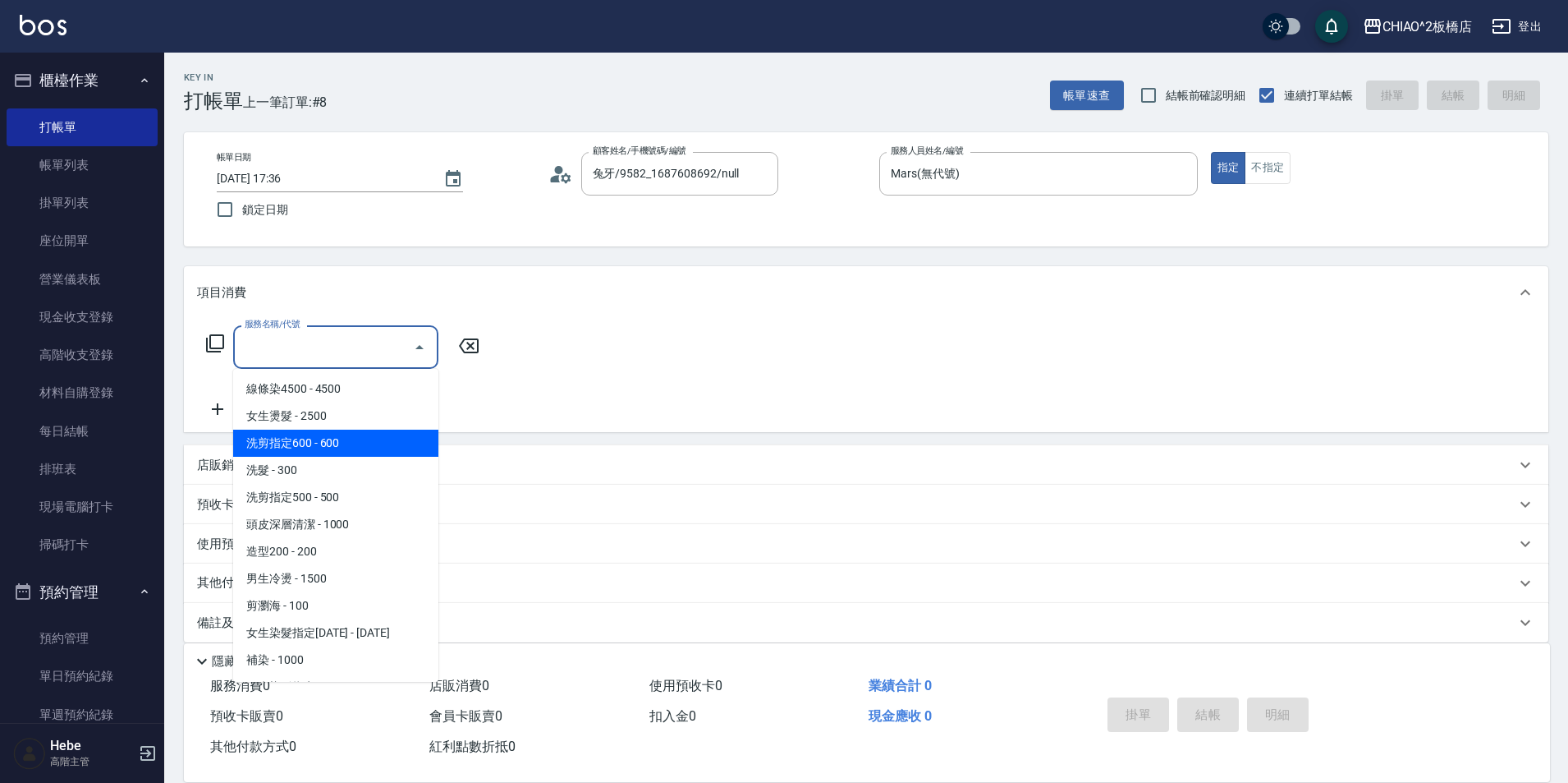
drag, startPoint x: 289, startPoint y: 451, endPoint x: 247, endPoint y: 469, distance: 45.7
click at [288, 451] on span "洗剪指定600 - 600" at bounding box center [336, 443] width 206 height 27
type input "洗剪指定600(96678)"
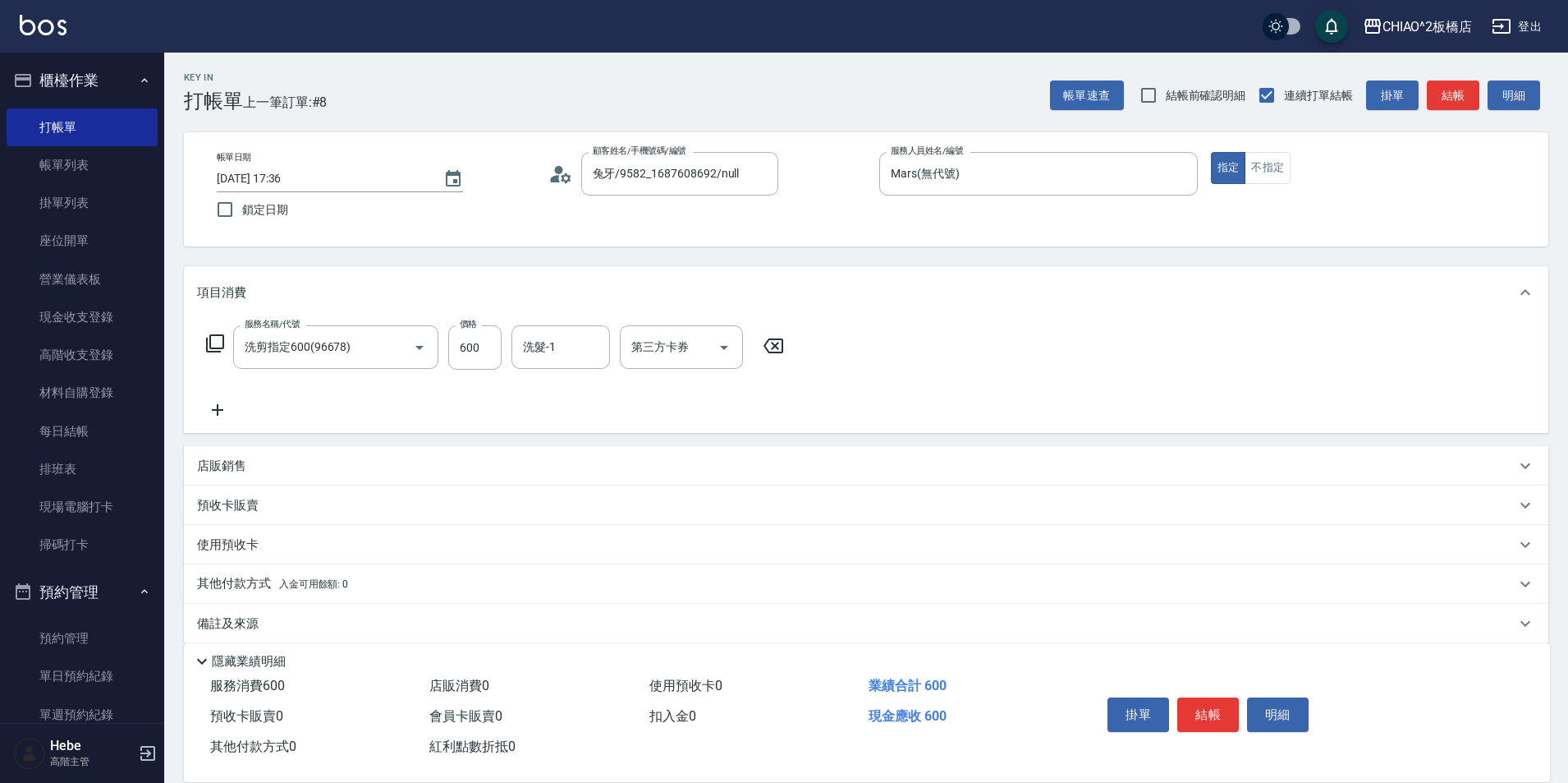
click at [225, 476] on div "店販銷售" at bounding box center [866, 465] width 1364 height 39
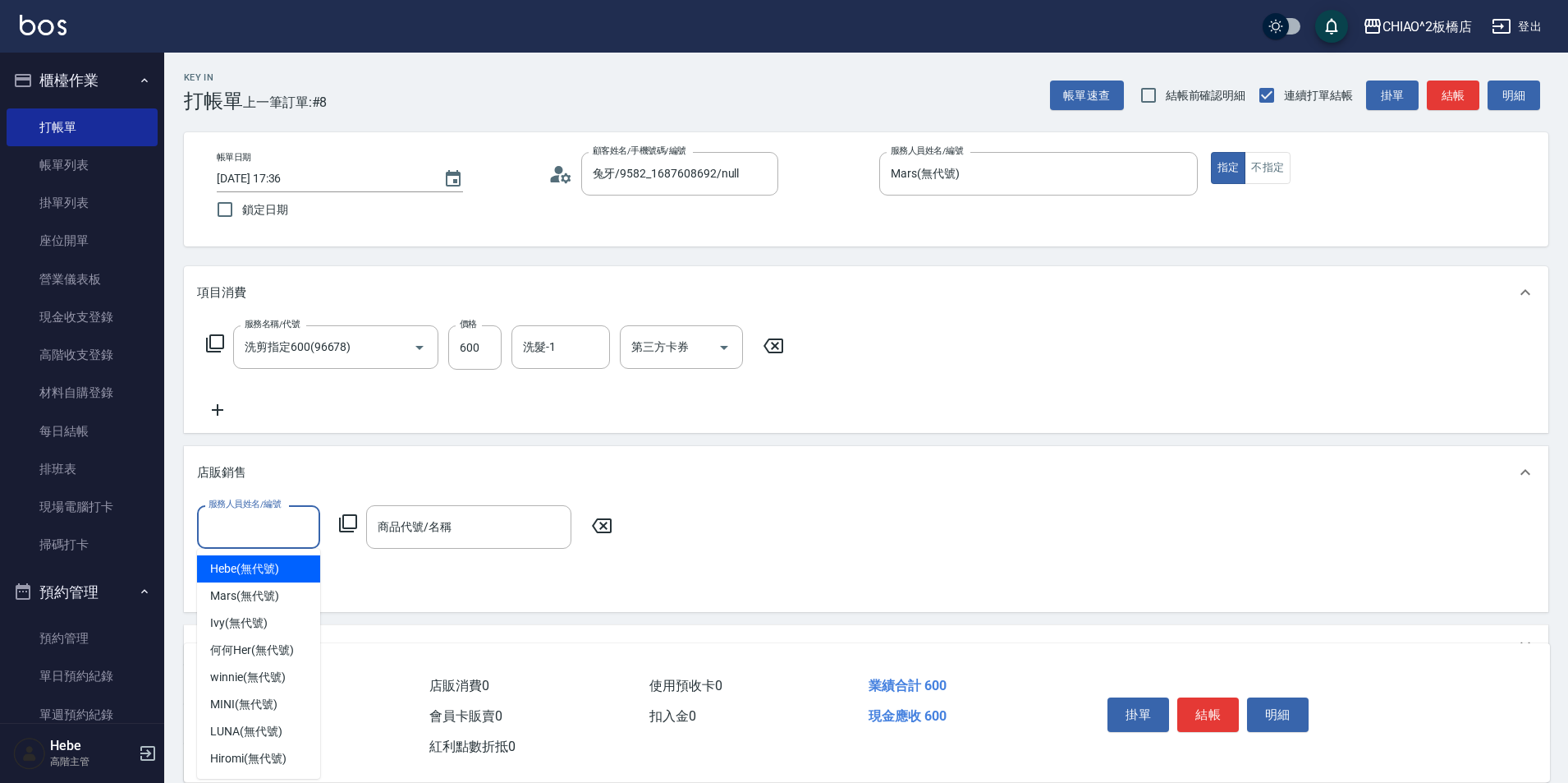
click at [224, 535] on input "服務人員姓名/編號" at bounding box center [258, 527] width 108 height 29
drag, startPoint x: 213, startPoint y: 610, endPoint x: 219, endPoint y: 599, distance: 12.5
click at [219, 599] on ul "Hebe (無代號) Mars (無代號) [PERSON_NAME] (無代號) 何何Her (無代號) winnie (無代號) MINI (無代號) L…" at bounding box center [258, 664] width 123 height 230
click at [219, 597] on span "Mars (無代號)" at bounding box center [245, 596] width 69 height 18
type input "Mars(無代號)"
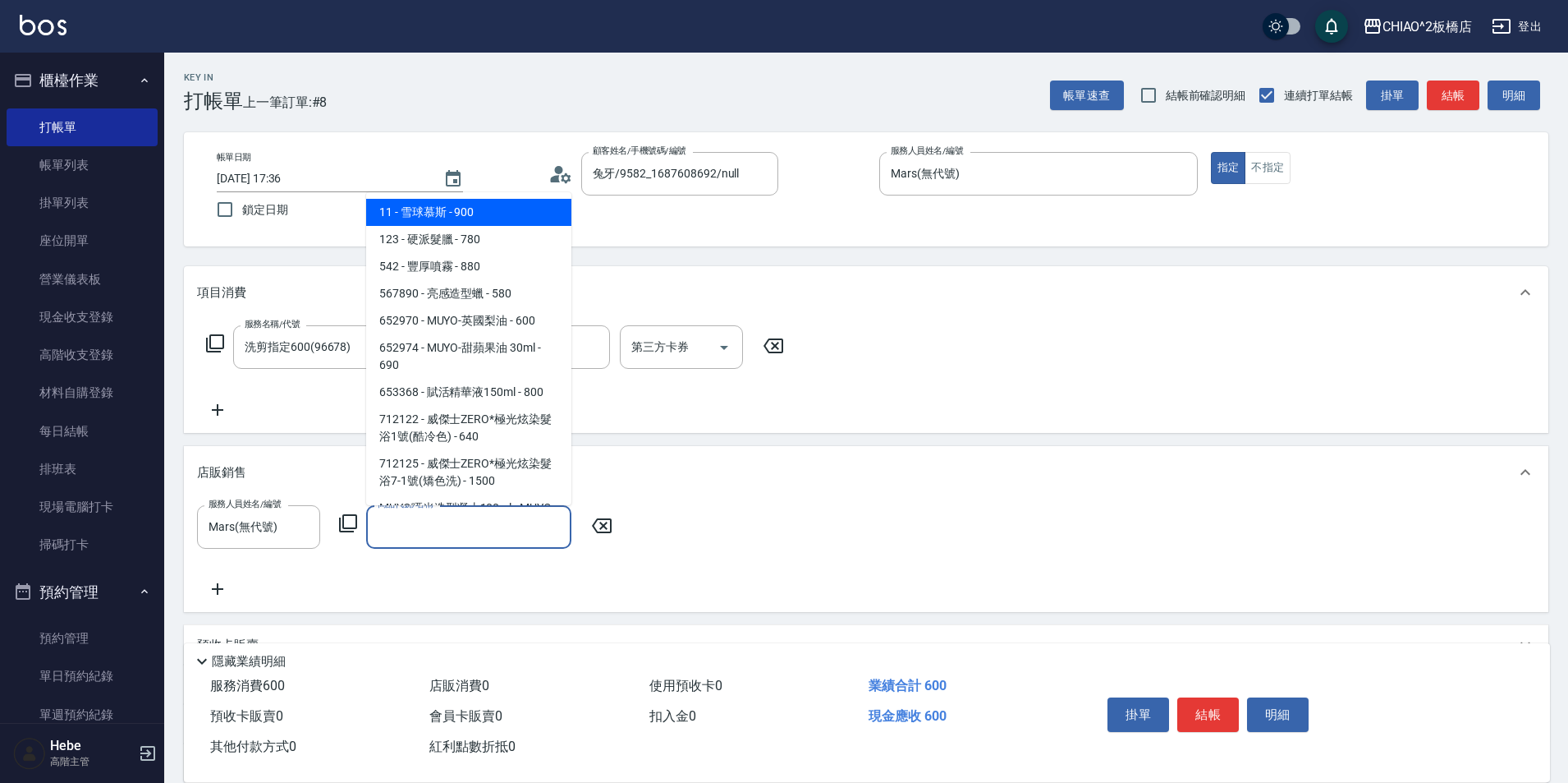
click at [402, 519] on input "商品代號/名稱" at bounding box center [468, 527] width 190 height 29
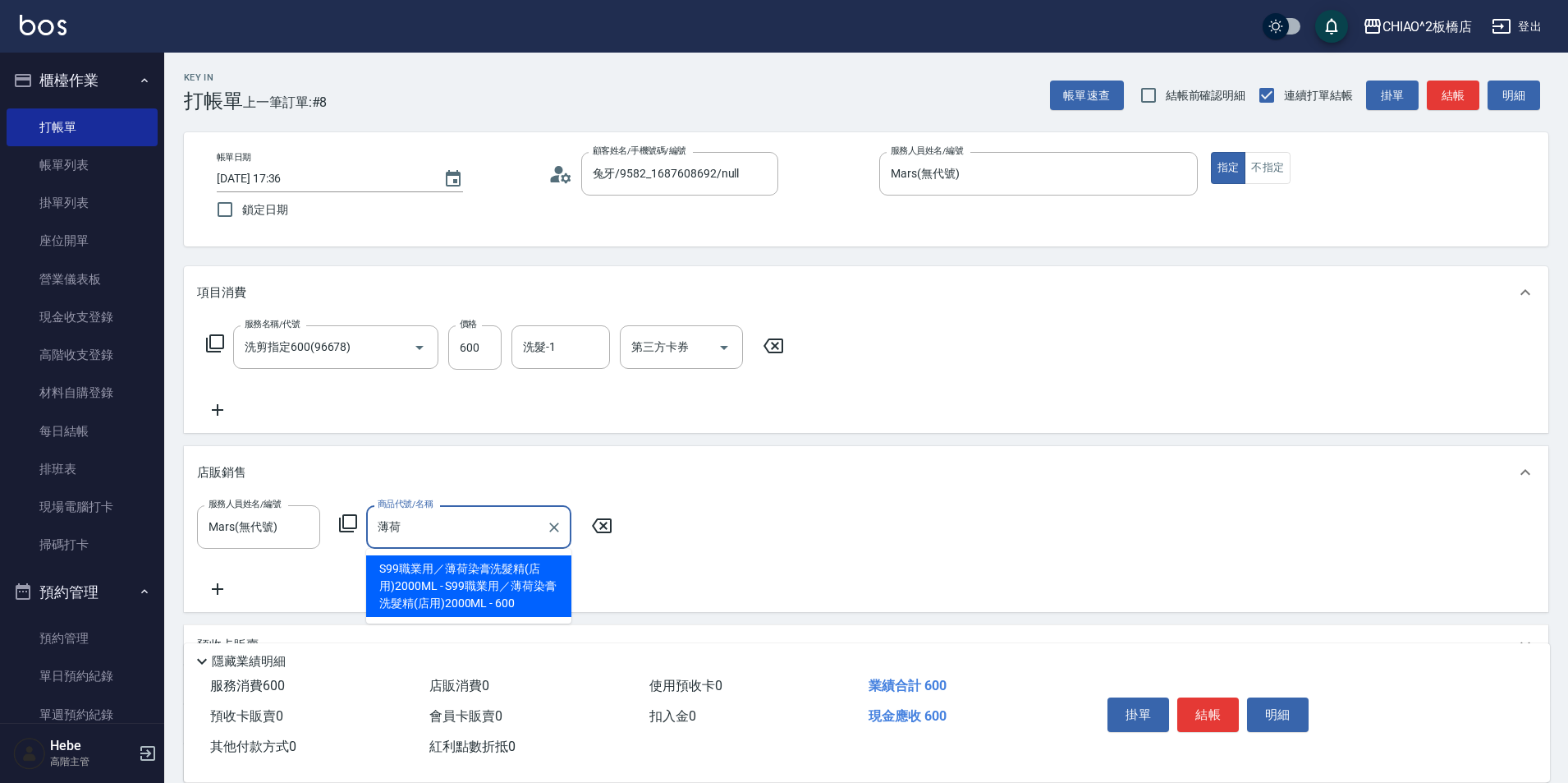
click at [429, 598] on span "S99職業用／薄荷染膏洗髮精(店用)2000ML - S99職業用／薄荷染膏洗髮精(店用)2000ML - 600" at bounding box center [468, 586] width 206 height 61
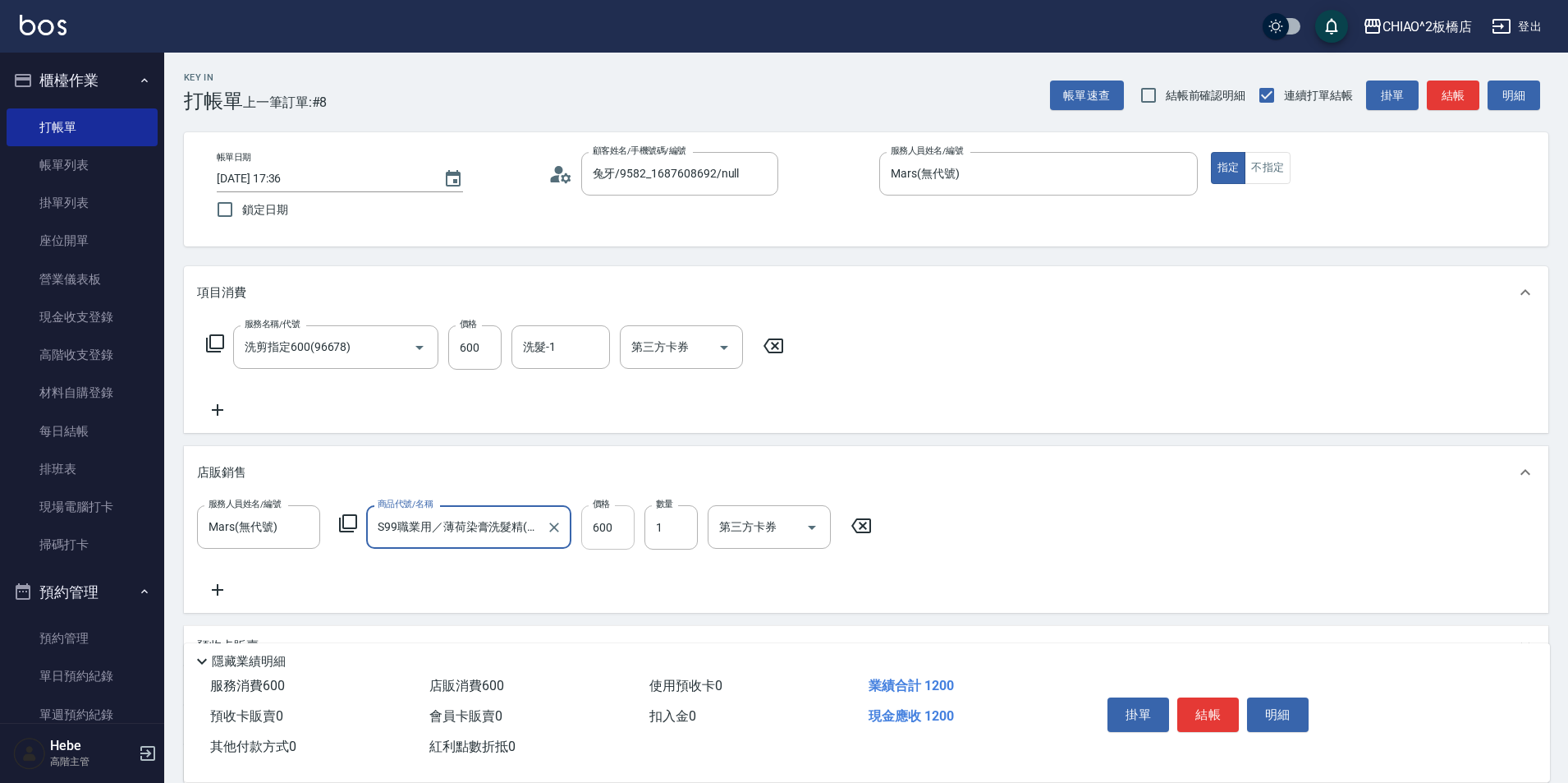
type input "S99職業用／薄荷染膏洗髮精(店用)2000ML"
click at [617, 531] on input "600" at bounding box center [608, 527] width 54 height 44
type input "560"
click at [1217, 703] on button "結帳" at bounding box center [1207, 714] width 61 height 34
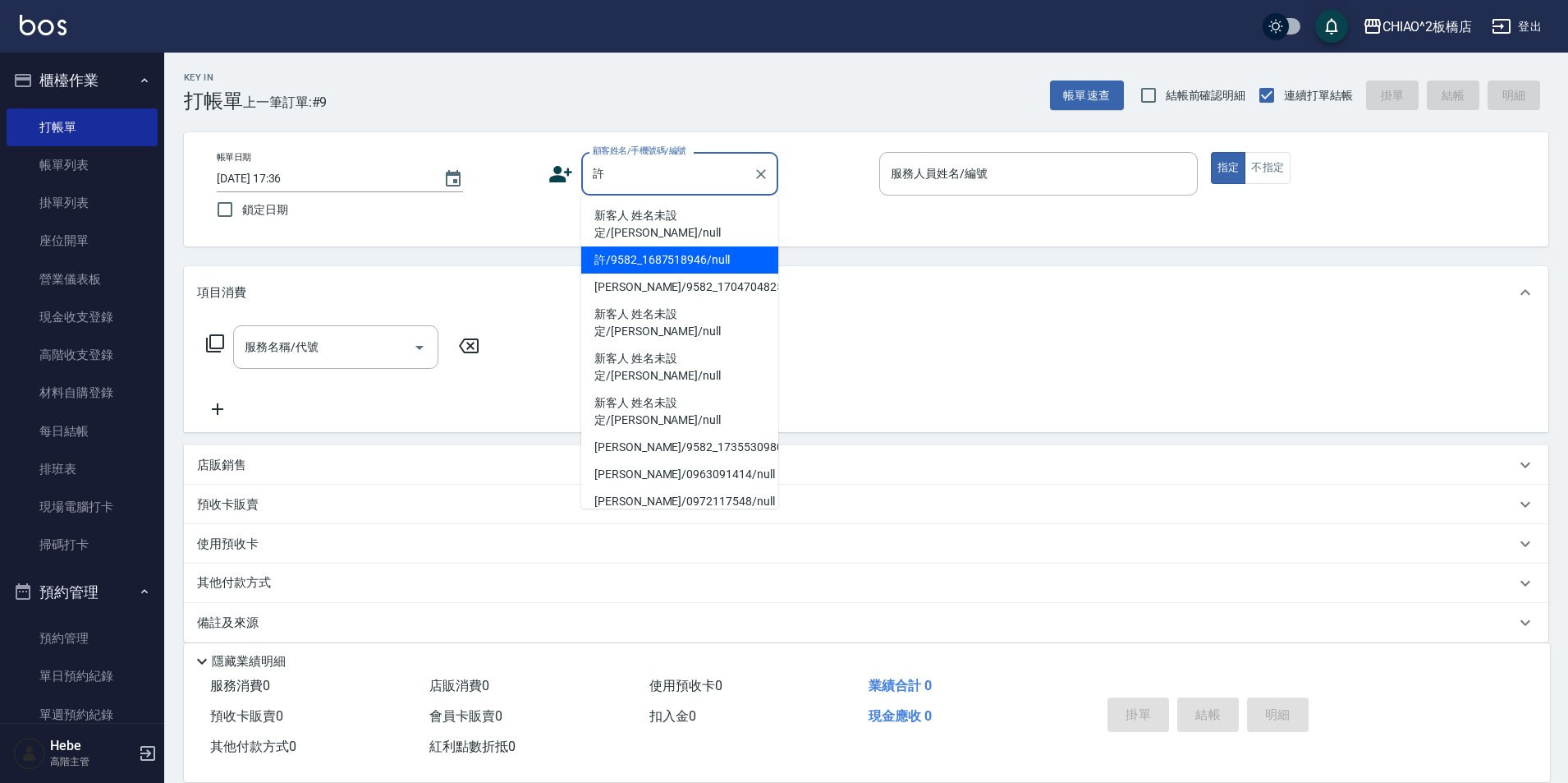
click at [632, 247] on li "許/9582_1687518946/null" at bounding box center [680, 260] width 197 height 27
type input "許/9582_1687518946/null"
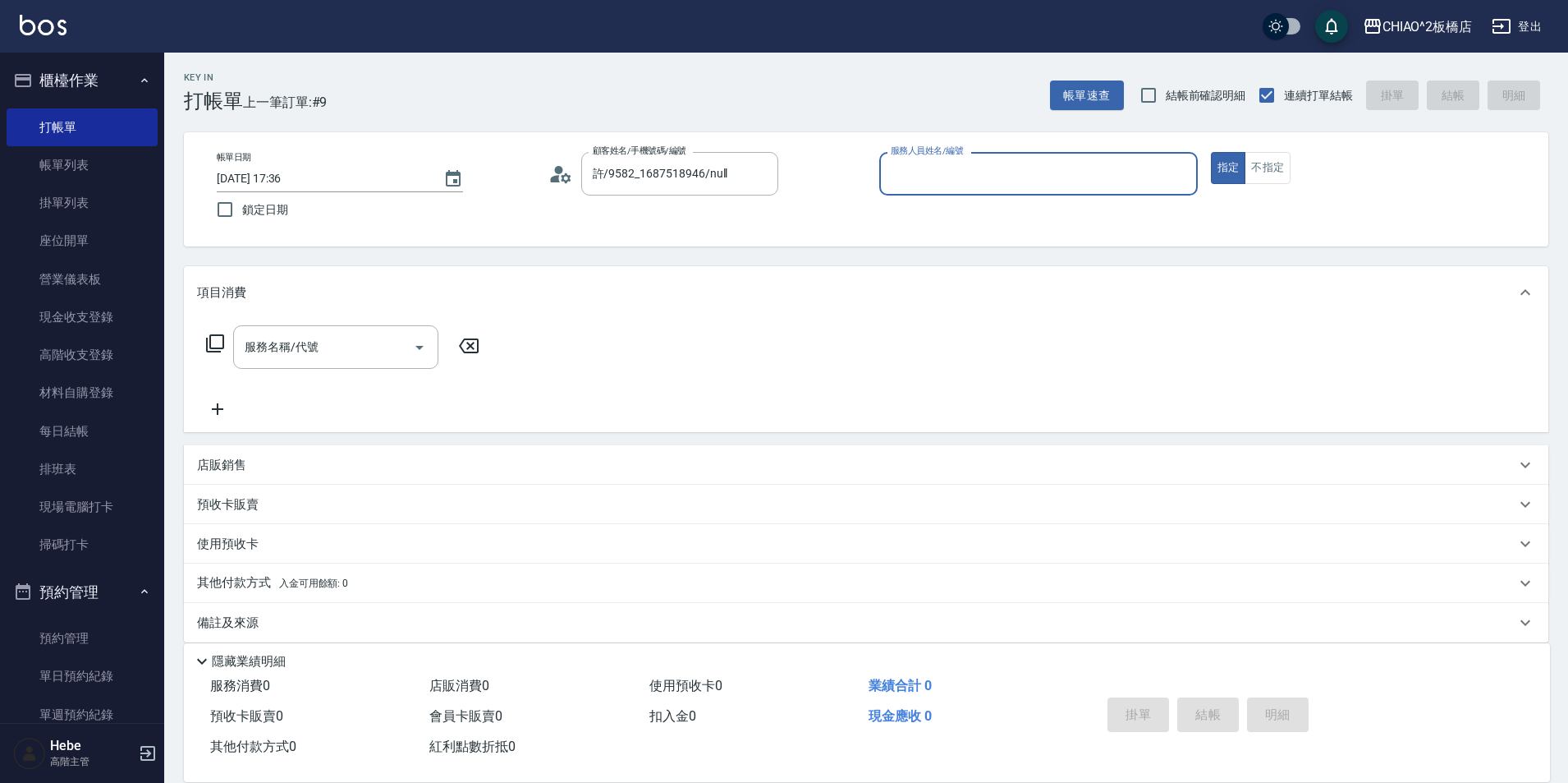
drag, startPoint x: 887, startPoint y: 167, endPoint x: 896, endPoint y: 185, distance: 20.1
click at [888, 170] on div "服務人員姓名/編號" at bounding box center [1039, 174] width 319 height 44
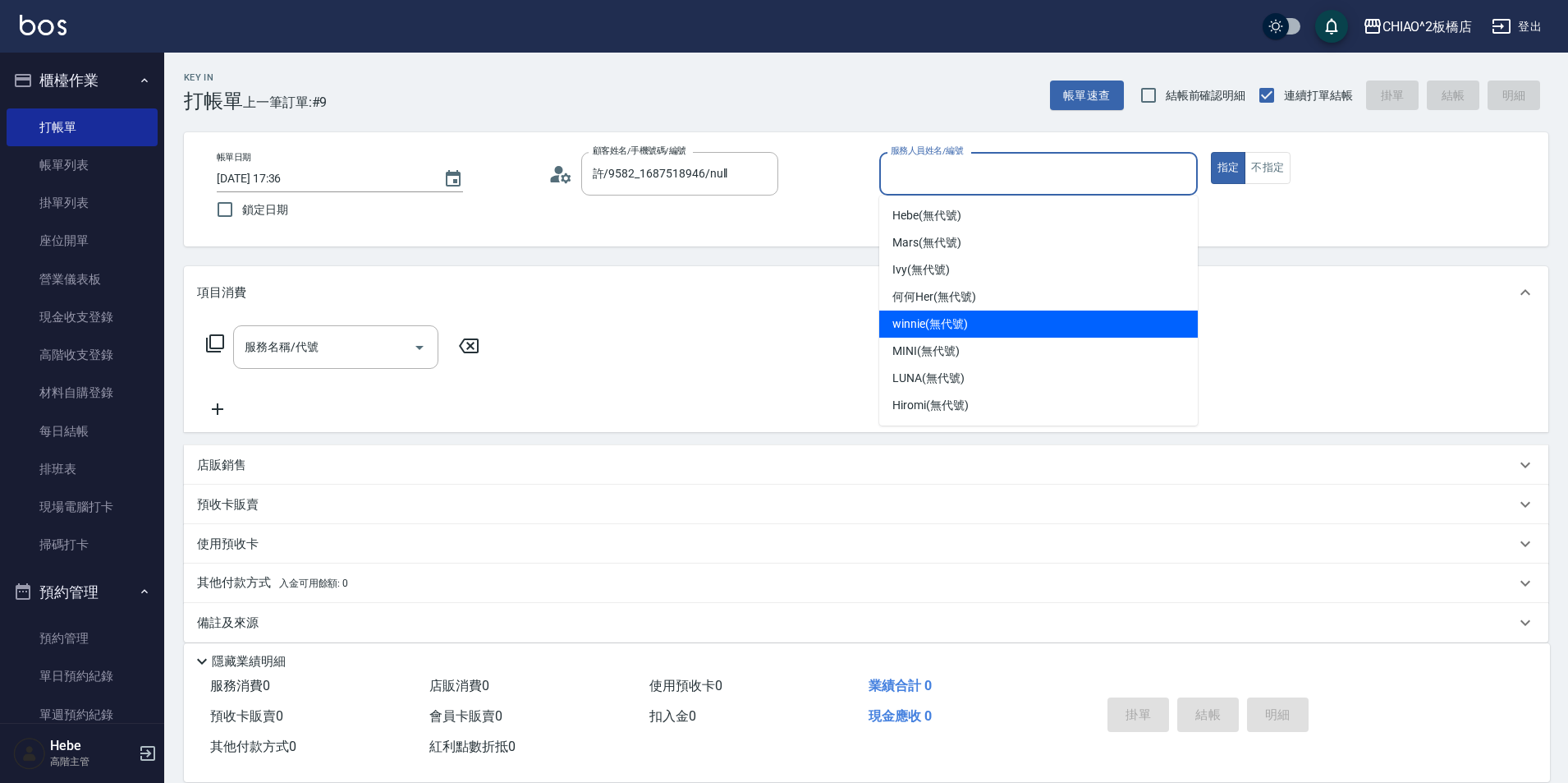
drag, startPoint x: 909, startPoint y: 324, endPoint x: 866, endPoint y: 334, distance: 44.1
click at [909, 325] on span "winnie (無代號)" at bounding box center [930, 324] width 75 height 18
type input "winnie(無代號)"
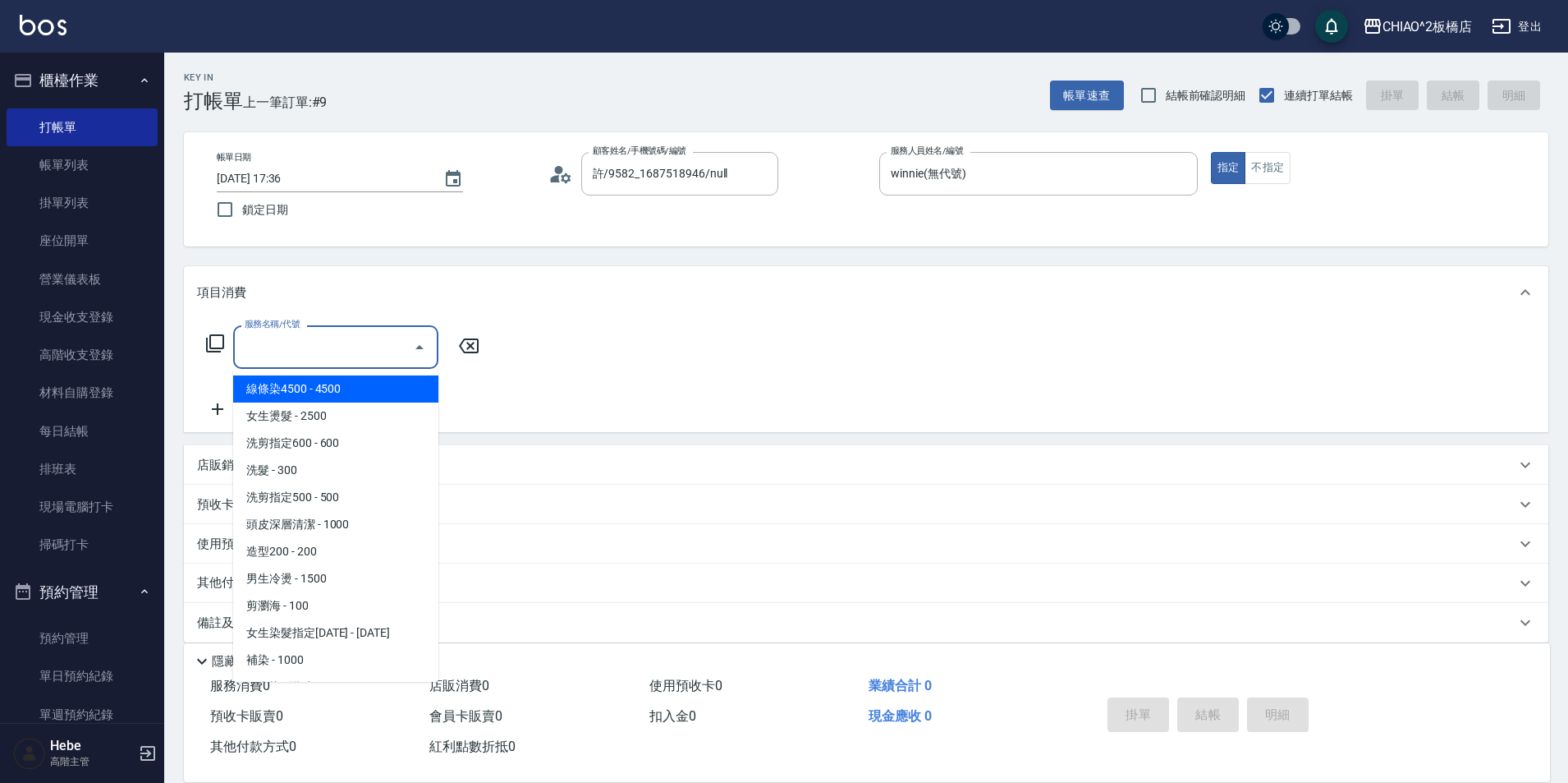
drag, startPoint x: 364, startPoint y: 340, endPoint x: 330, endPoint y: 407, distance: 75.1
click at [364, 340] on input "服務名稱/代號" at bounding box center [324, 347] width 166 height 29
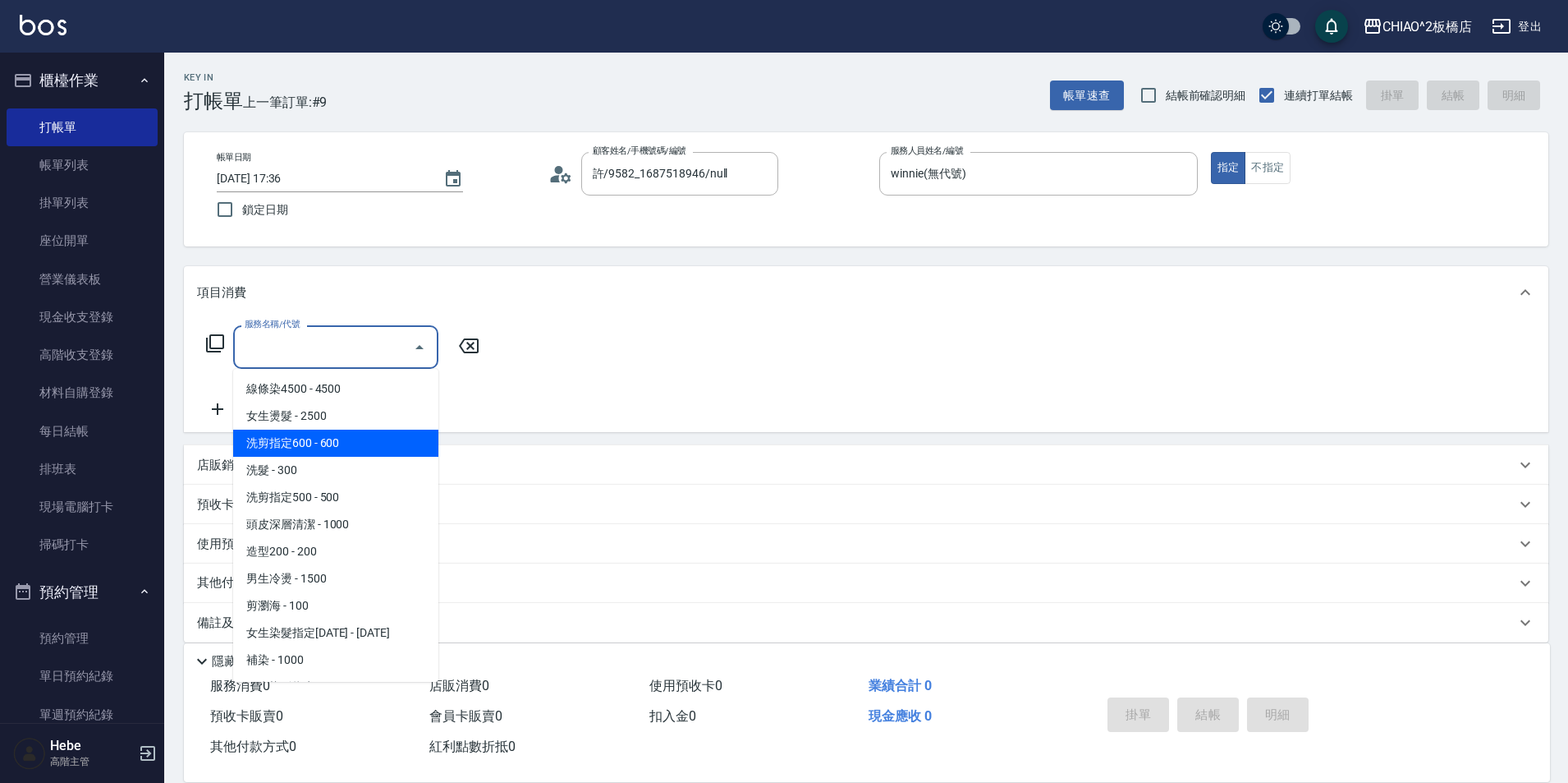
drag, startPoint x: 329, startPoint y: 446, endPoint x: 269, endPoint y: 432, distance: 61.6
click at [330, 445] on span "洗剪指定600 - 600" at bounding box center [336, 443] width 206 height 27
type input "洗剪指定600(96678)"
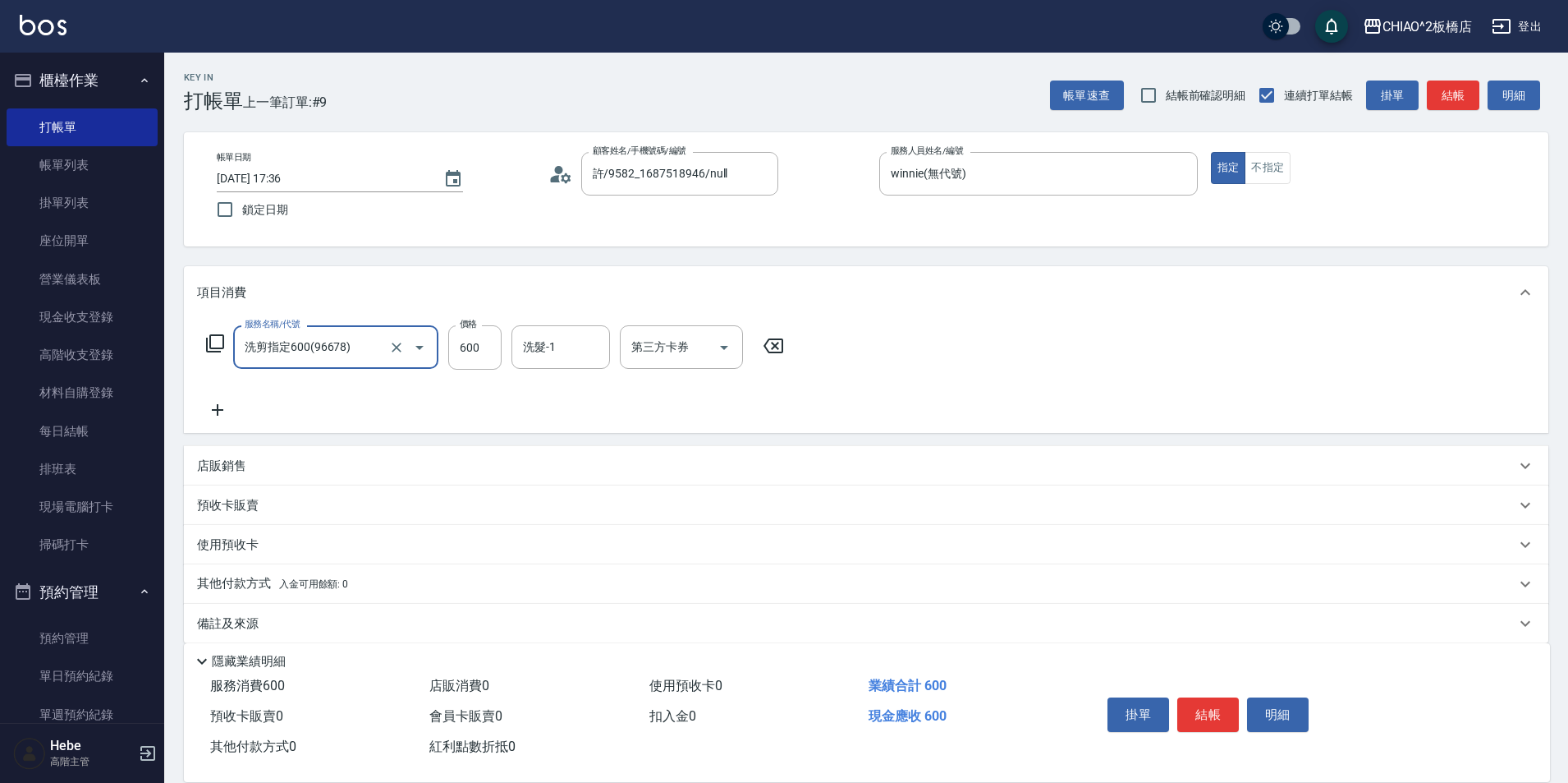
click at [214, 409] on icon at bounding box center [217, 410] width 41 height 19
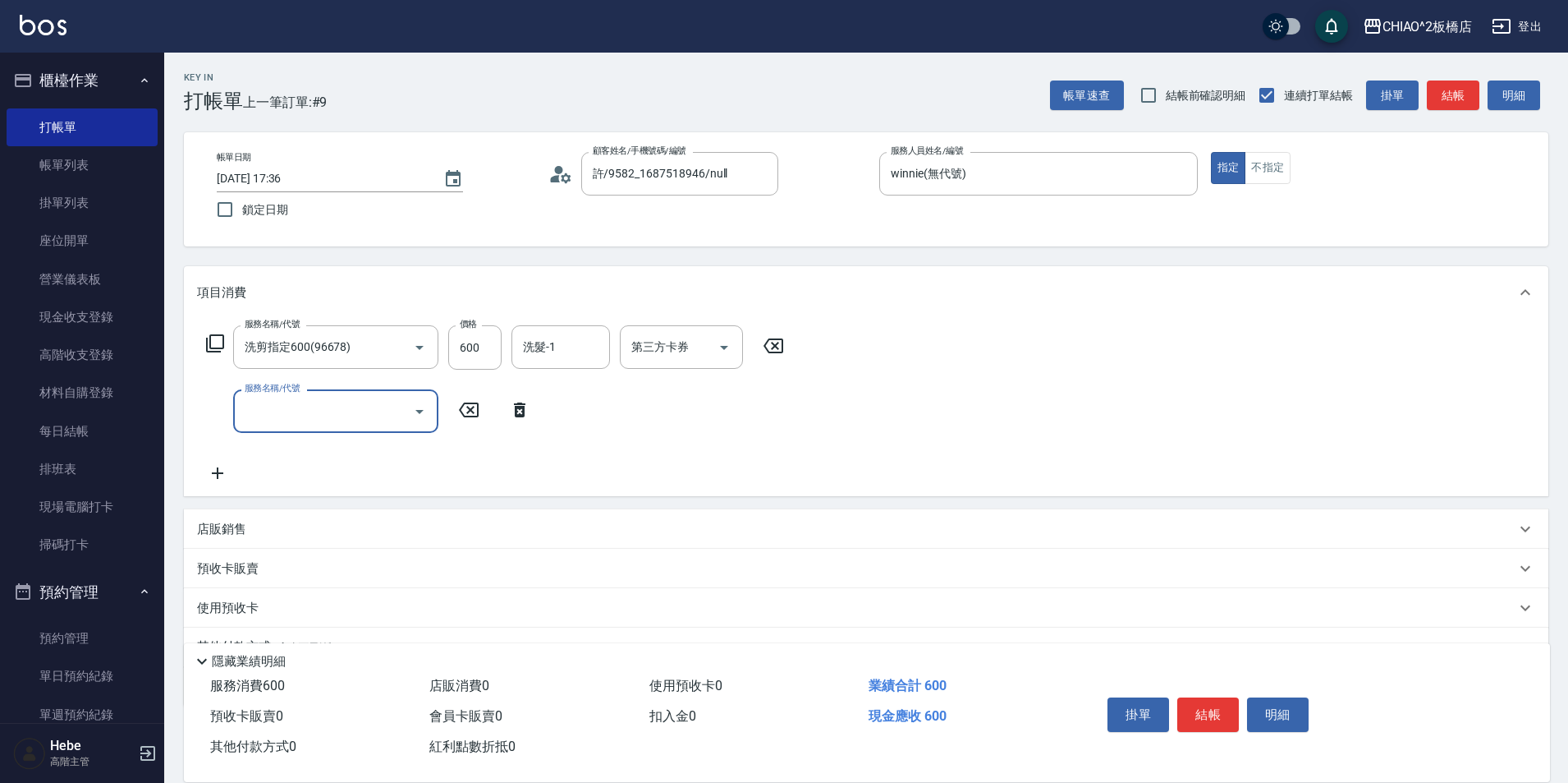
click at [293, 408] on input "服務名稱/代號" at bounding box center [324, 411] width 166 height 29
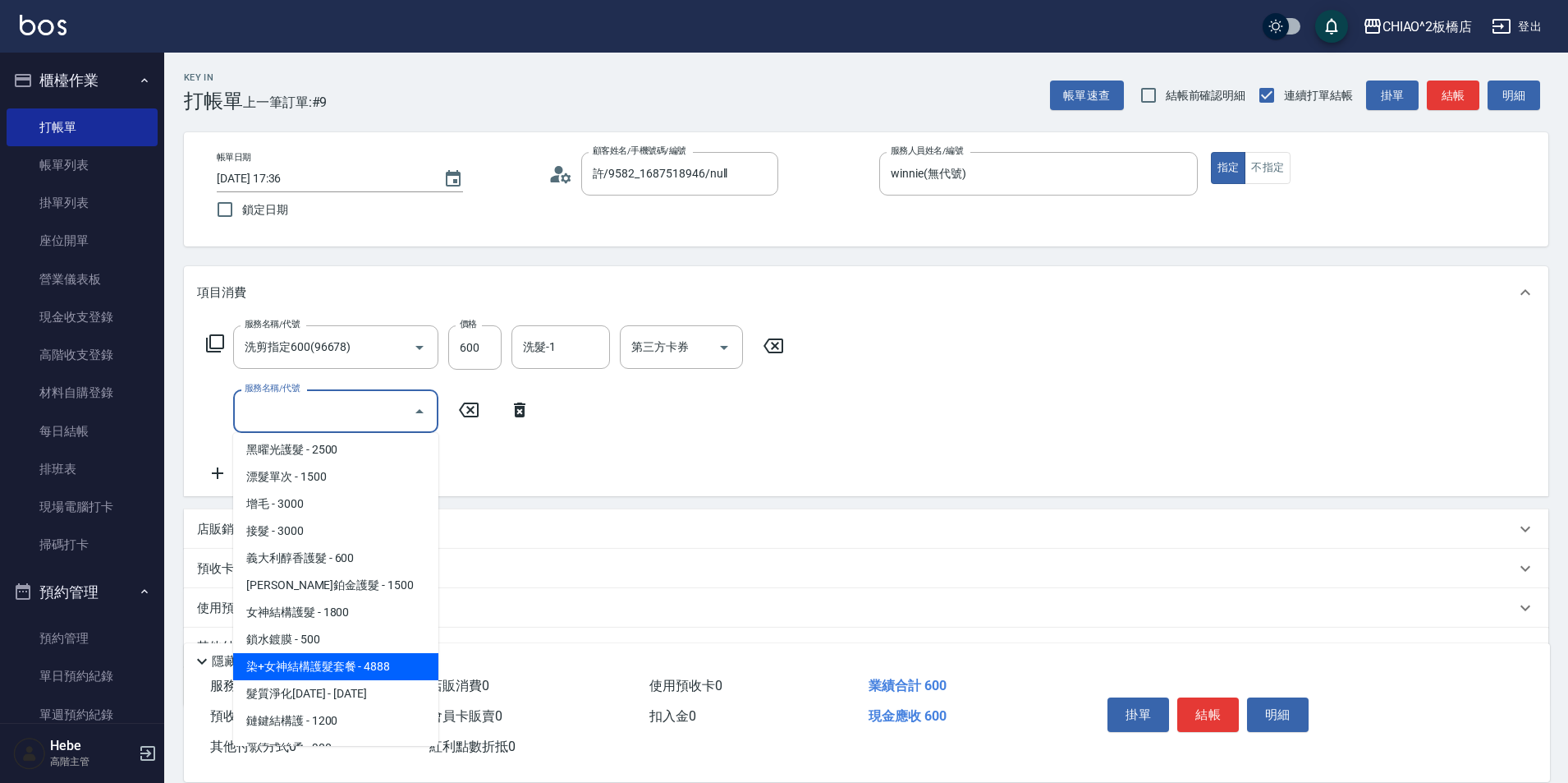
scroll to position [351, 0]
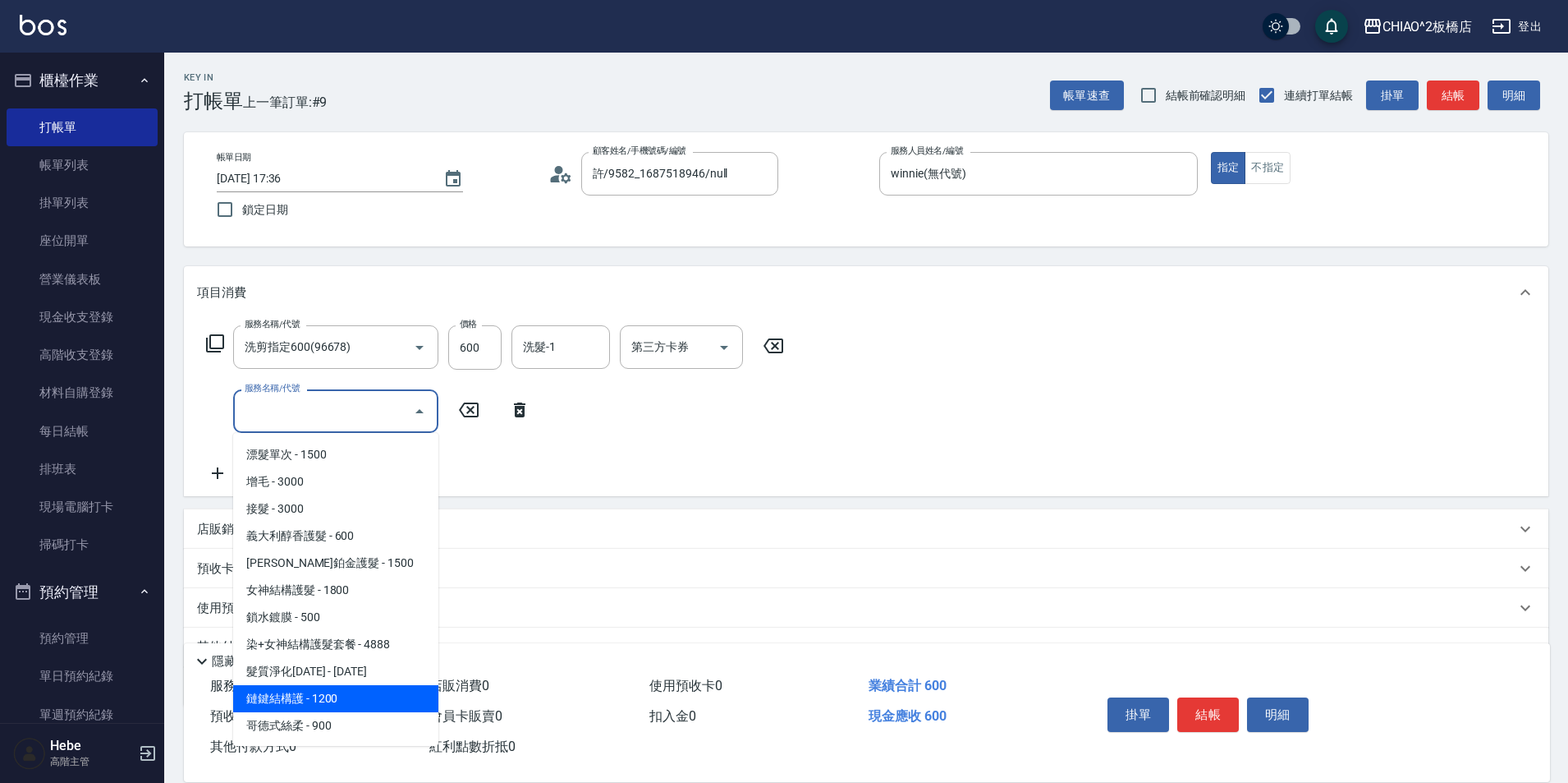
click at [335, 695] on span "鏈鍵結構護 - 1200" at bounding box center [336, 698] width 206 height 27
type input "鏈鍵結構護(143014)"
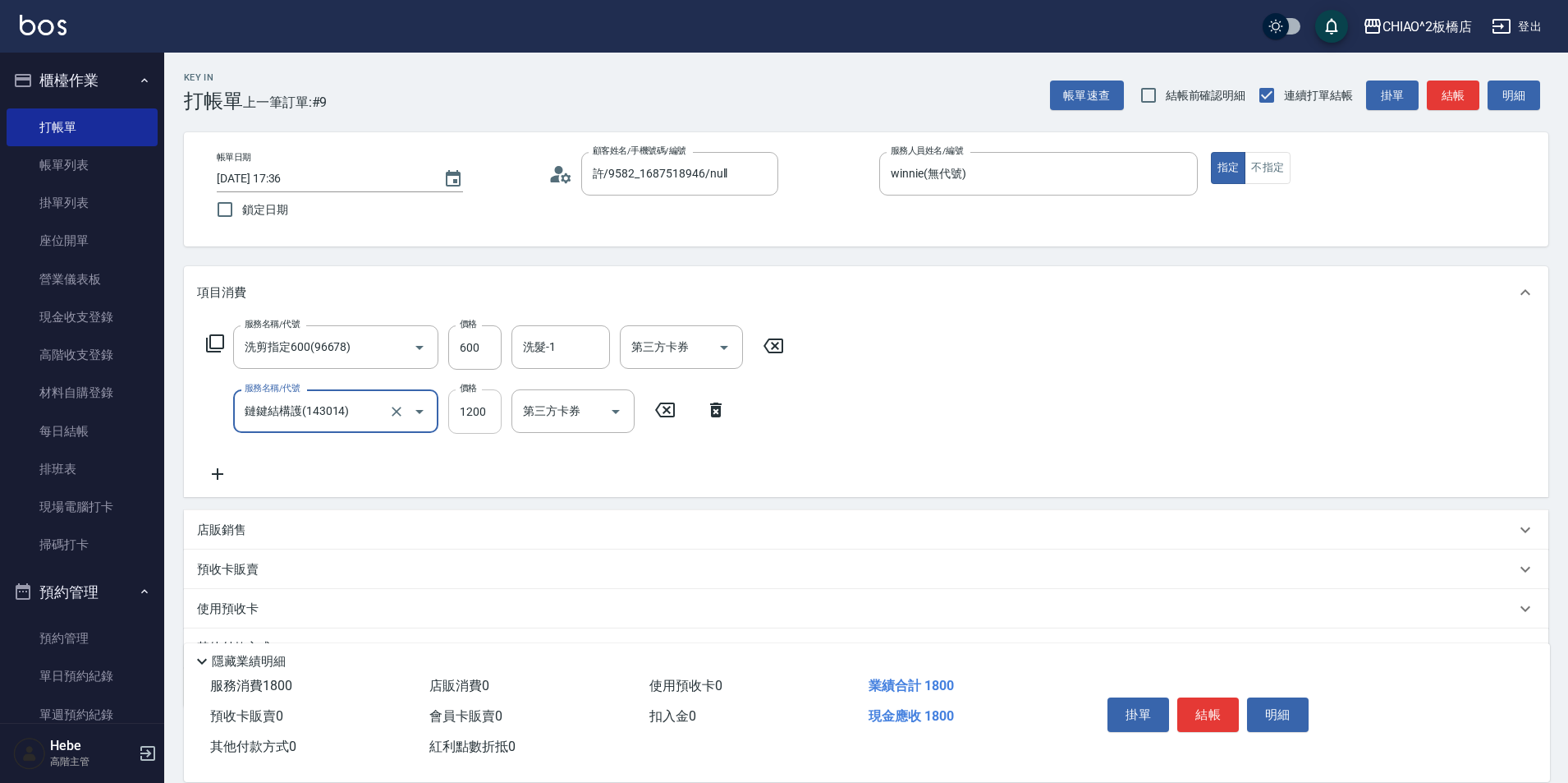
click at [467, 408] on input "1200" at bounding box center [475, 411] width 54 height 44
type input "1300"
drag, startPoint x: 1213, startPoint y: 702, endPoint x: 1191, endPoint y: 712, distance: 24.2
click at [1206, 706] on button "結帳" at bounding box center [1207, 714] width 61 height 34
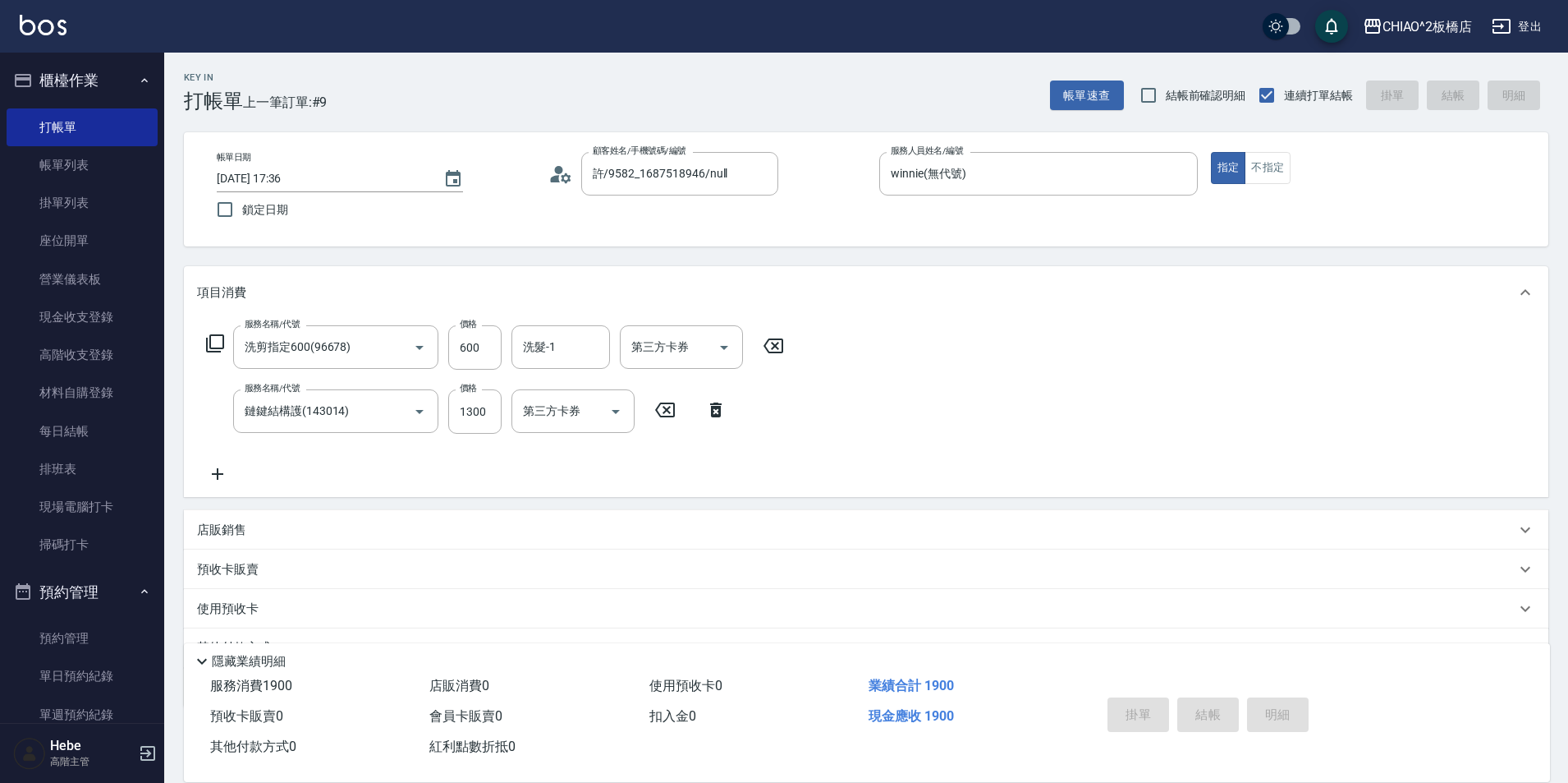
type input "[DATE] 17:37"
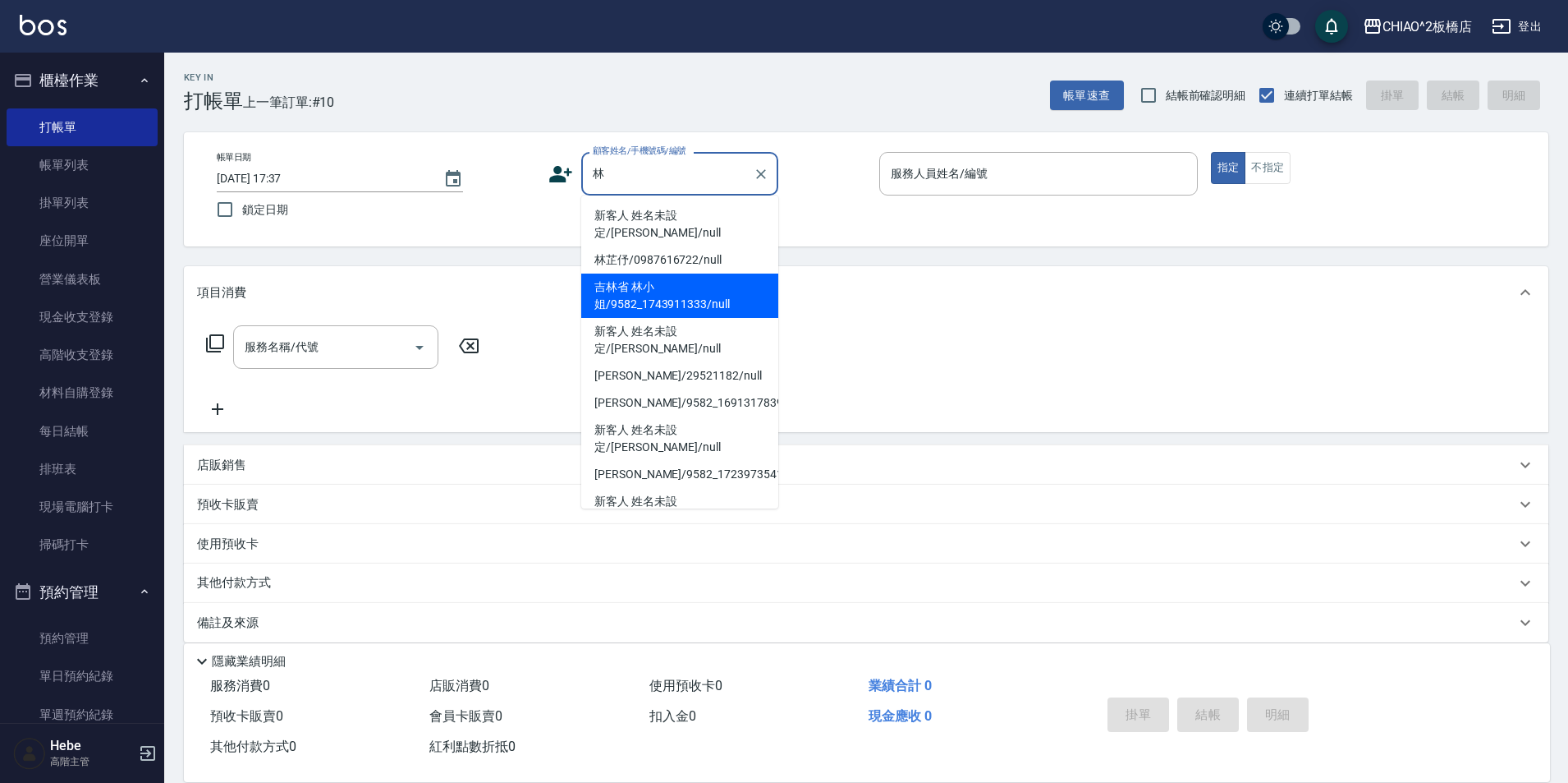
click at [672, 276] on li "吉林省 林小姐/9582_1743911333/null" at bounding box center [680, 295] width 197 height 44
type input "吉林省 林小姐/9582_1743911333/null"
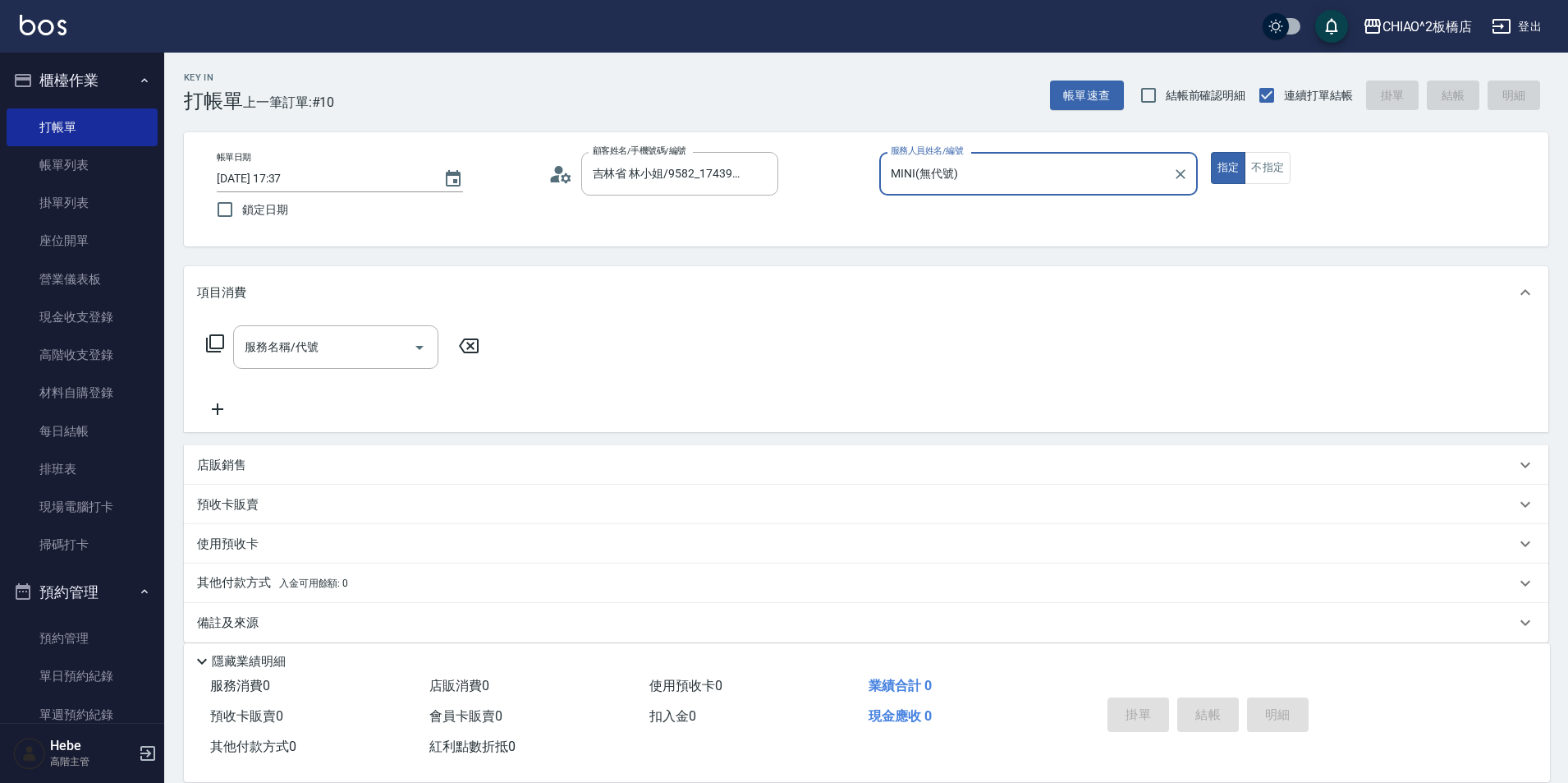
click at [920, 164] on input "MINI(無代號)" at bounding box center [1026, 174] width 279 height 29
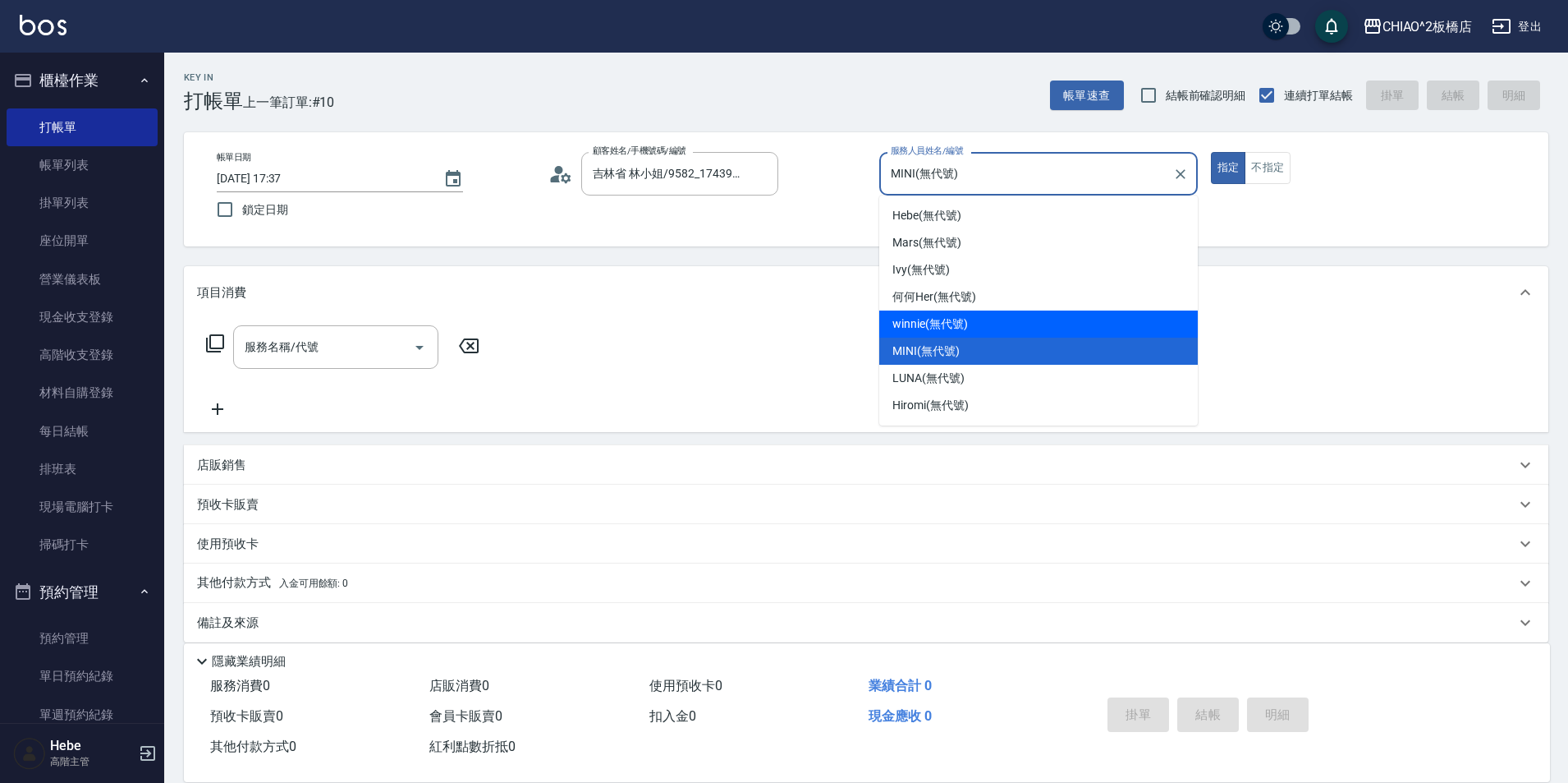
click at [935, 324] on span "winnie (無代號)" at bounding box center [930, 324] width 75 height 18
type input "winnie(無代號)"
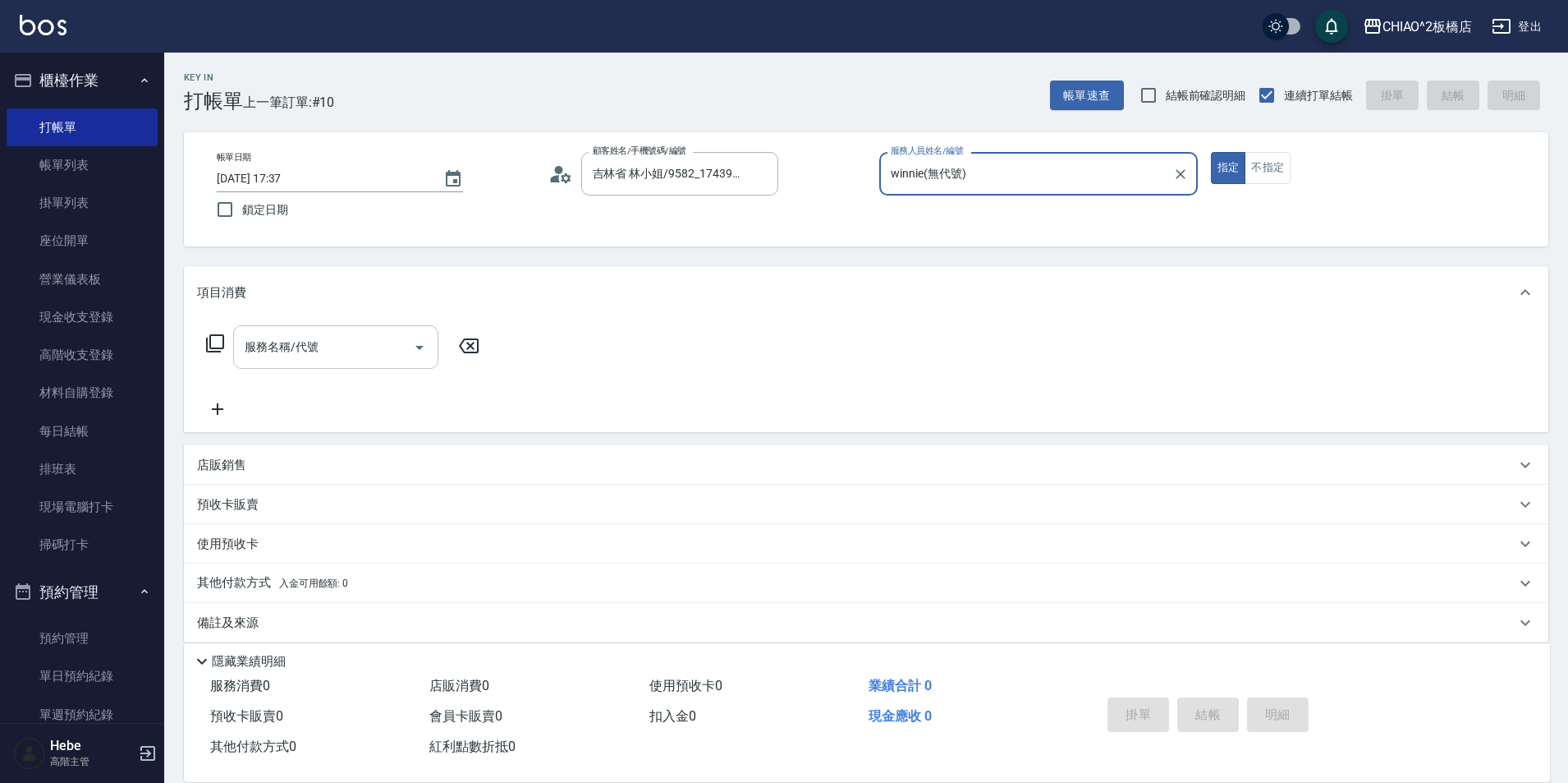
drag, startPoint x: 374, startPoint y: 347, endPoint x: 367, endPoint y: 363, distance: 17.5
click at [374, 348] on input "服務名稱/代號" at bounding box center [324, 347] width 166 height 29
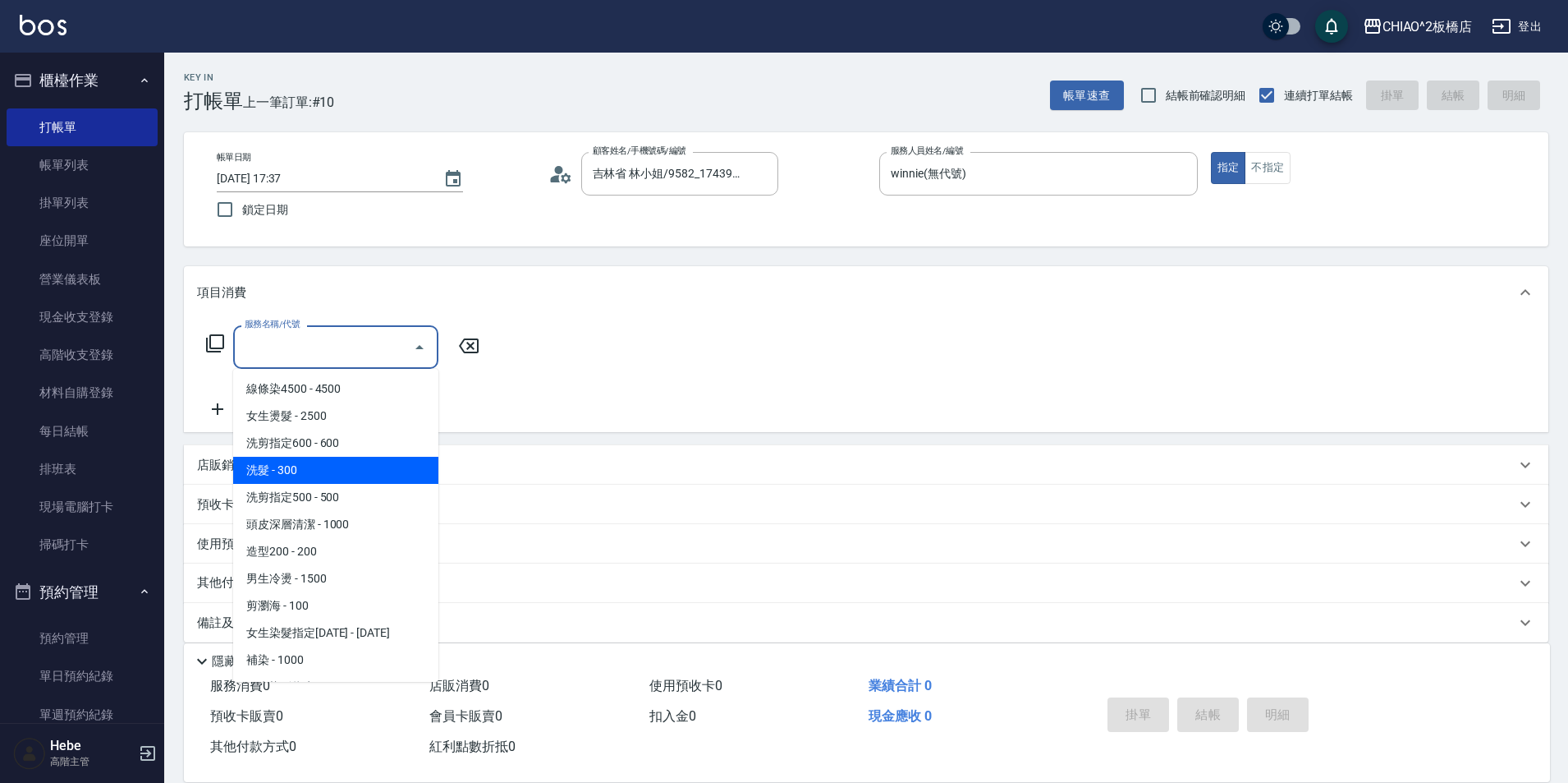
drag, startPoint x: 357, startPoint y: 472, endPoint x: 789, endPoint y: 553, distance: 439.5
click at [356, 472] on span "洗髮 - 300" at bounding box center [336, 470] width 206 height 27
type input "洗髮(96679)"
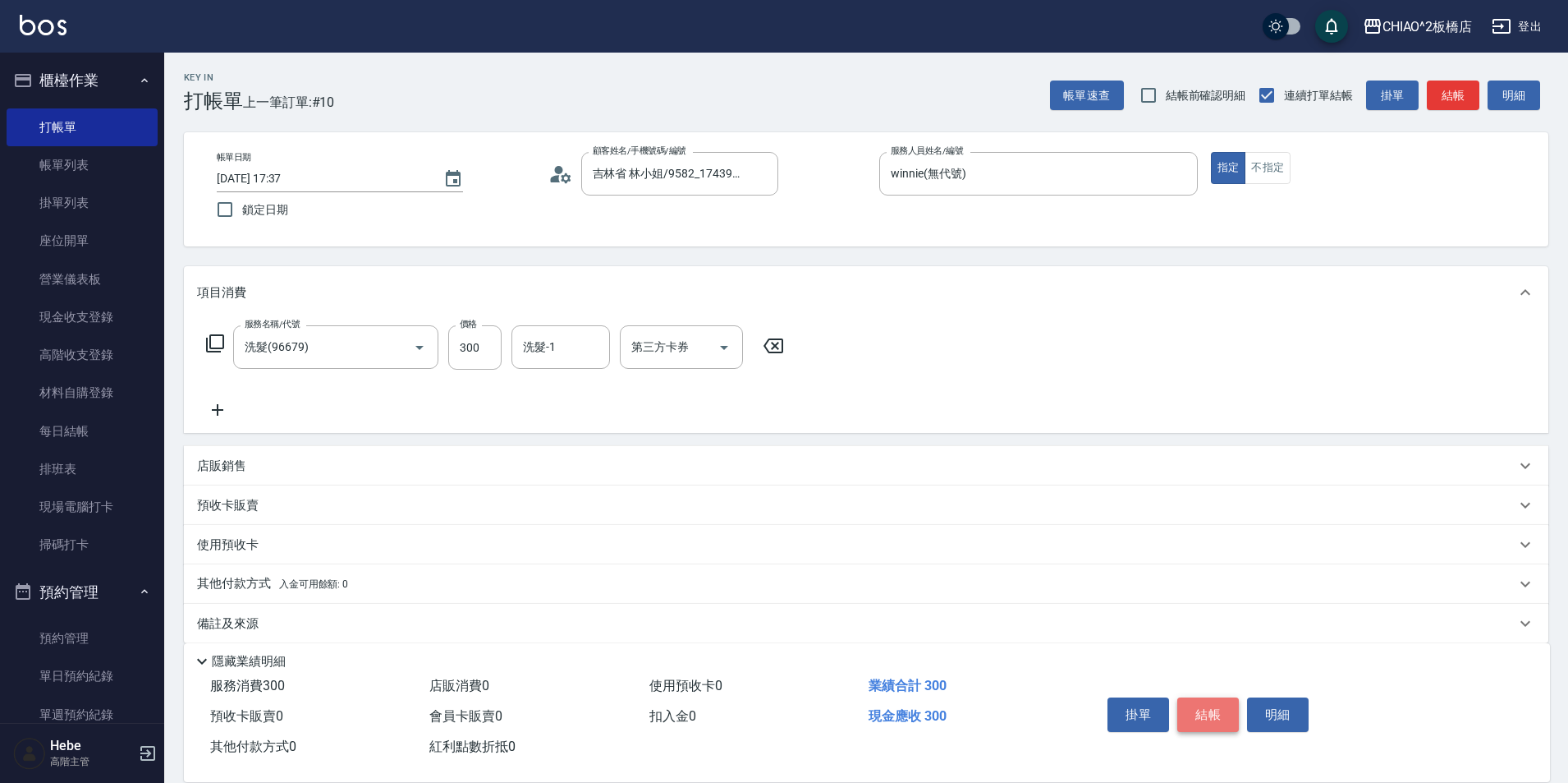
click at [1207, 709] on button "結帳" at bounding box center [1207, 714] width 61 height 34
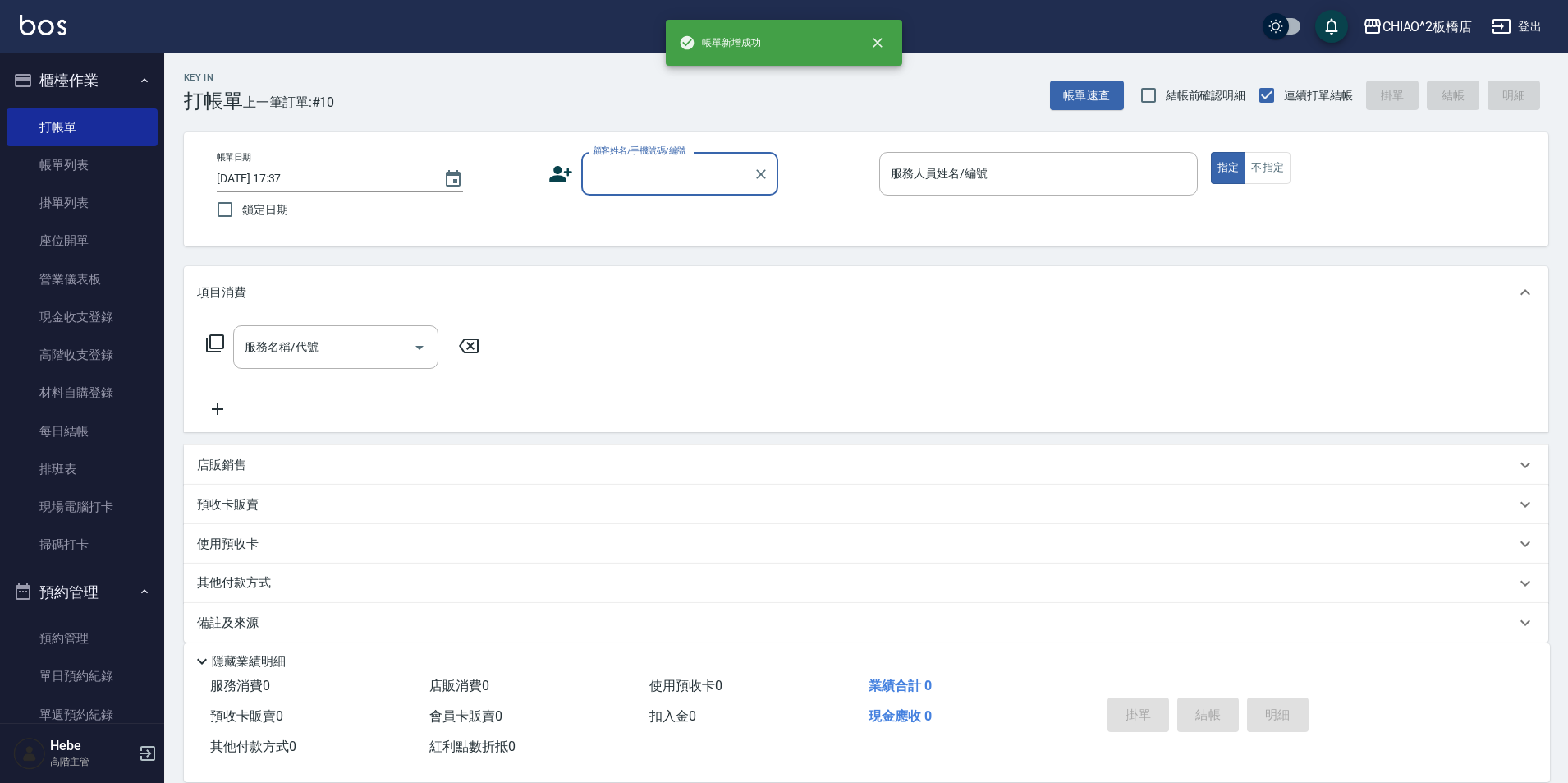
scroll to position [0, 0]
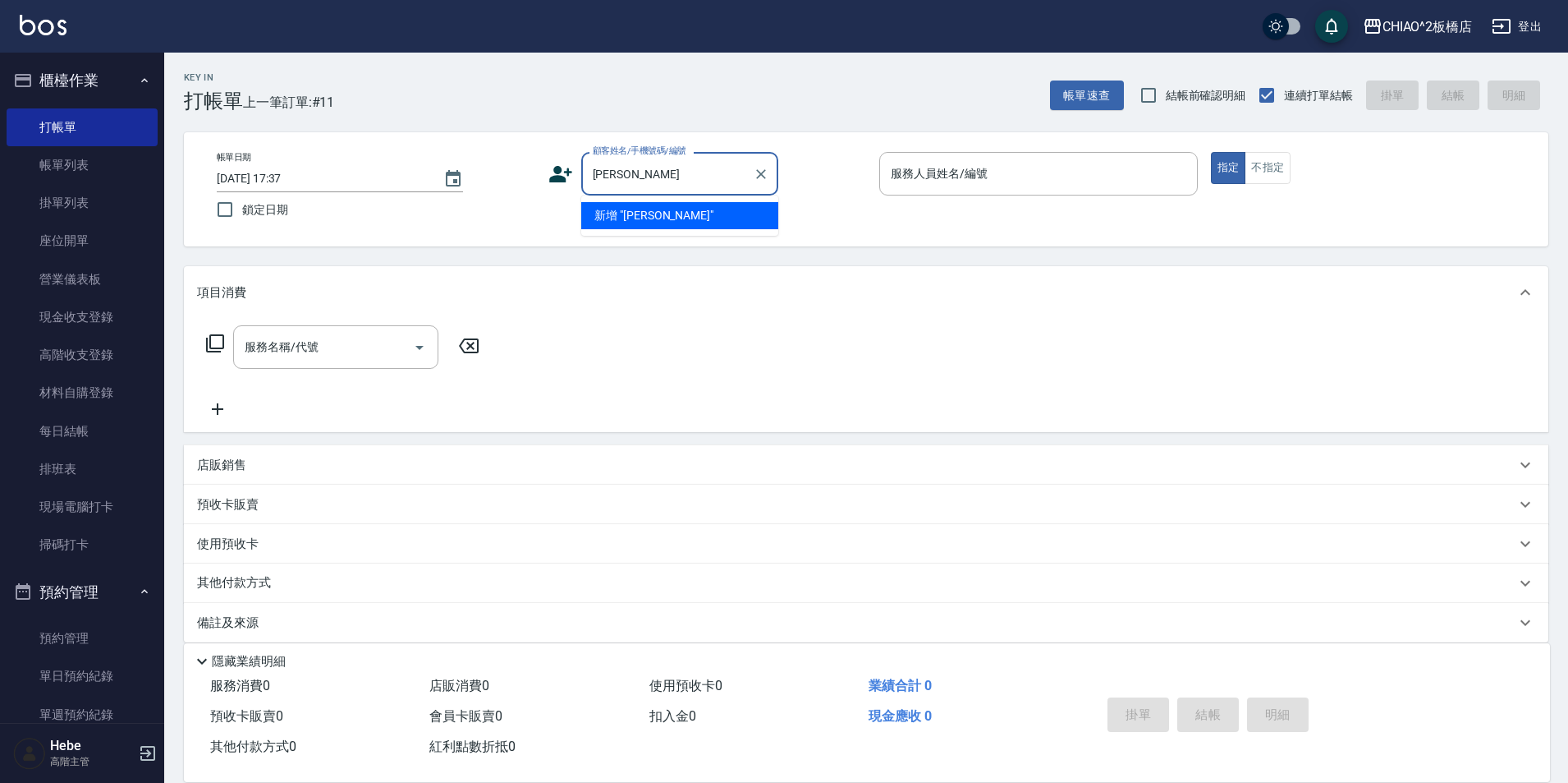
type input "[PERSON_NAME]"
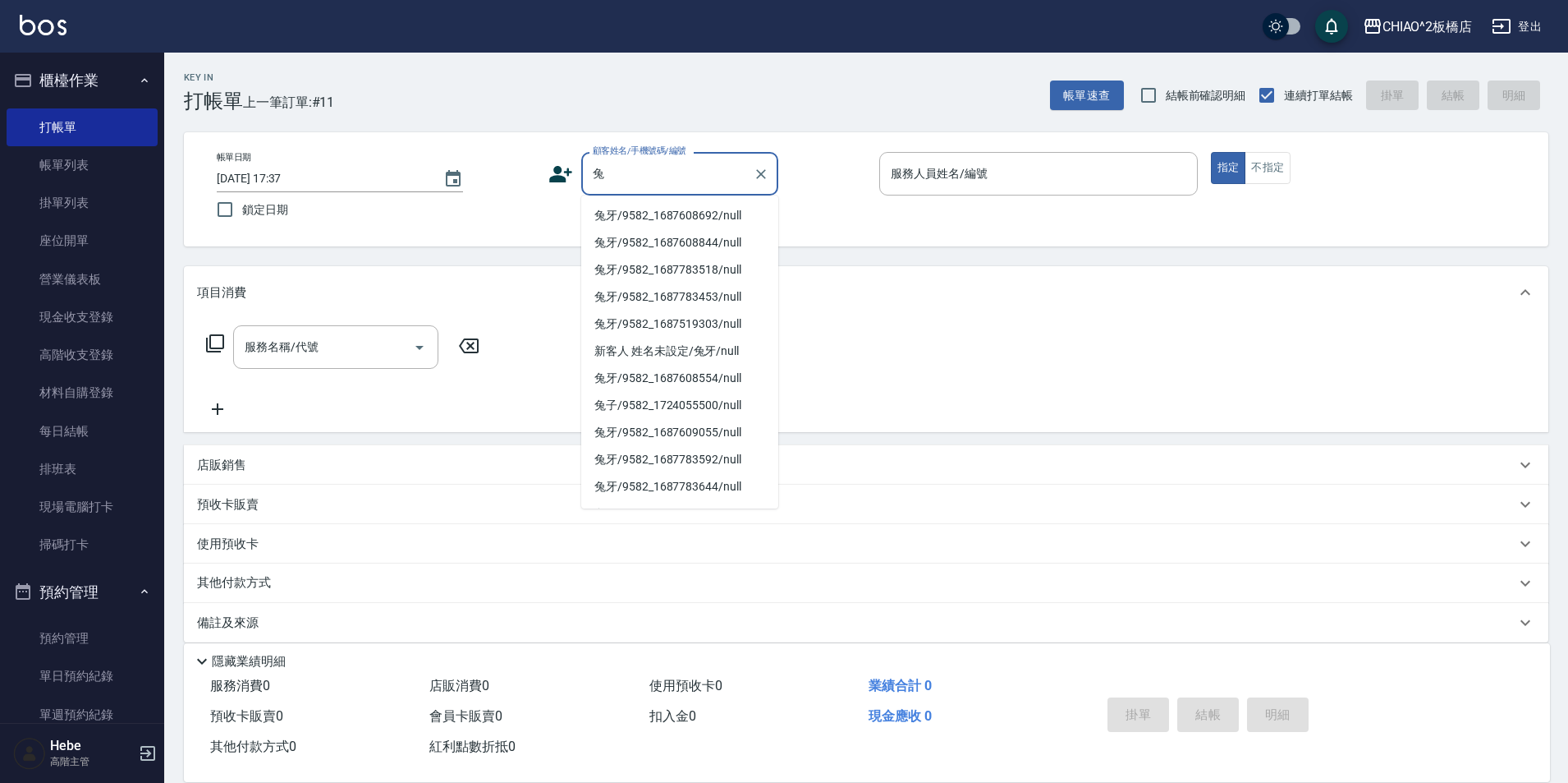
click at [674, 216] on li "兔牙/9582_1687608692/null" at bounding box center [680, 216] width 197 height 27
type input "兔牙/9582_1687608692/null"
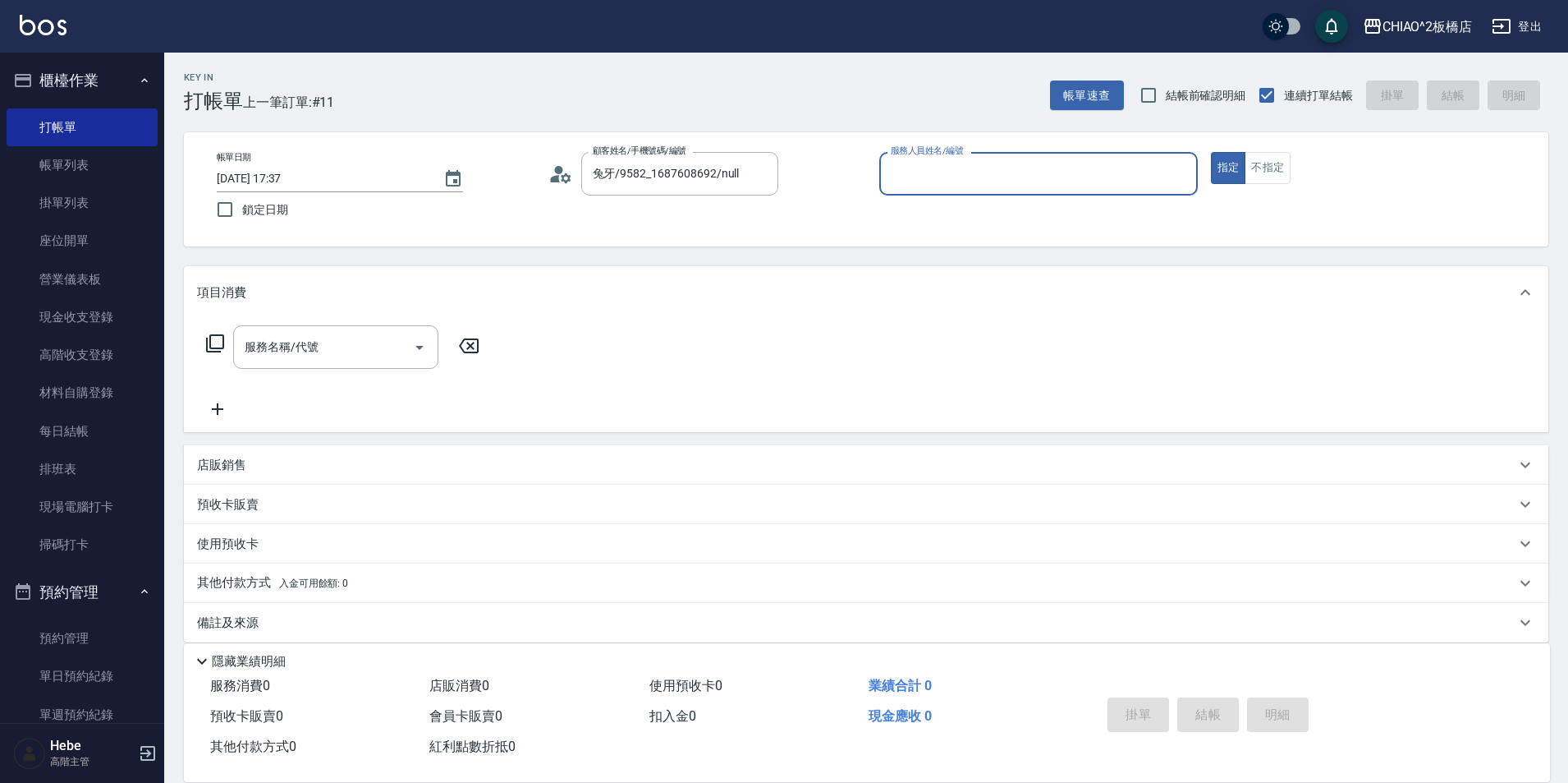
drag, startPoint x: 931, startPoint y: 180, endPoint x: 920, endPoint y: 189, distance: 14.2
click at [923, 187] on input "服務人員姓名/編號" at bounding box center [1039, 174] width 304 height 29
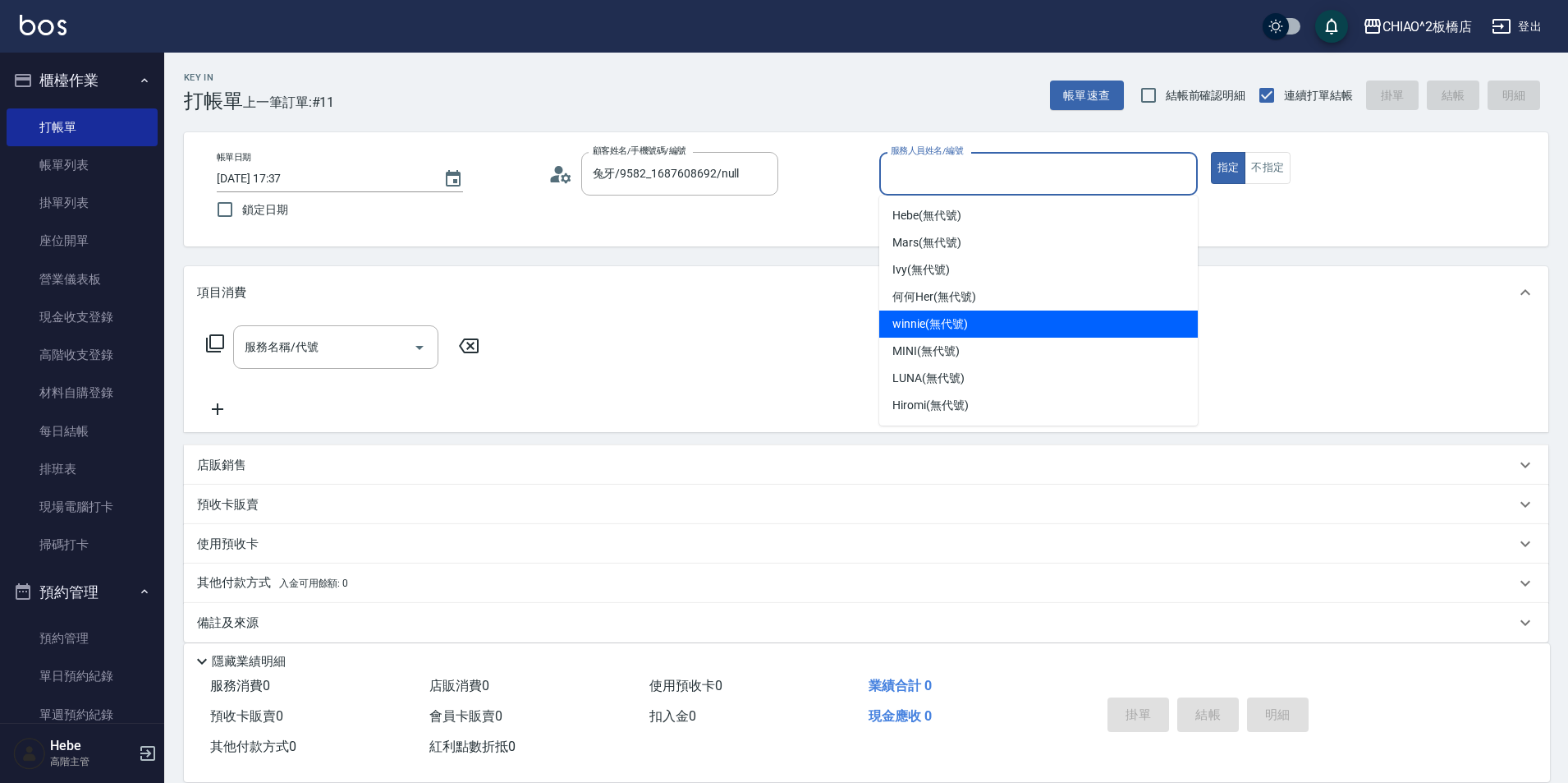
click at [918, 312] on div "winnie (無代號)" at bounding box center [1039, 324] width 319 height 27
type input "winnie(無代號)"
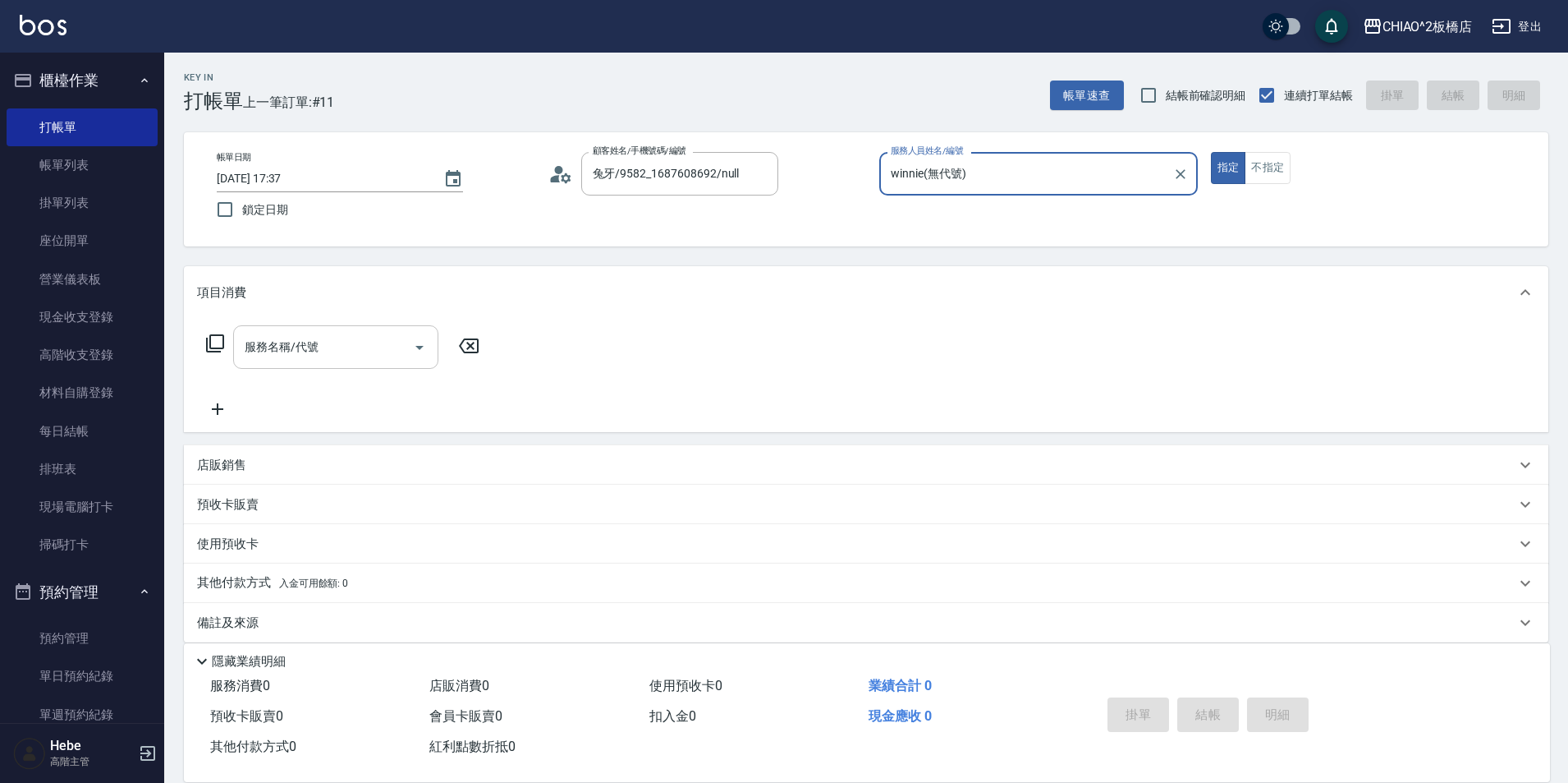
click at [402, 346] on input "服務名稱/代號" at bounding box center [324, 347] width 166 height 29
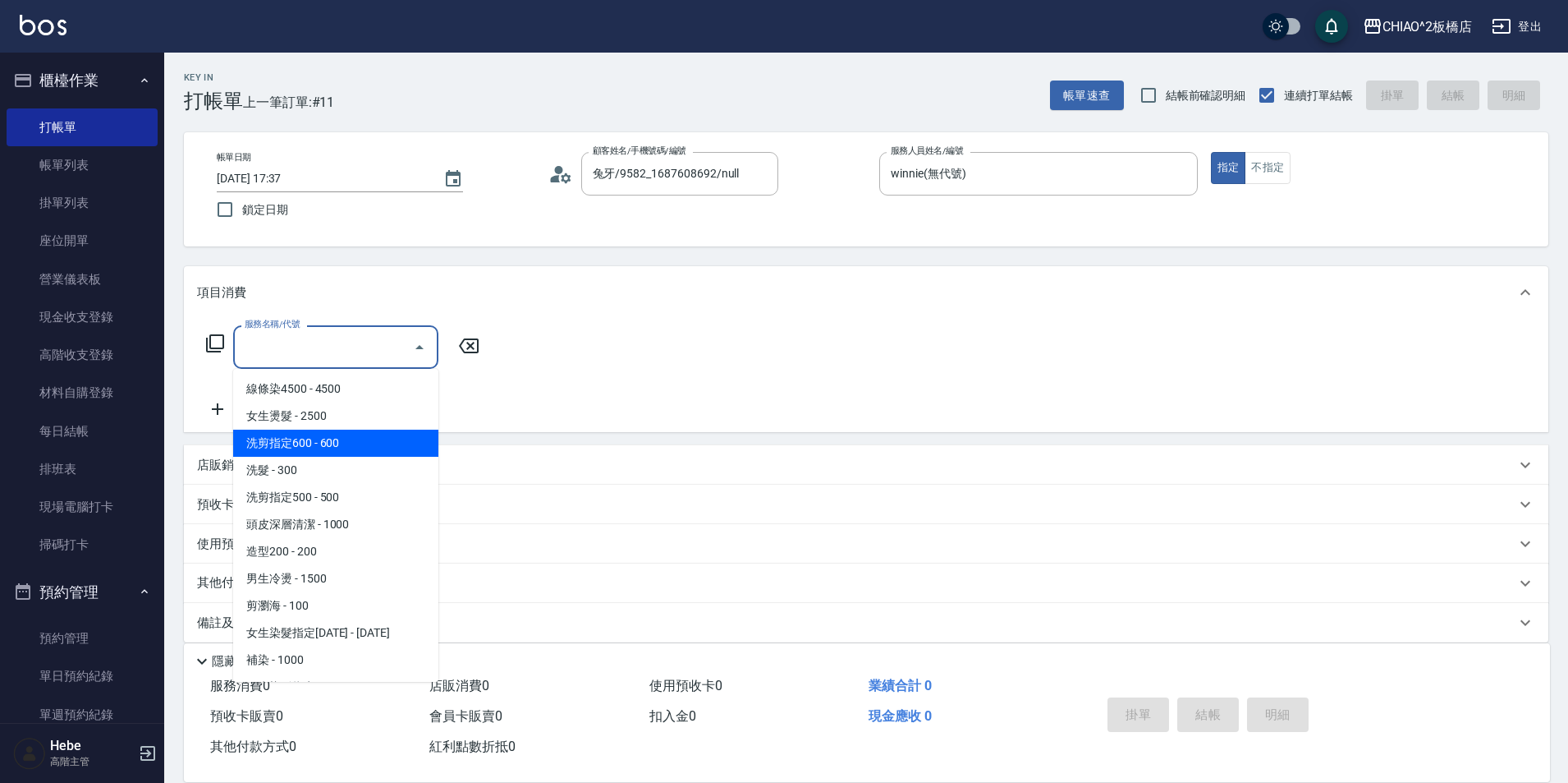
click at [334, 446] on span "洗剪指定600 - 600" at bounding box center [336, 443] width 206 height 27
type input "洗剪指定600(96678)"
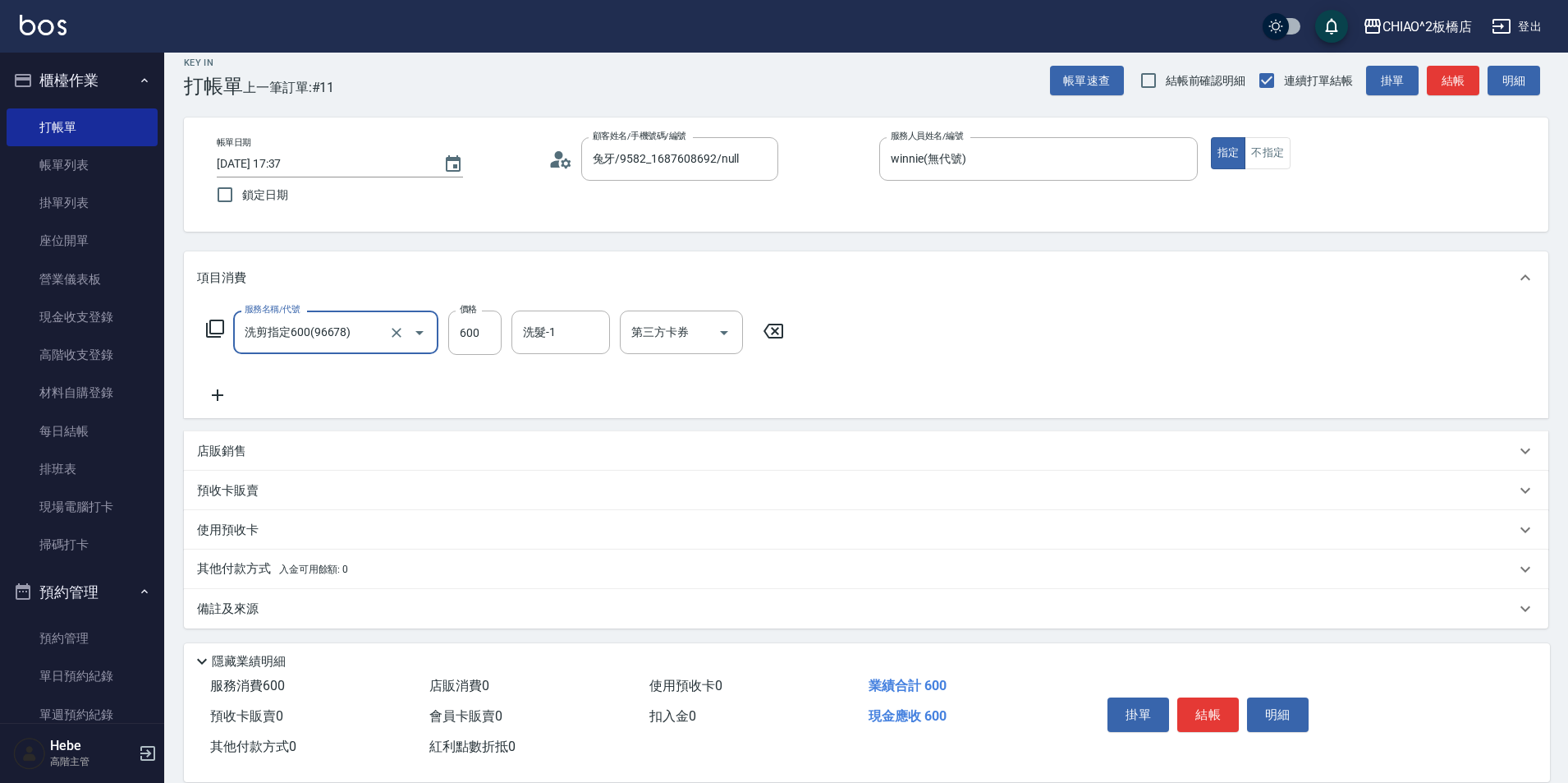
scroll to position [18, 0]
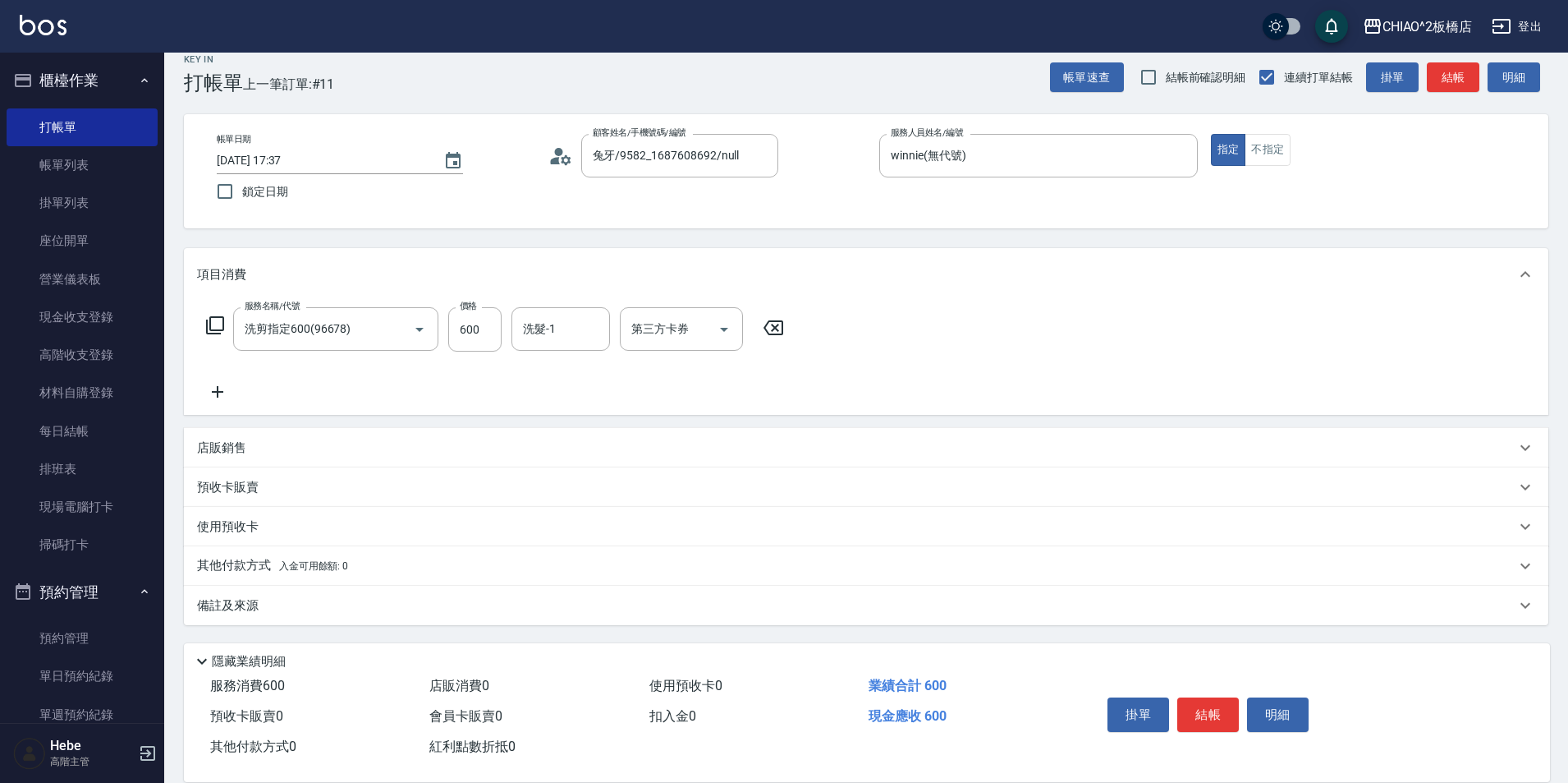
click at [236, 562] on p "其他付款方式 入金可用餘額: 0" at bounding box center [273, 566] width 151 height 18
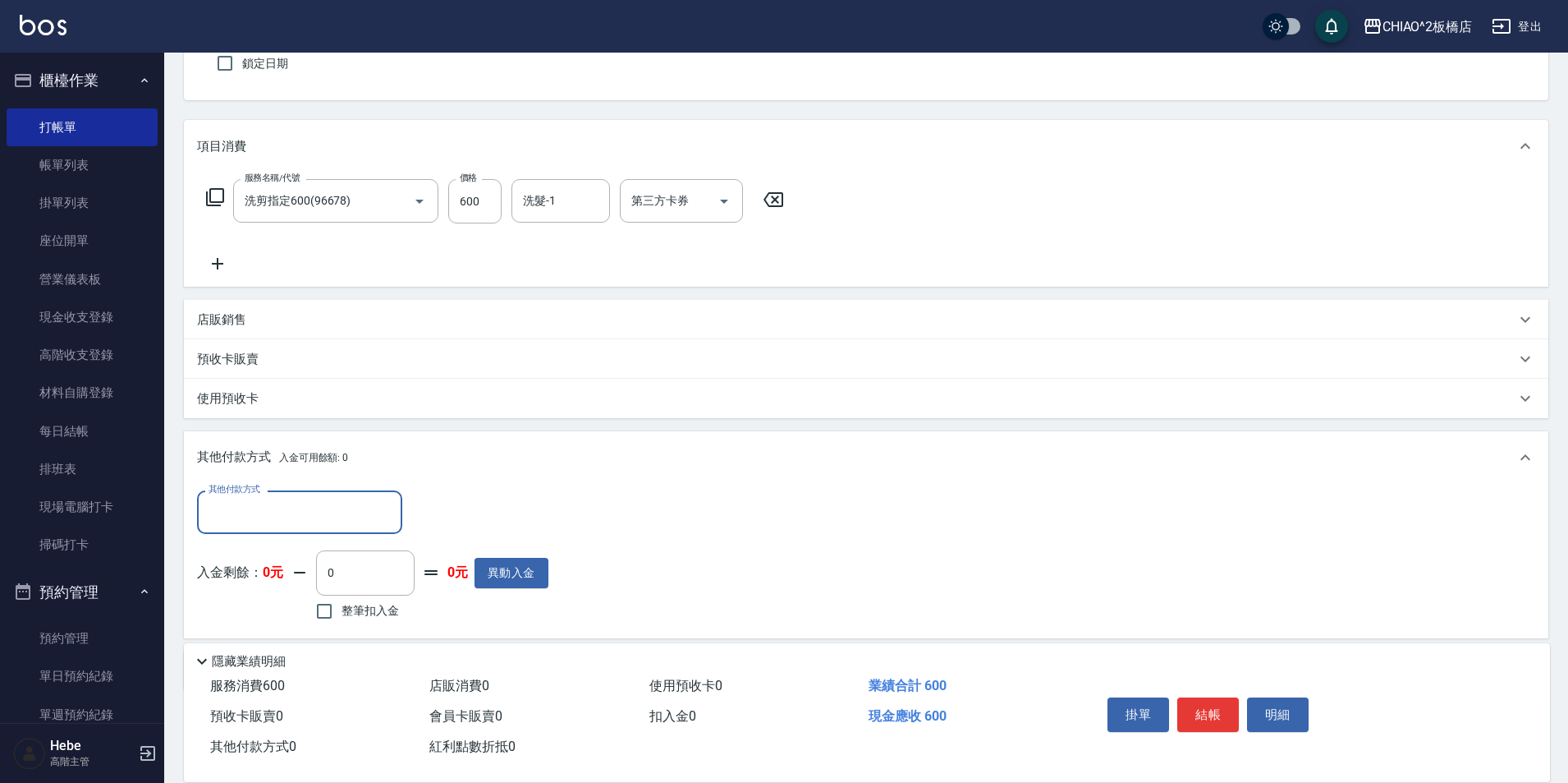
scroll to position [199, 0]
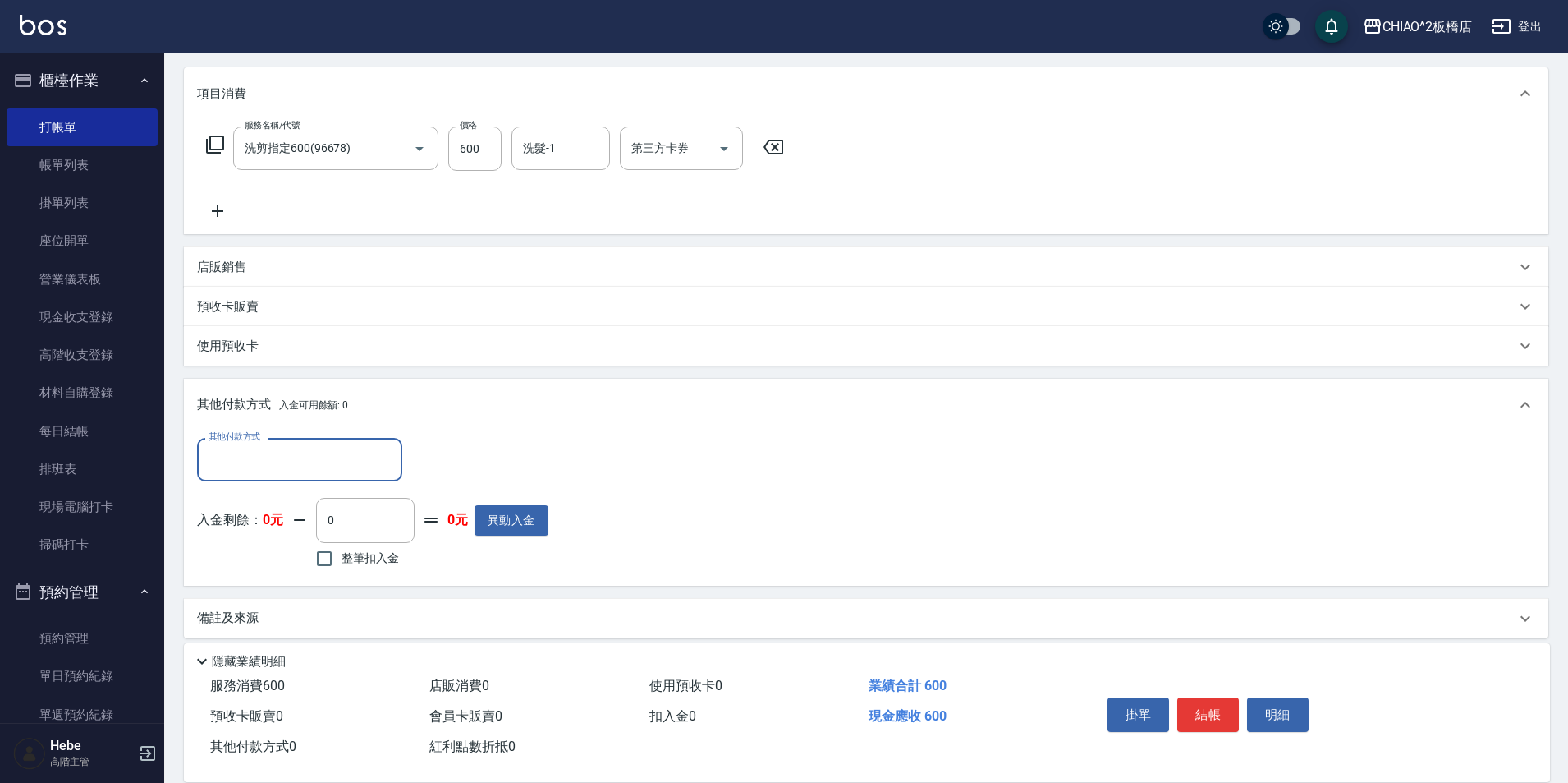
drag, startPoint x: 270, startPoint y: 453, endPoint x: 262, endPoint y: 460, distance: 10.6
click at [268, 453] on input "其他付款方式" at bounding box center [300, 459] width 190 height 29
click at [247, 559] on span "轉帳" at bounding box center [300, 556] width 206 height 27
type input "轉帳"
type input "600"
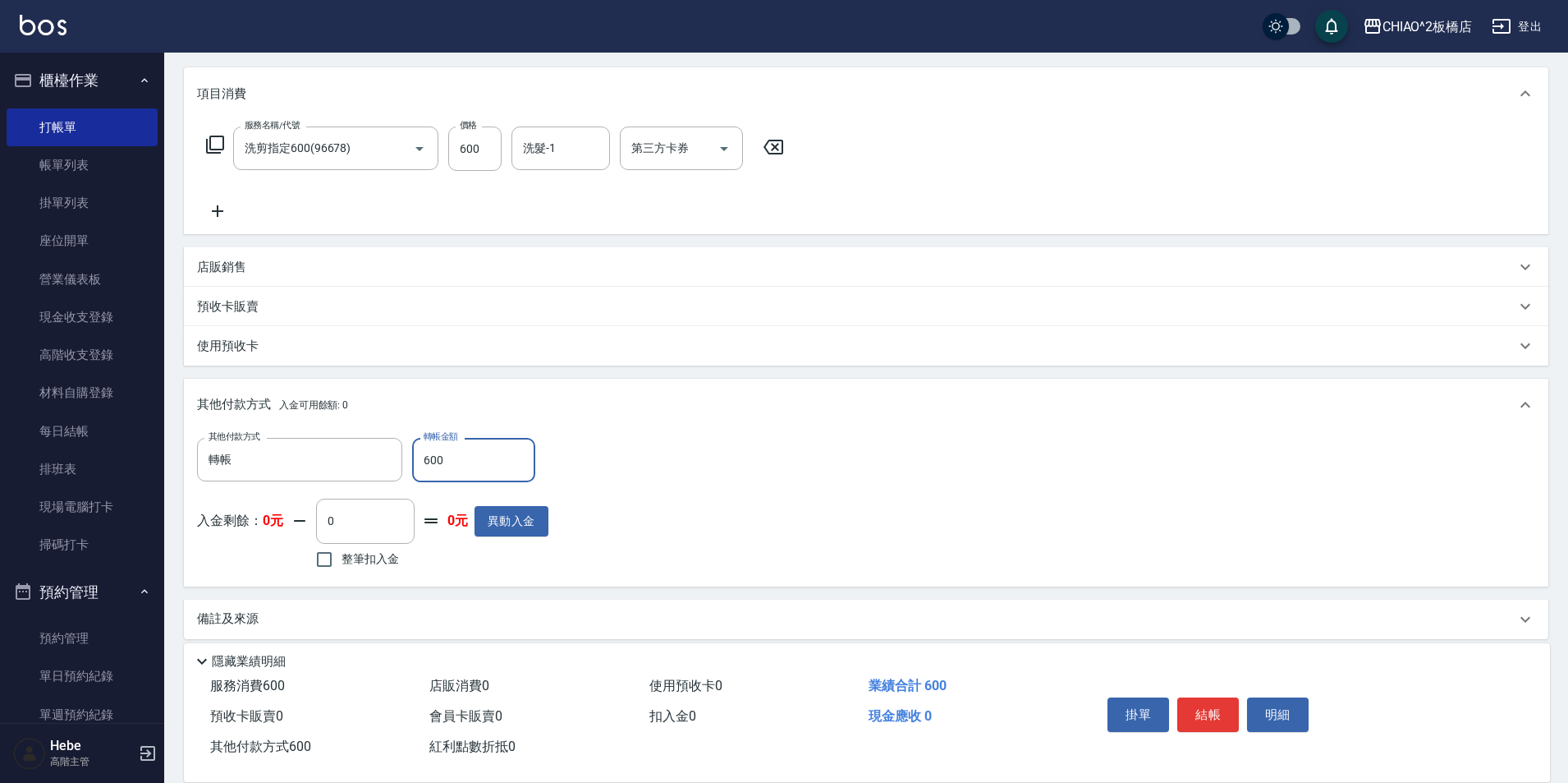
drag, startPoint x: 1198, startPoint y: 707, endPoint x: 983, endPoint y: 722, distance: 215.5
click at [1180, 709] on button "結帳" at bounding box center [1207, 714] width 61 height 34
type input "[DATE] 17:38"
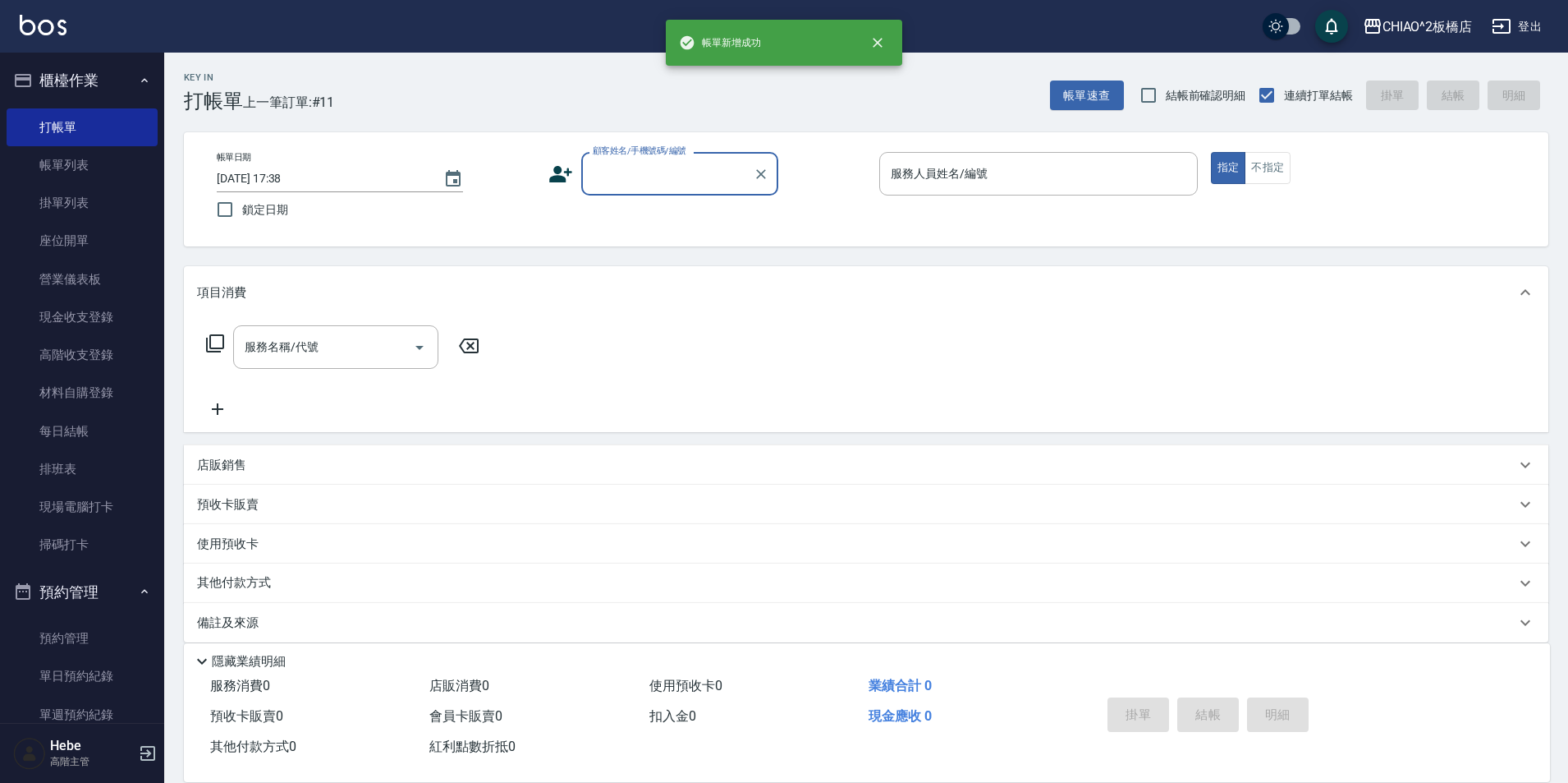
scroll to position [0, 0]
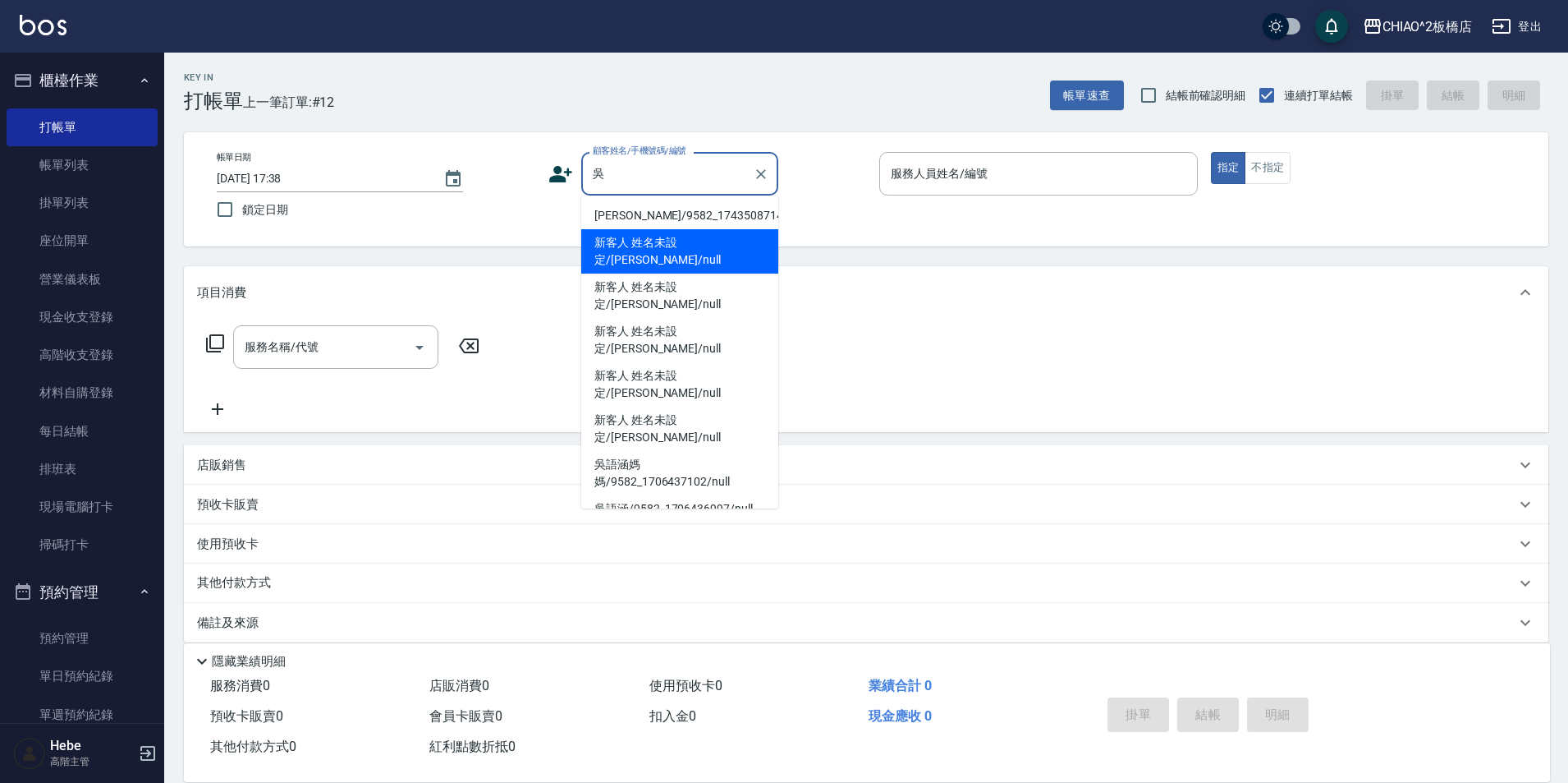
click at [683, 239] on li "新客人 姓名未設定/[PERSON_NAME]/null" at bounding box center [680, 251] width 197 height 44
type input "新客人 姓名未設定/[PERSON_NAME]/null"
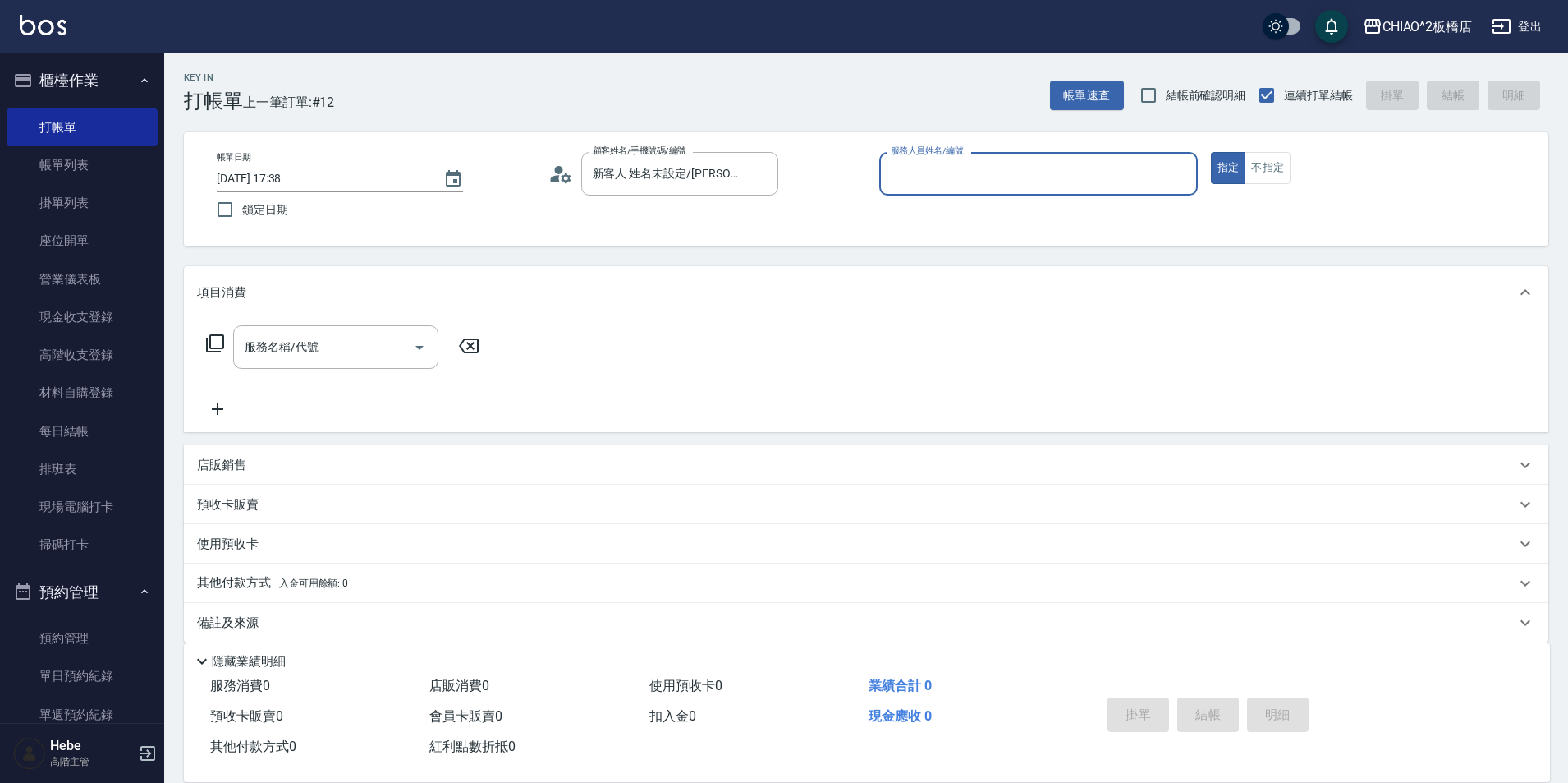
click at [929, 178] on input "服務人員姓名/編號" at bounding box center [1039, 174] width 304 height 29
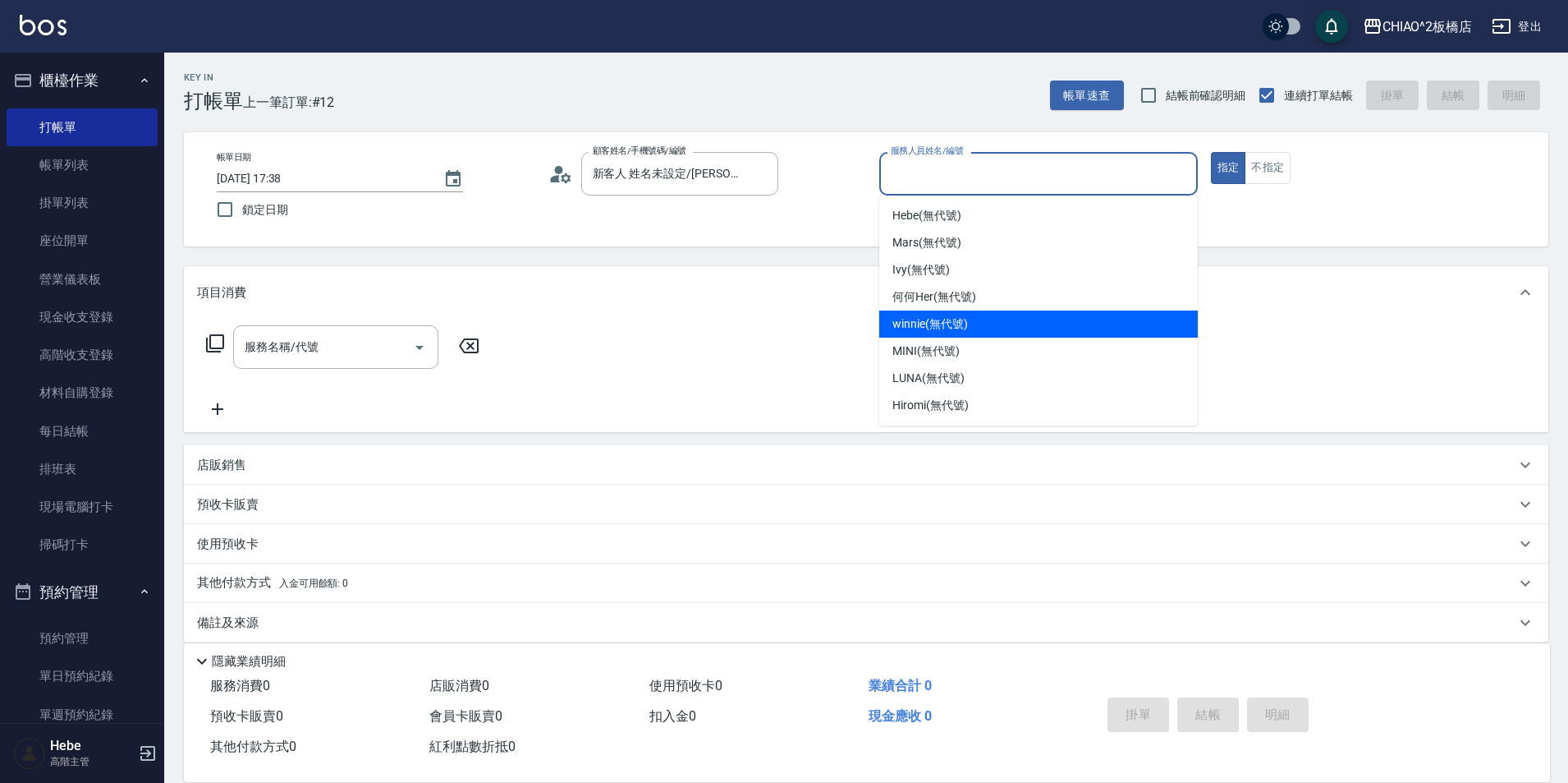
click at [905, 328] on span "winnie (無代號)" at bounding box center [930, 324] width 75 height 18
type input "winnie(無代號)"
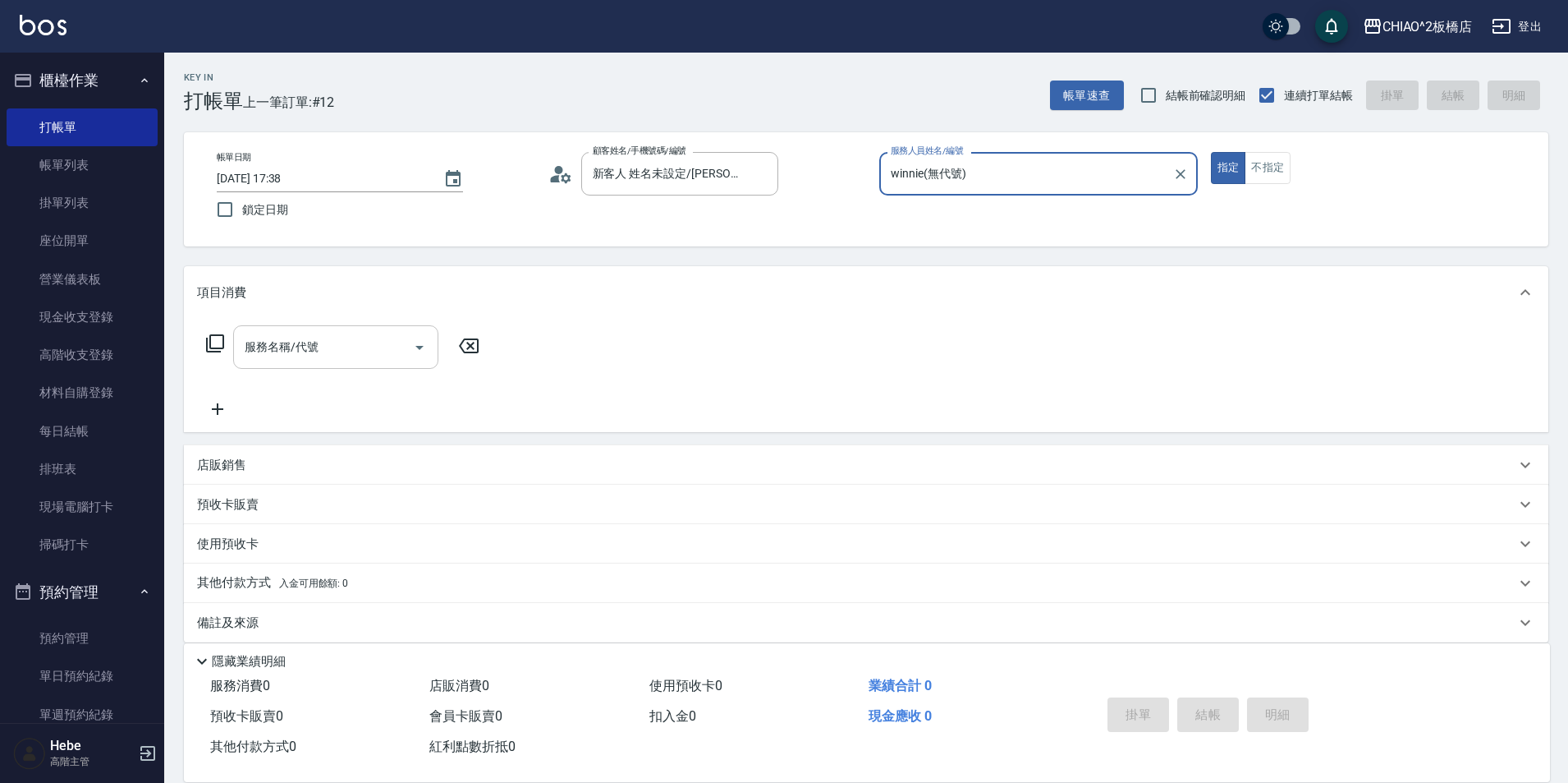
drag, startPoint x: 384, startPoint y: 353, endPoint x: 383, endPoint y: 367, distance: 14.0
click at [380, 360] on input "服務名稱/代號" at bounding box center [324, 347] width 166 height 29
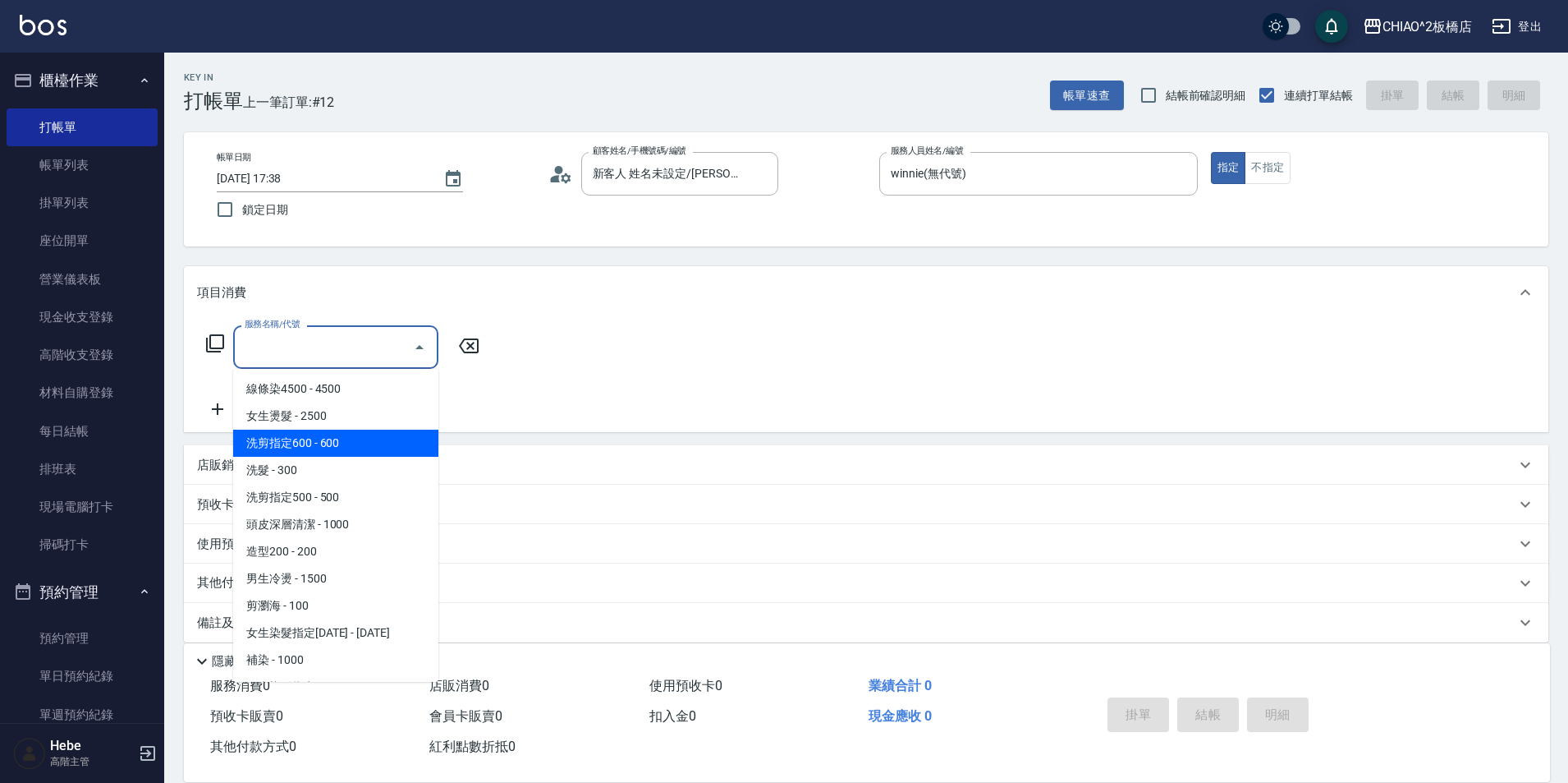
drag, startPoint x: 387, startPoint y: 442, endPoint x: 513, endPoint y: 487, distance: 133.8
click at [386, 443] on span "洗剪指定600 - 600" at bounding box center [336, 443] width 206 height 27
type input "洗剪指定600(96678)"
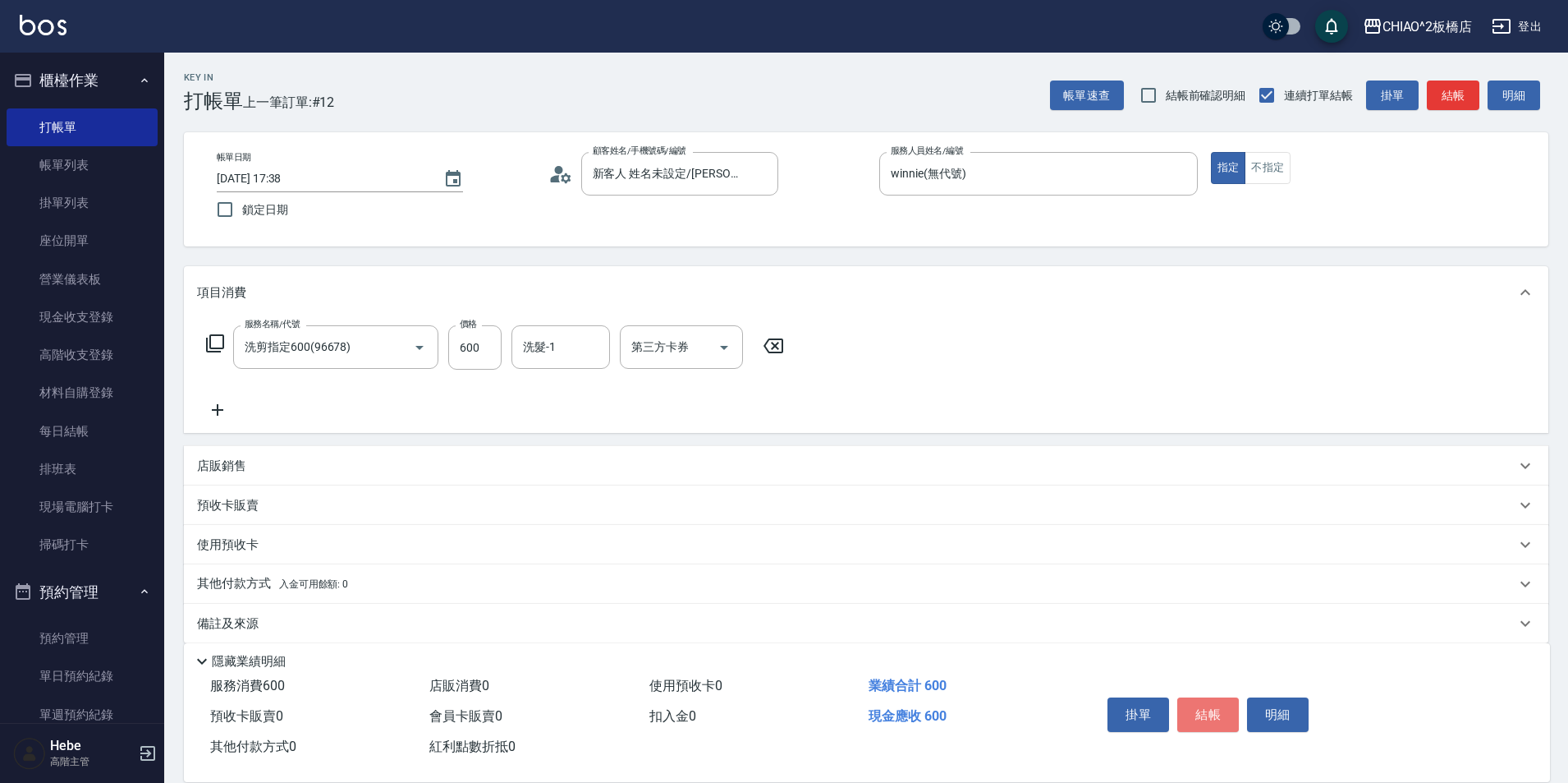
drag, startPoint x: 1218, startPoint y: 708, endPoint x: 1199, endPoint y: 711, distance: 19.2
click at [1211, 707] on button "結帳" at bounding box center [1207, 714] width 61 height 34
